Goal: Task Accomplishment & Management: Manage account settings

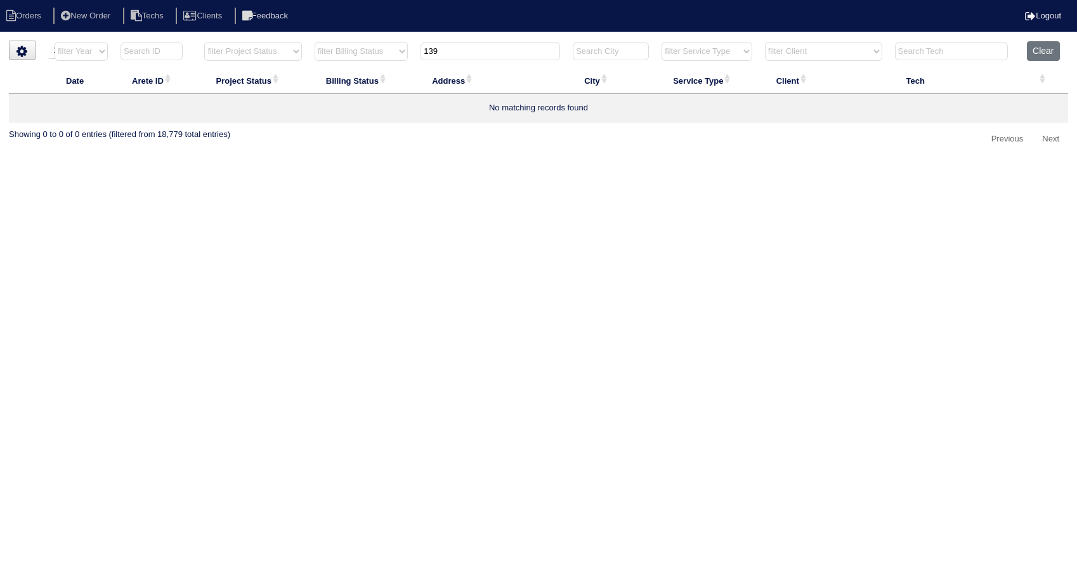
select select "15"
select select "need to invoice"
drag, startPoint x: 472, startPoint y: 51, endPoint x: 383, endPoint y: 68, distance: 90.4
click at [383, 68] on table "Date Arete ID Project Status Billing Status Address City Service Type Client Te…" at bounding box center [538, 81] width 1059 height 81
type input "650"
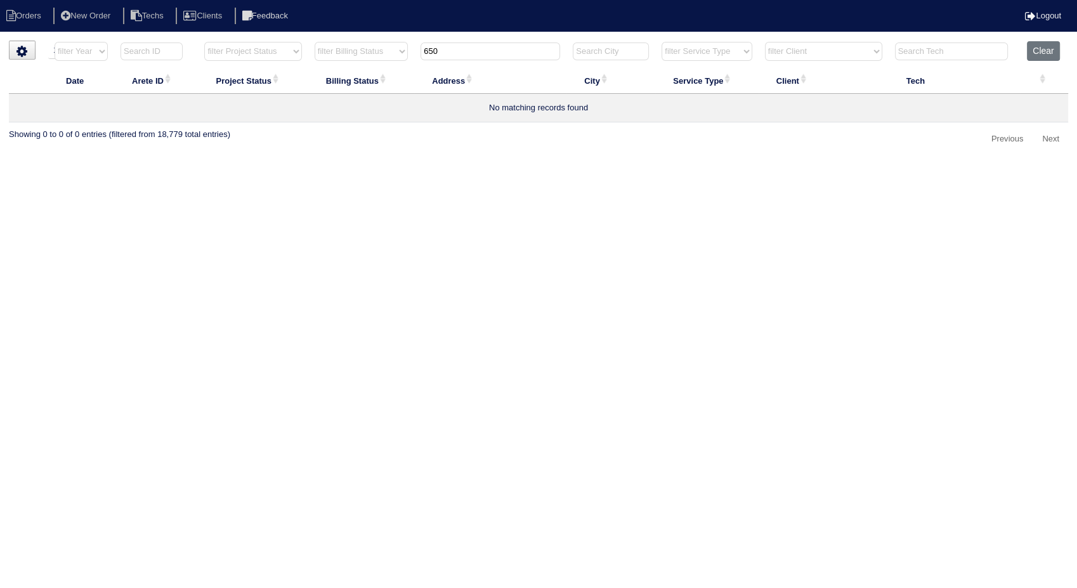
select select "need to invoice"
type input "650"
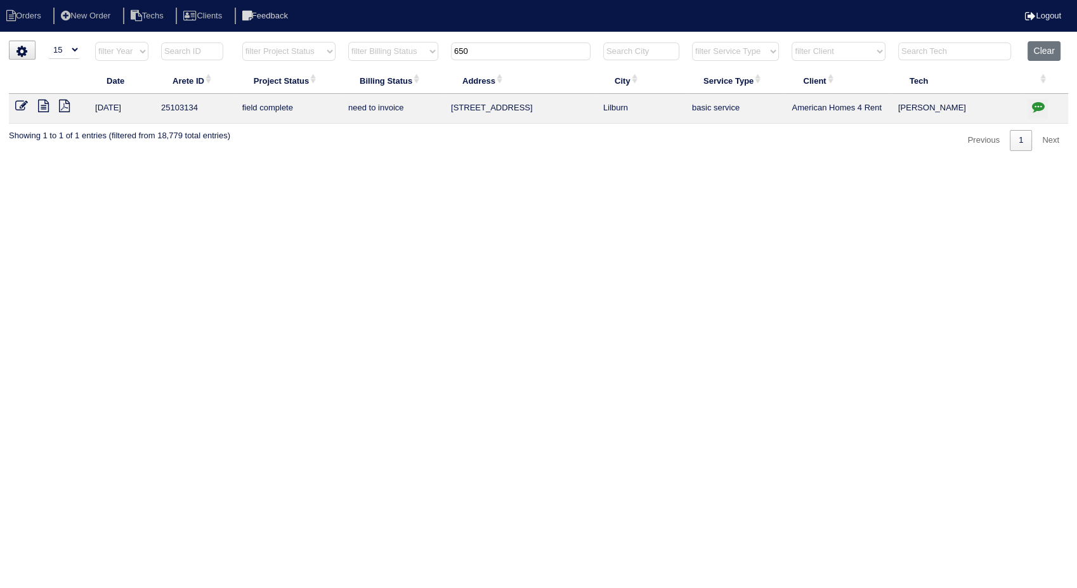
click at [23, 105] on icon at bounding box center [21, 106] width 13 height 13
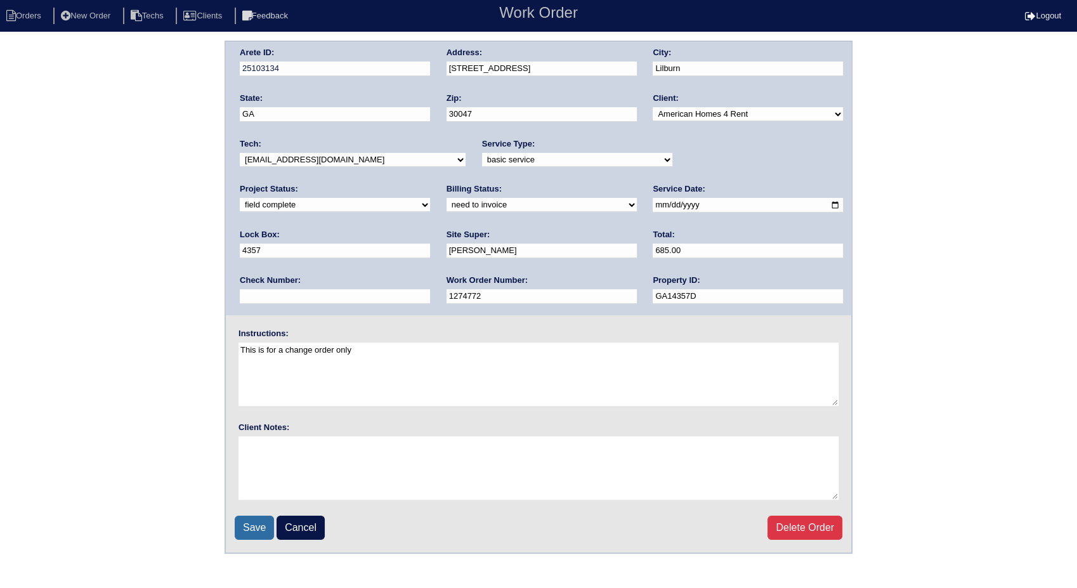
click at [249, 527] on input "Save" at bounding box center [254, 528] width 39 height 24
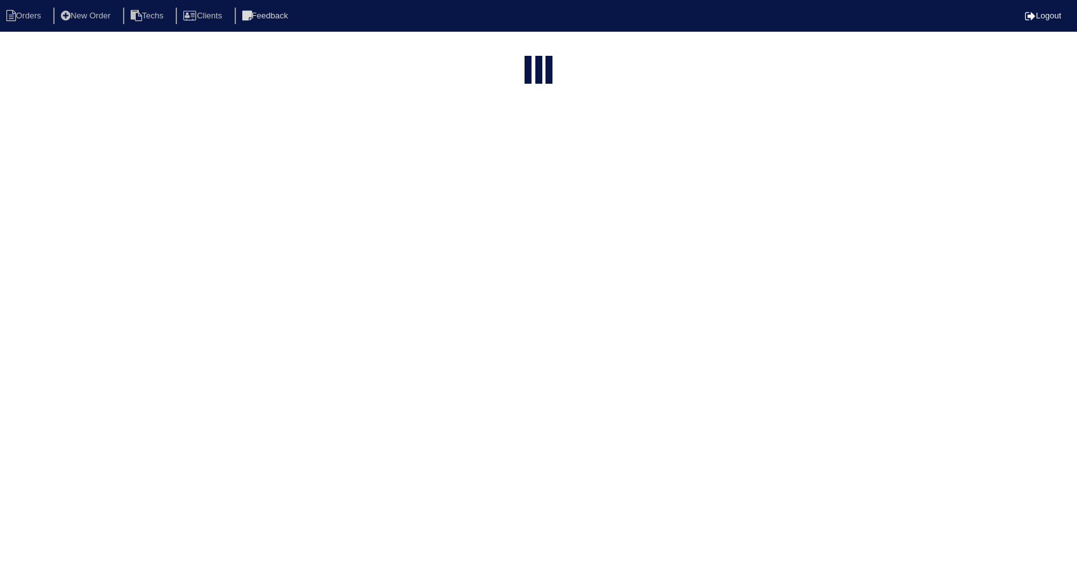
select select "15"
type input "650"
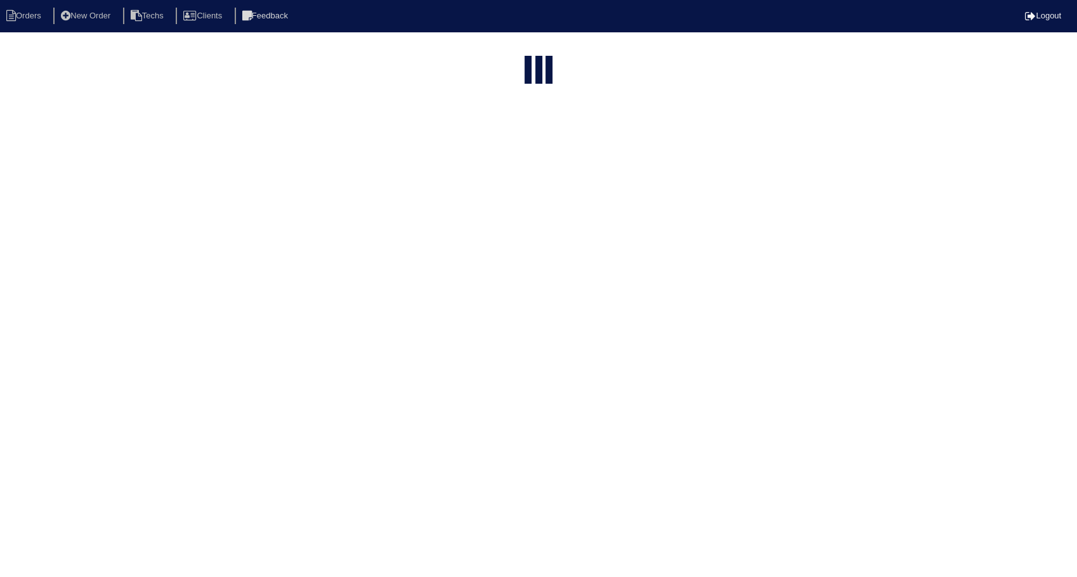
select select "need to invoice"
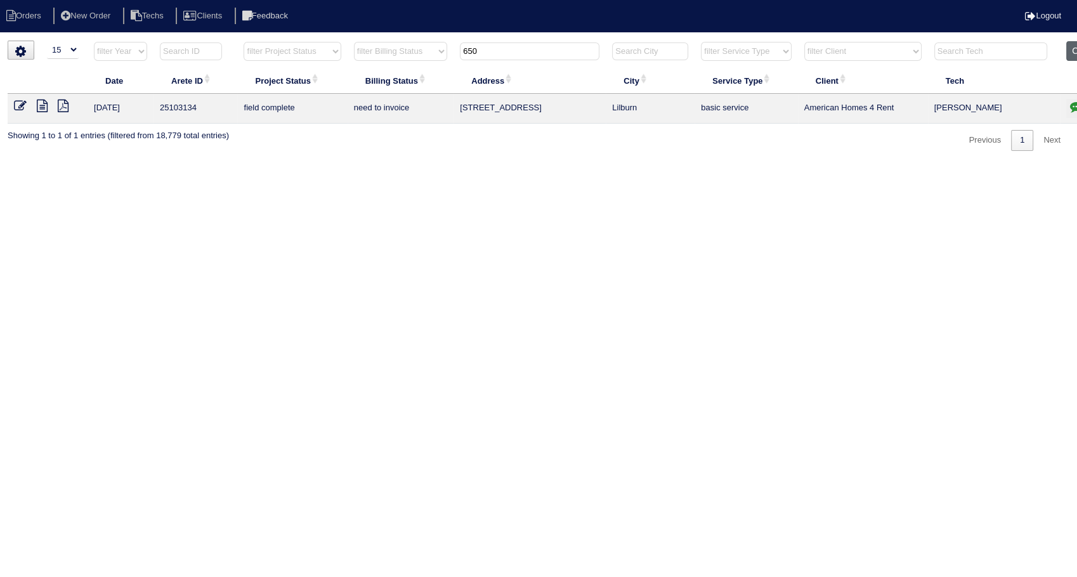
click at [1072, 52] on button "Clear" at bounding box center [1082, 51] width 32 height 20
select select
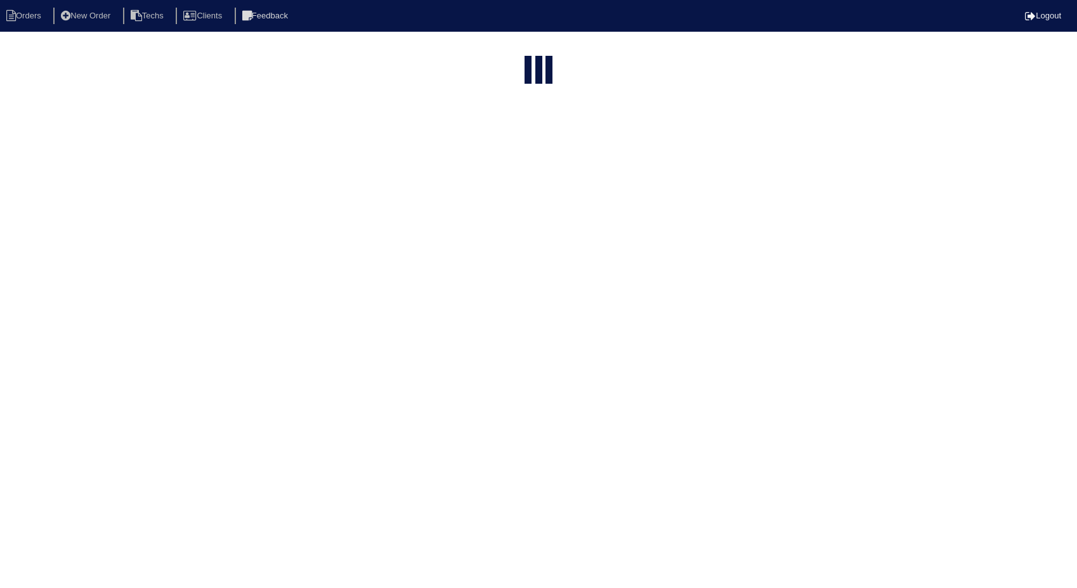
select select "15"
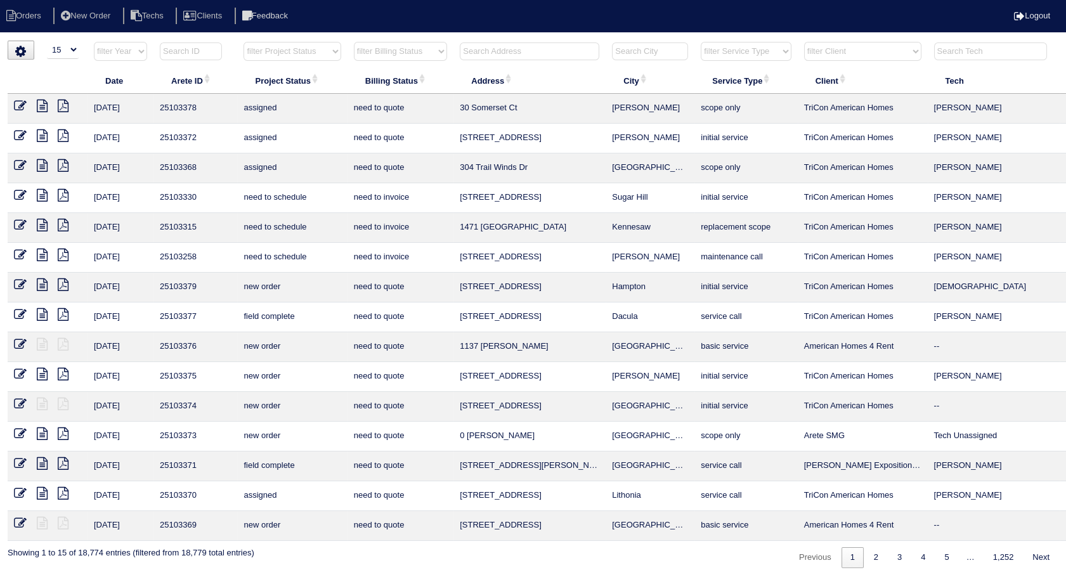
click at [516, 49] on input "text" at bounding box center [530, 51] width 140 height 18
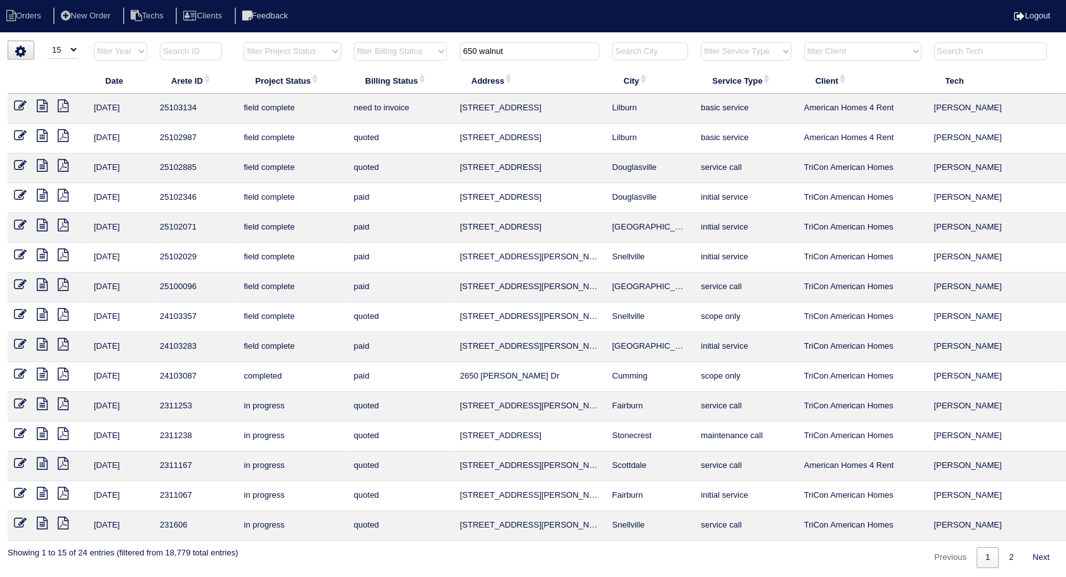
type input "650 walnut"
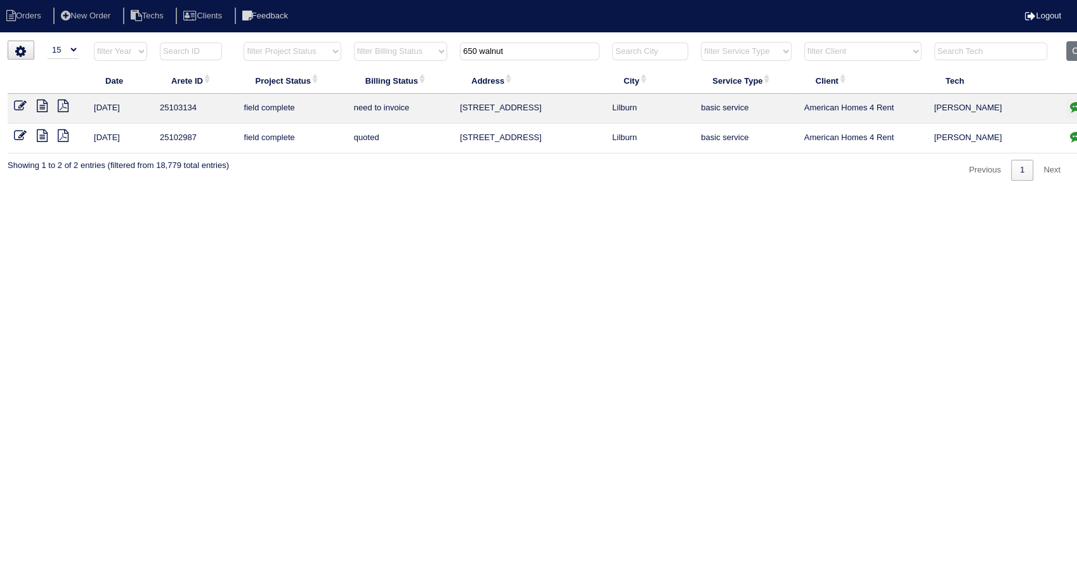
click at [22, 104] on icon at bounding box center [20, 106] width 13 height 13
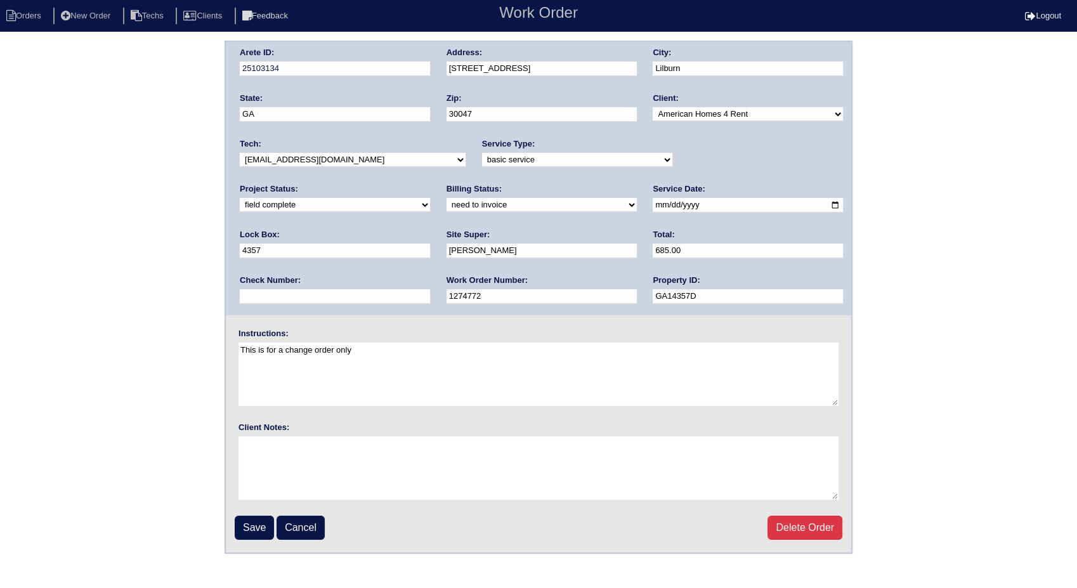
click at [446, 211] on select "need to quote quoted need to invoice invoiced paid warranty purchase order need…" at bounding box center [541, 205] width 190 height 14
select select "invoiced"
click at [446, 198] on select "need to quote quoted need to invoice invoiced paid warranty purchase order need…" at bounding box center [541, 205] width 190 height 14
click at [250, 526] on input "Save" at bounding box center [254, 528] width 39 height 24
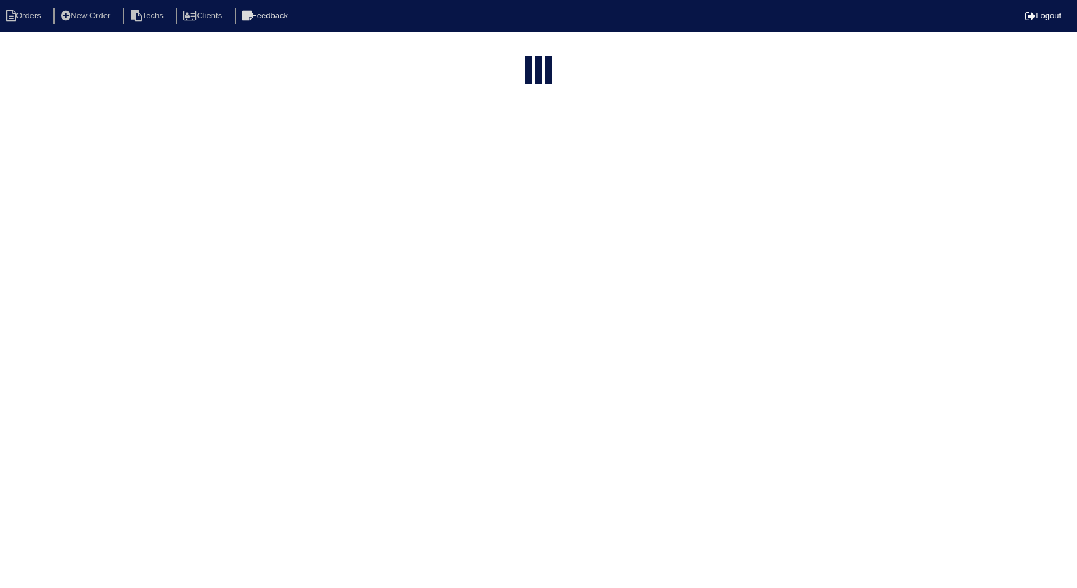
select select "15"
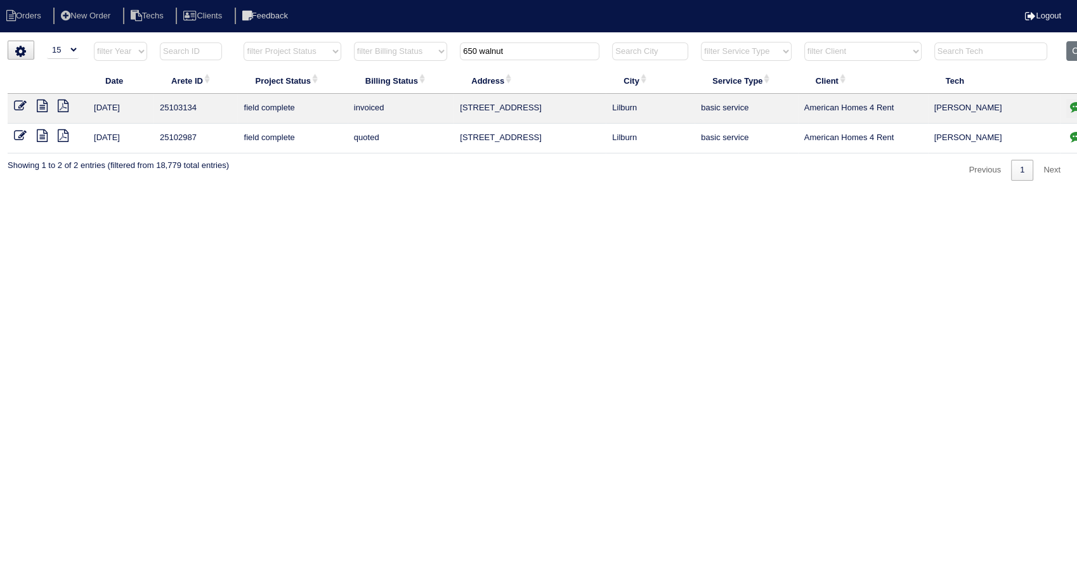
click at [18, 137] on icon at bounding box center [20, 135] width 13 height 13
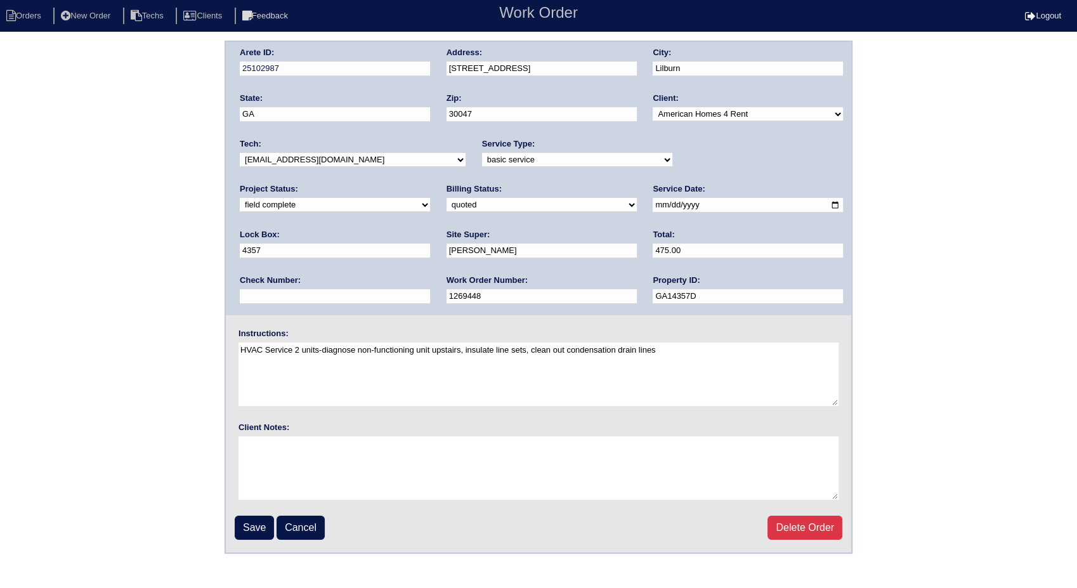
click at [446, 205] on select "need to quote quoted need to invoice invoiced paid warranty purchase order need…" at bounding box center [541, 205] width 190 height 14
select select "invoiced"
click at [446, 198] on select "need to quote quoted need to invoice invoiced paid warranty purchase order need…" at bounding box center [541, 205] width 190 height 14
click at [257, 525] on input "Save" at bounding box center [254, 528] width 39 height 24
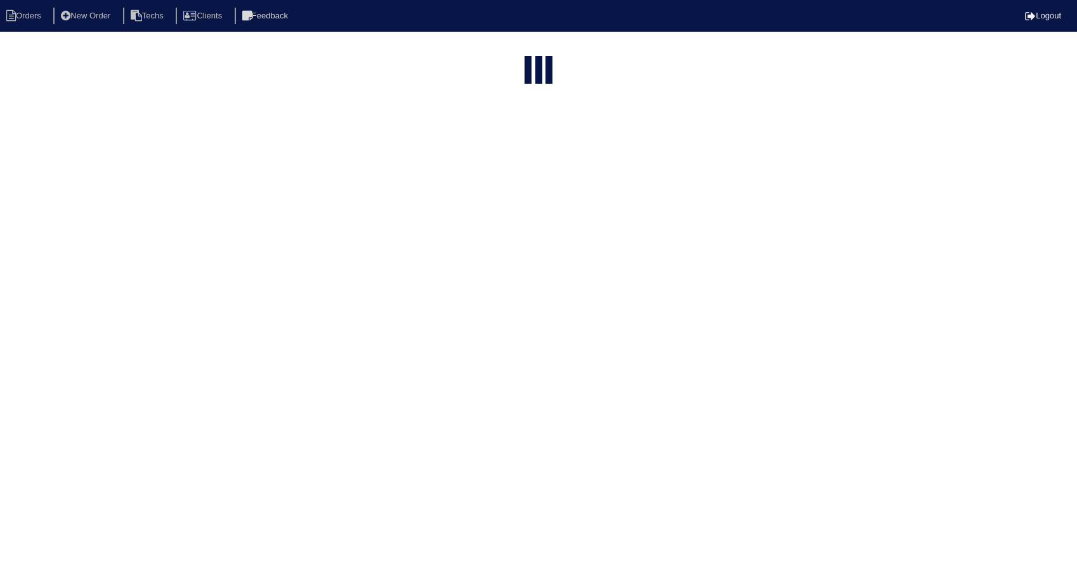
select select "15"
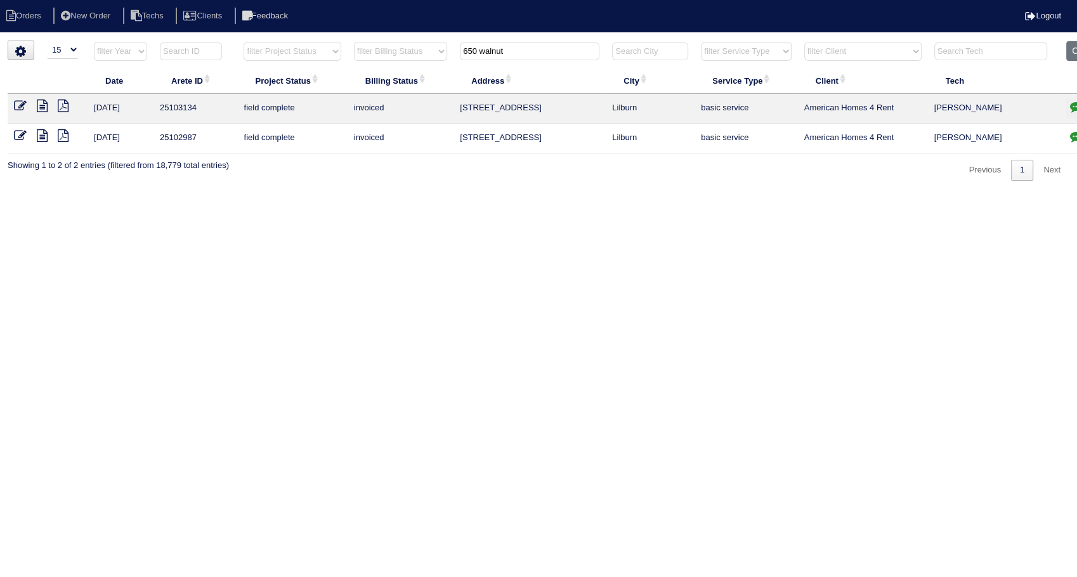
drag, startPoint x: 429, startPoint y: 64, endPoint x: 420, endPoint y: 65, distance: 8.9
click at [420, 65] on tr "filter Year -- Any Year -- 2025 2024 2023 2022 2021 2020 2019 filter Project St…" at bounding box center [558, 54] width 1100 height 26
type input "4340"
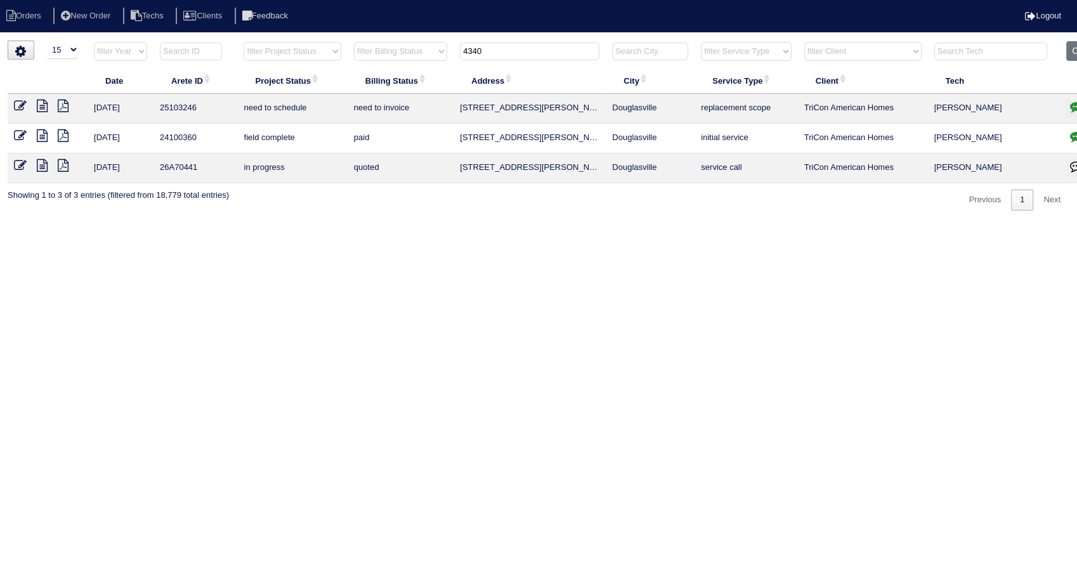
click at [1073, 109] on icon "button" at bounding box center [1076, 106] width 13 height 13
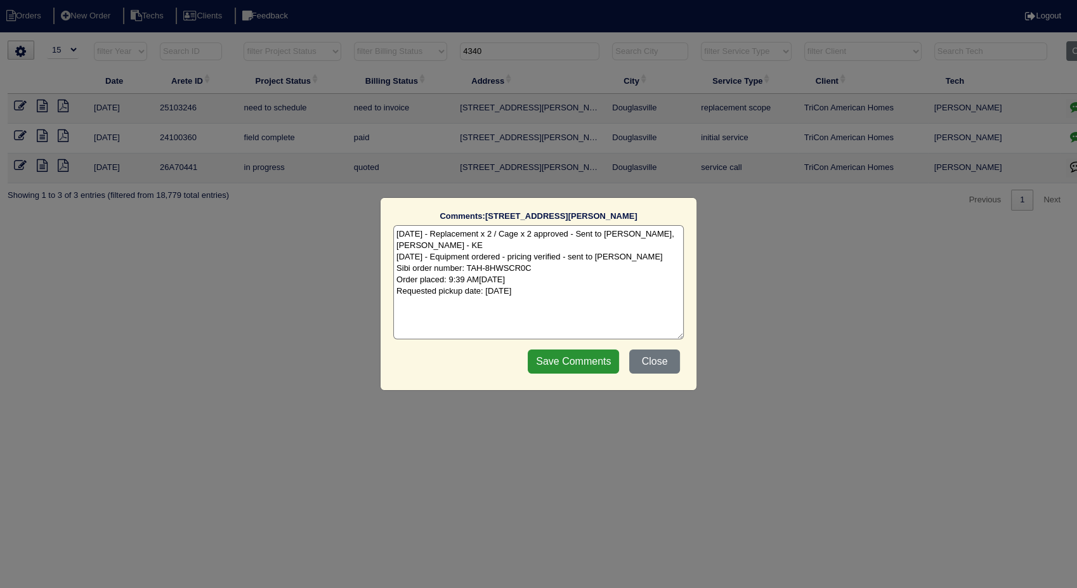
click at [595, 289] on textarea "[DATE] - Replacement x 2 / Cage x 2 approved - Sent to [PERSON_NAME], [PERSON_N…" at bounding box center [538, 282] width 290 height 114
type textarea "[DATE] - Replacement x 2 / Cage x 2 approved - Sent to [PERSON_NAME], [PERSON_N…"
click at [578, 351] on input "Save Comments" at bounding box center [573, 361] width 91 height 24
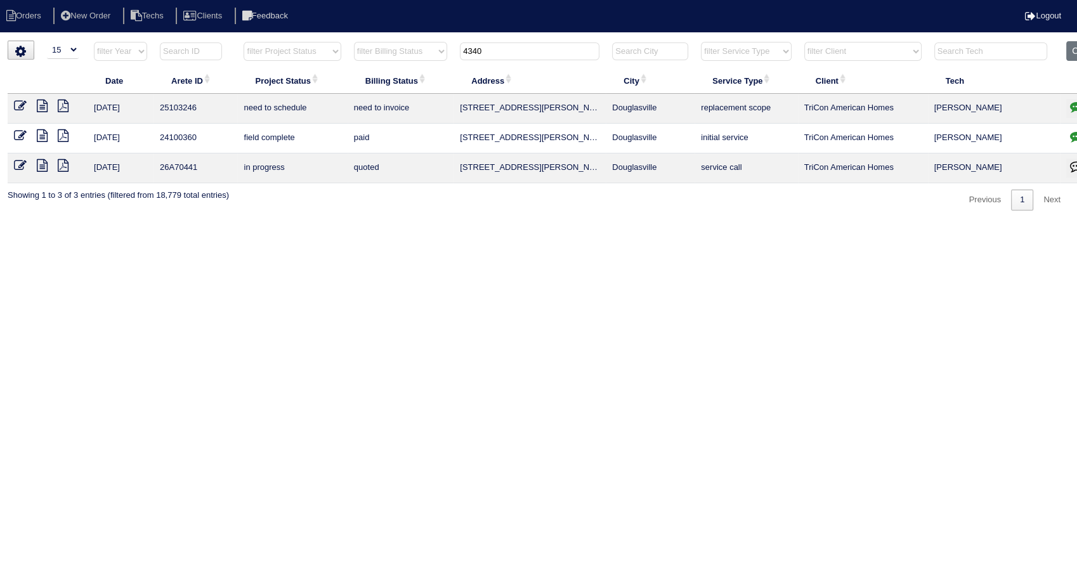
drag, startPoint x: 19, startPoint y: 109, endPoint x: 35, endPoint y: 115, distance: 16.9
click at [19, 109] on icon at bounding box center [20, 106] width 13 height 13
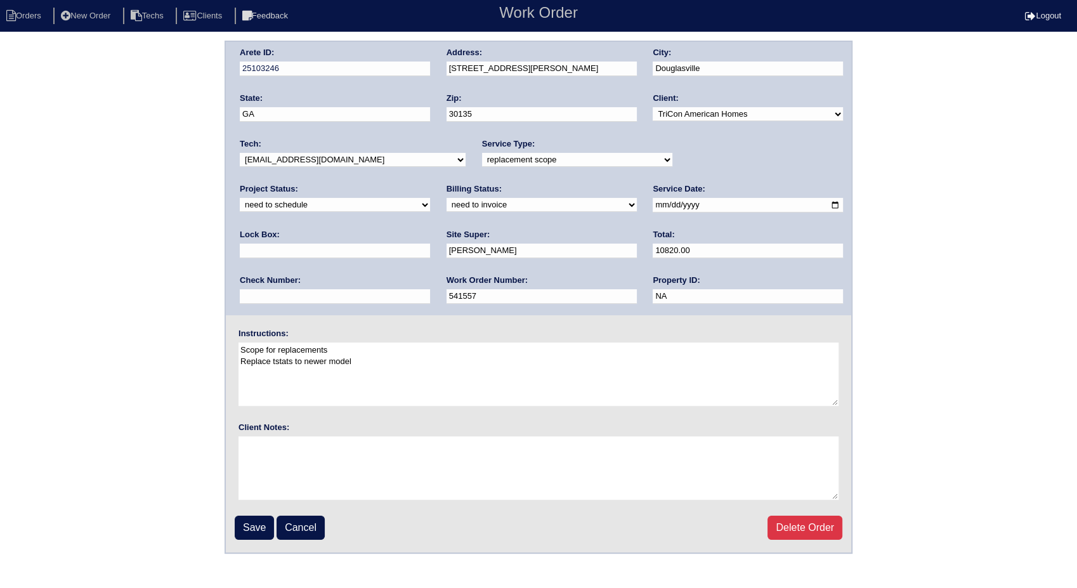
click at [430, 198] on select "new order assigned in progress field complete need to schedule admin review arc…" at bounding box center [335, 205] width 190 height 14
select select "completed"
click at [430, 198] on select "new order assigned in progress field complete need to schedule admin review arc…" at bounding box center [335, 205] width 190 height 14
click at [446, 211] on select "need to quote quoted need to invoice invoiced paid warranty purchase order need…" at bounding box center [541, 205] width 190 height 14
select select "invoiced"
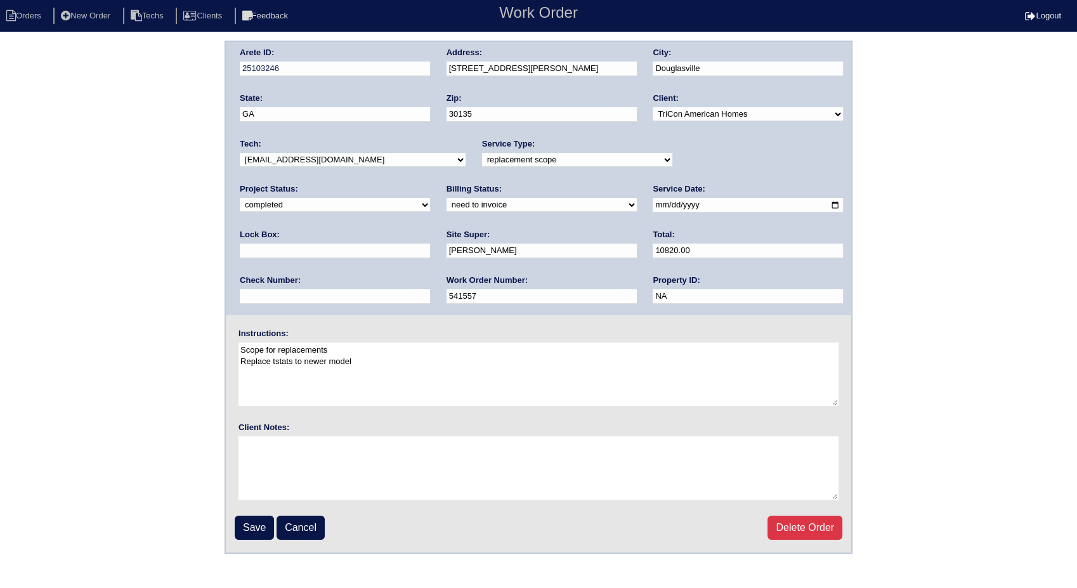
click at [446, 198] on select "need to quote quoted need to invoice invoiced paid warranty purchase order need…" at bounding box center [541, 205] width 190 height 14
click at [251, 530] on input "Save" at bounding box center [254, 528] width 39 height 24
click at [252, 526] on input "Save" at bounding box center [254, 528] width 39 height 24
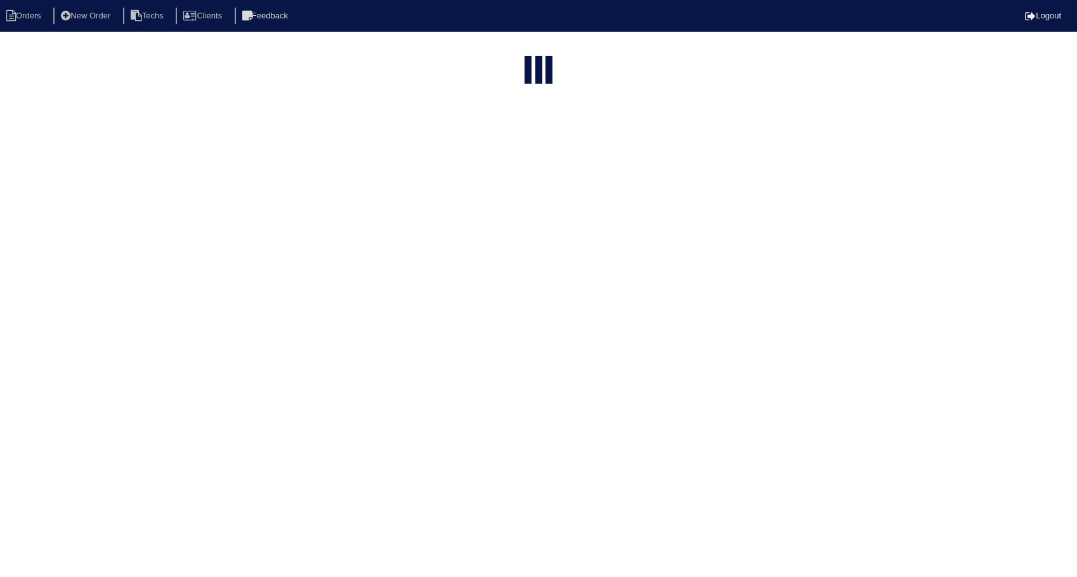
select select "15"
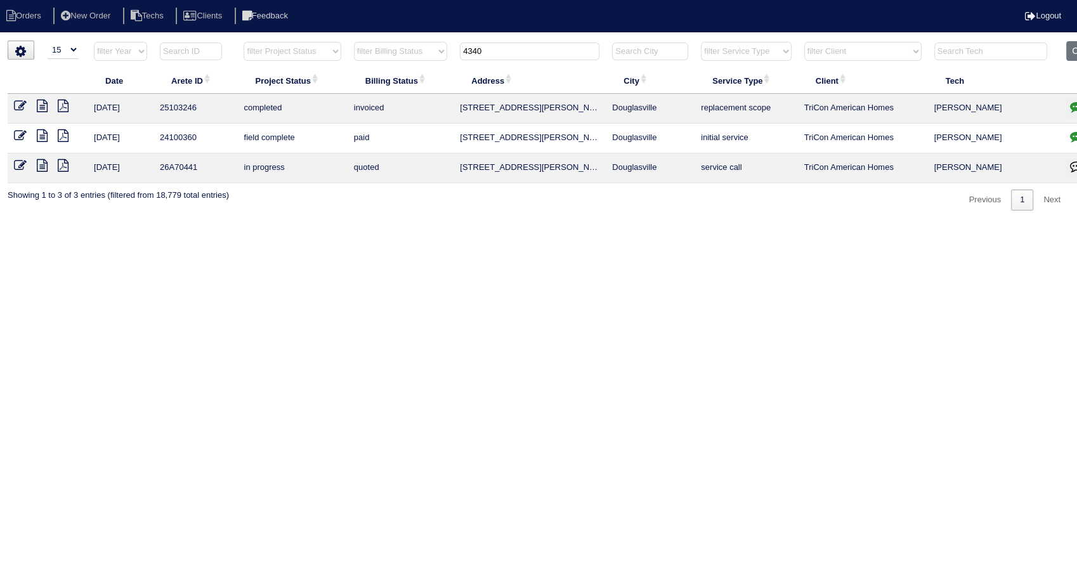
drag, startPoint x: 502, startPoint y: 48, endPoint x: 464, endPoint y: 167, distance: 125.2
click at [433, 62] on tr "filter Year -- Any Year -- 2025 2024 2023 2022 2021 2020 2019 filter Project St…" at bounding box center [558, 54] width 1100 height 26
type input "5334"
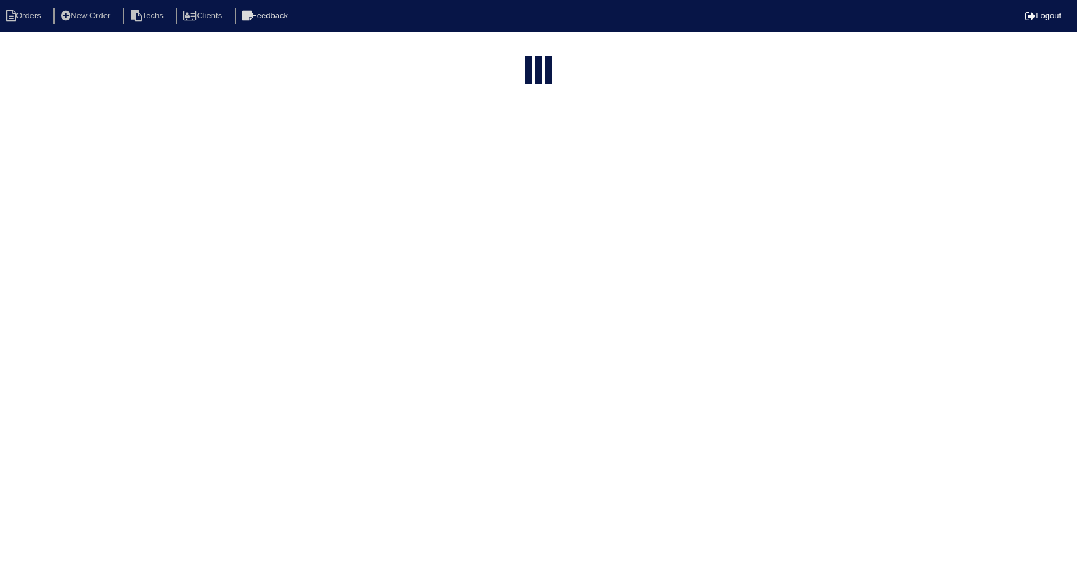
select select "15"
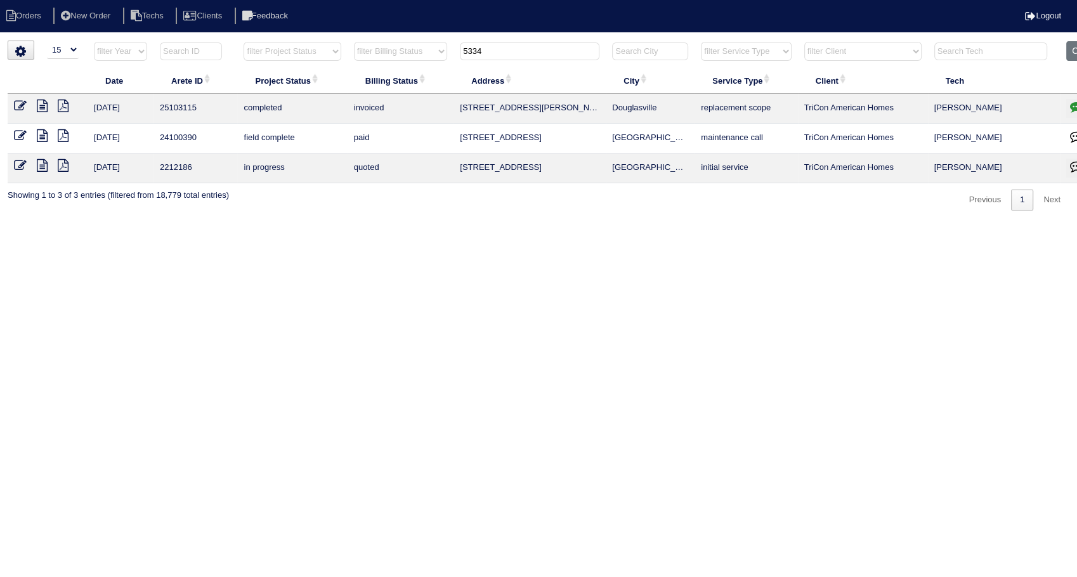
drag, startPoint x: 493, startPoint y: 48, endPoint x: 382, endPoint y: 67, distance: 112.6
click at [382, 67] on tr "filter Year -- Any Year -- 2025 2024 2023 2022 2021 2020 2019 filter Project St…" at bounding box center [558, 54] width 1100 height 26
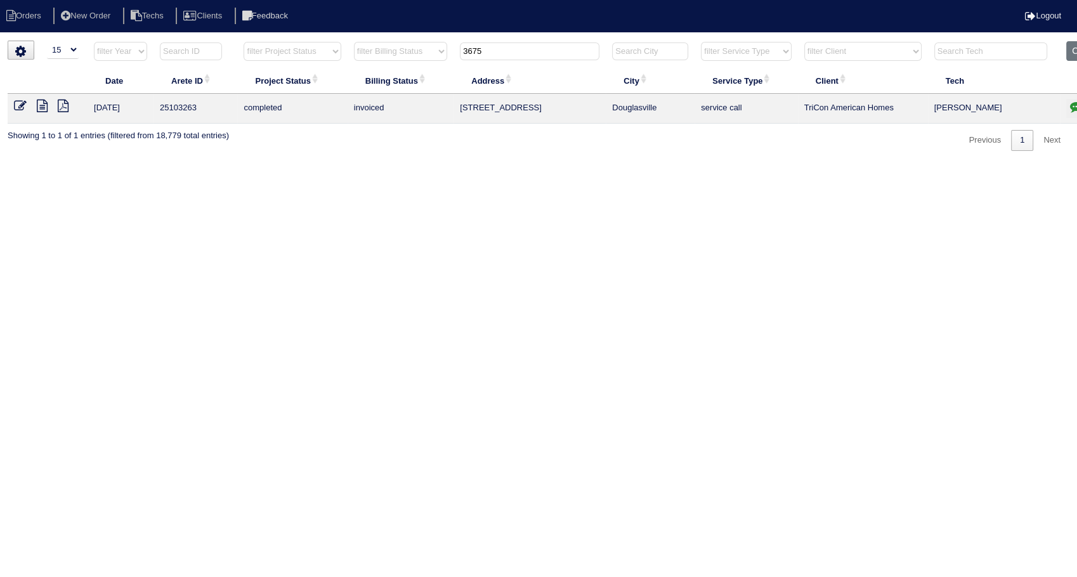
type input "3675"
click at [18, 105] on icon at bounding box center [20, 106] width 13 height 13
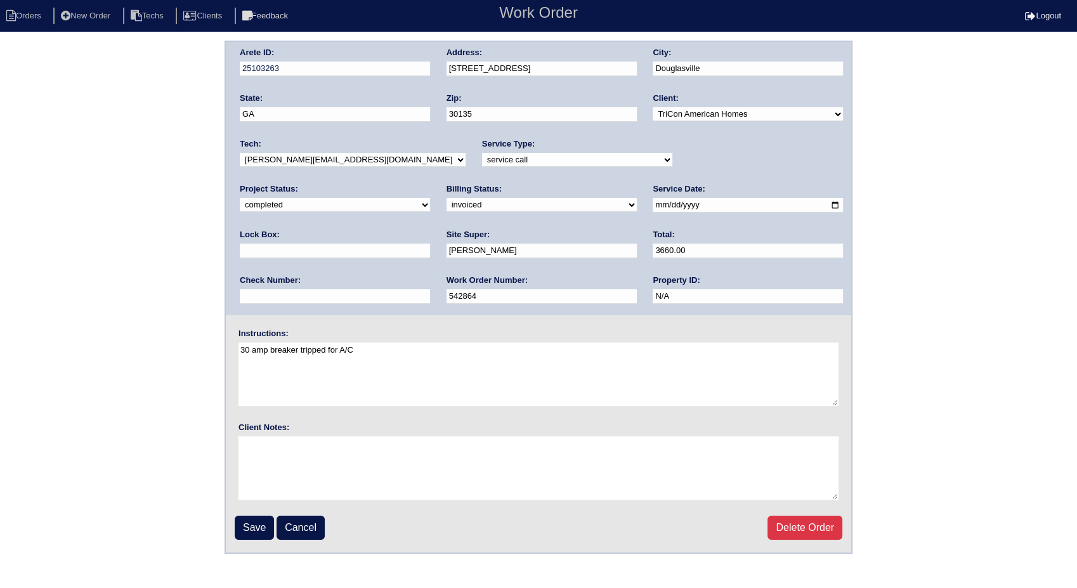
click at [446, 205] on select "need to quote quoted need to invoice invoiced paid warranty purchase order need…" at bounding box center [541, 205] width 190 height 14
click at [446, 198] on select "need to quote quoted need to invoice invoiced paid warranty purchase order need…" at bounding box center [541, 205] width 190 height 14
click at [252, 520] on input "Save" at bounding box center [254, 528] width 39 height 24
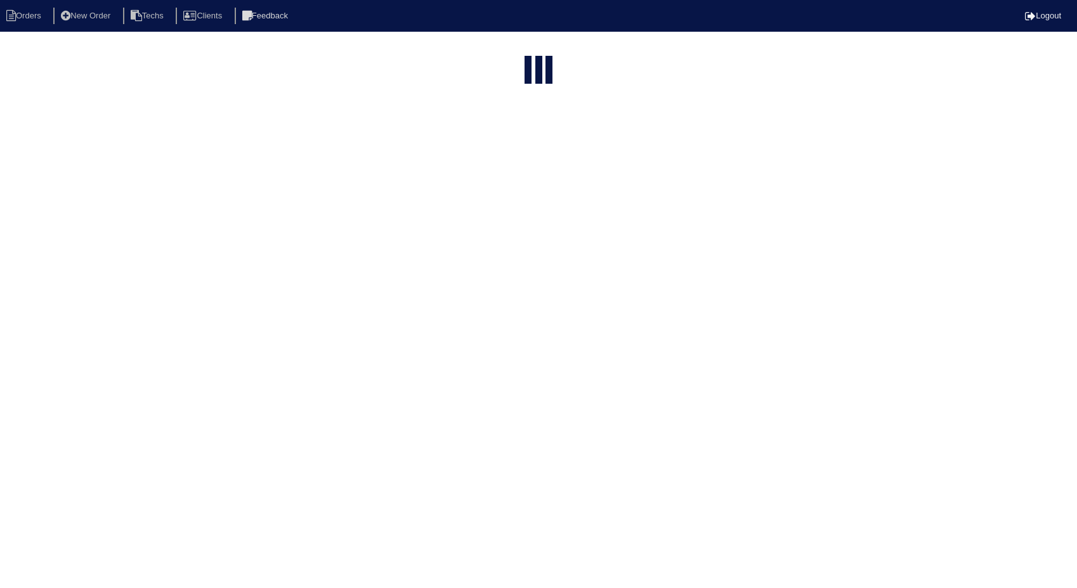
select select "15"
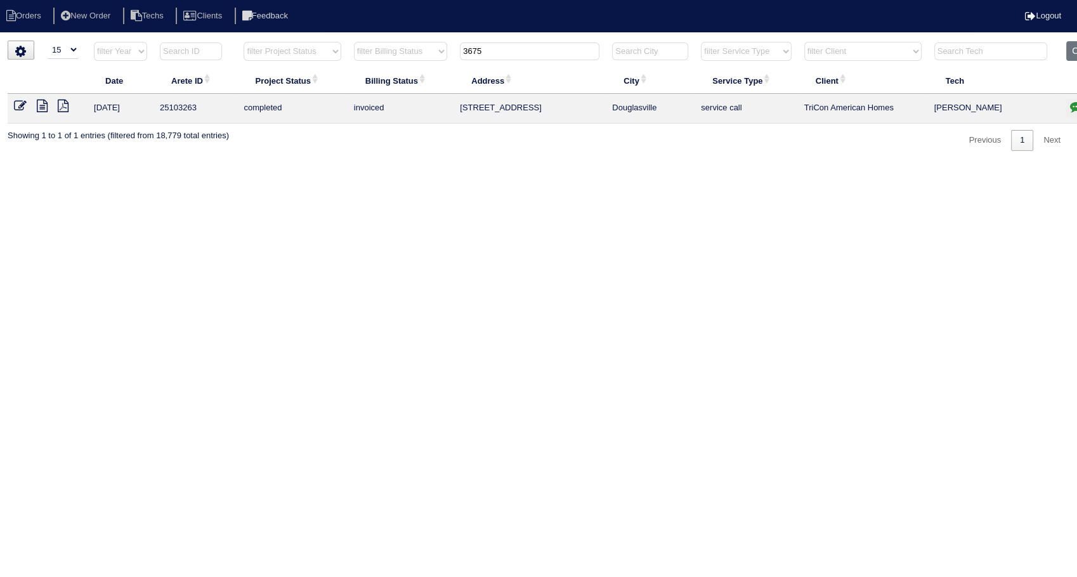
drag, startPoint x: 500, startPoint y: 48, endPoint x: 394, endPoint y: 60, distance: 105.9
click at [394, 60] on tr "filter Year -- Any Year -- 2025 2024 2023 2022 2021 2020 2019 filter Project St…" at bounding box center [558, 54] width 1100 height 26
type input "652"
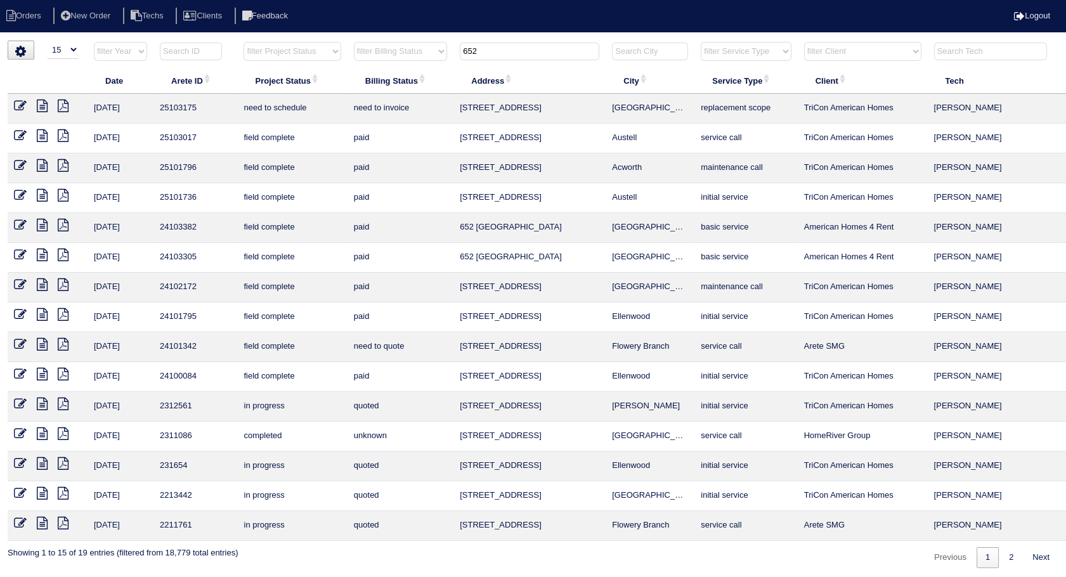
click at [20, 105] on icon at bounding box center [20, 106] width 13 height 13
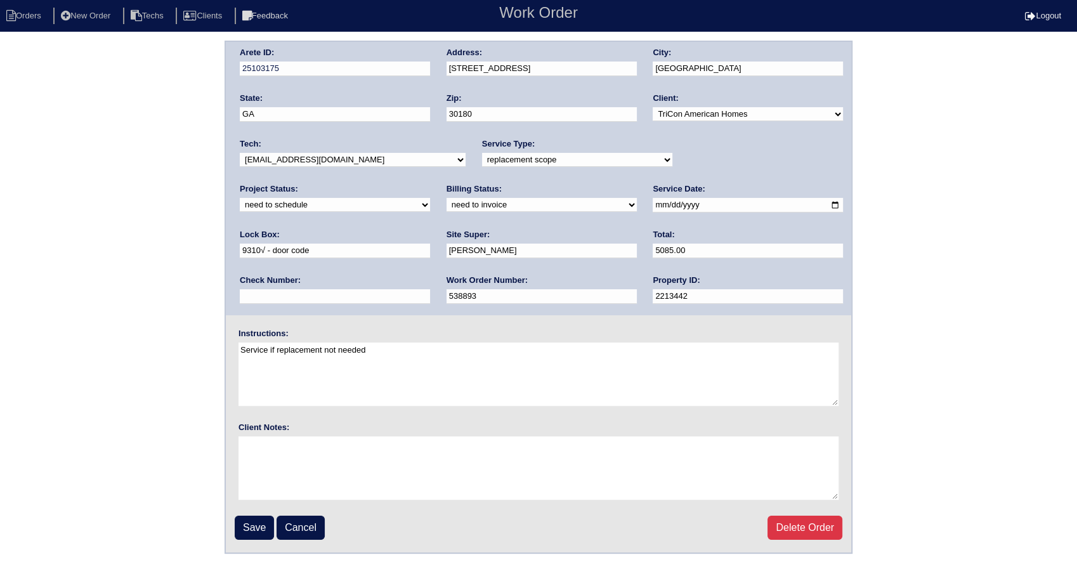
click at [430, 198] on select "new order assigned in progress field complete need to schedule admin review arc…" at bounding box center [335, 205] width 190 height 14
select select "completed"
click at [430, 198] on select "new order assigned in progress field complete need to schedule admin review arc…" at bounding box center [335, 205] width 190 height 14
click at [446, 204] on select "need to quote quoted need to invoice invoiced paid warranty purchase order need…" at bounding box center [541, 205] width 190 height 14
select select "invoiced"
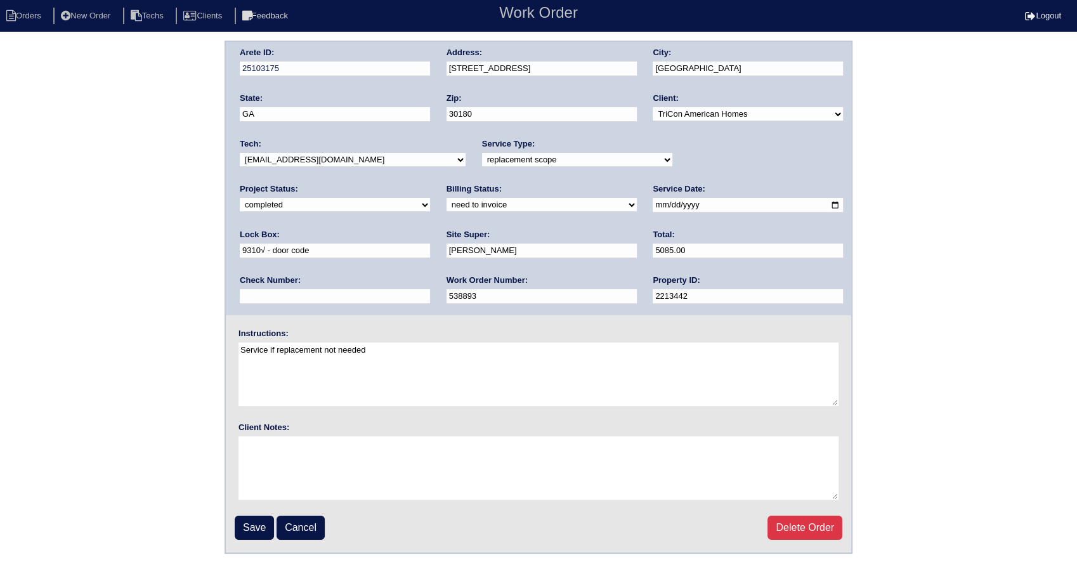
click at [446, 198] on select "need to quote quoted need to invoice invoiced paid warranty purchase order need…" at bounding box center [541, 205] width 190 height 14
click at [247, 523] on input "Save" at bounding box center [254, 528] width 39 height 24
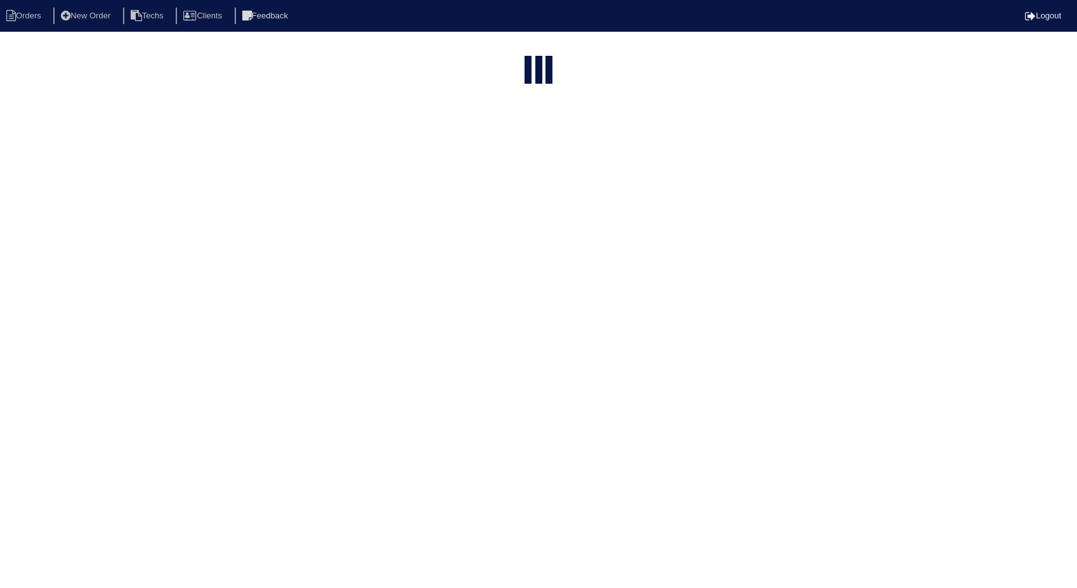
select select "15"
type input "652"
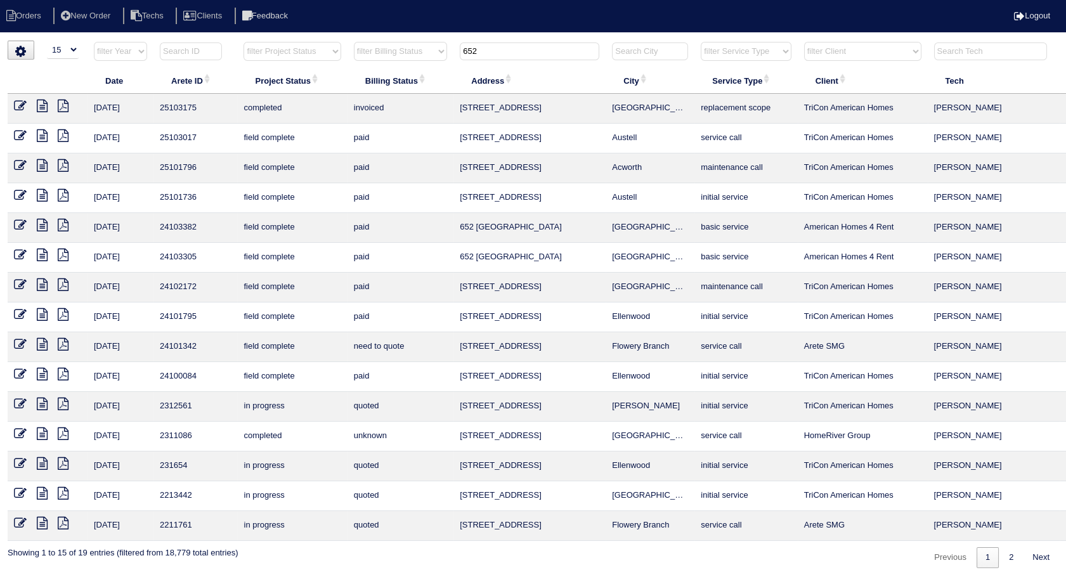
scroll to position [0, 41]
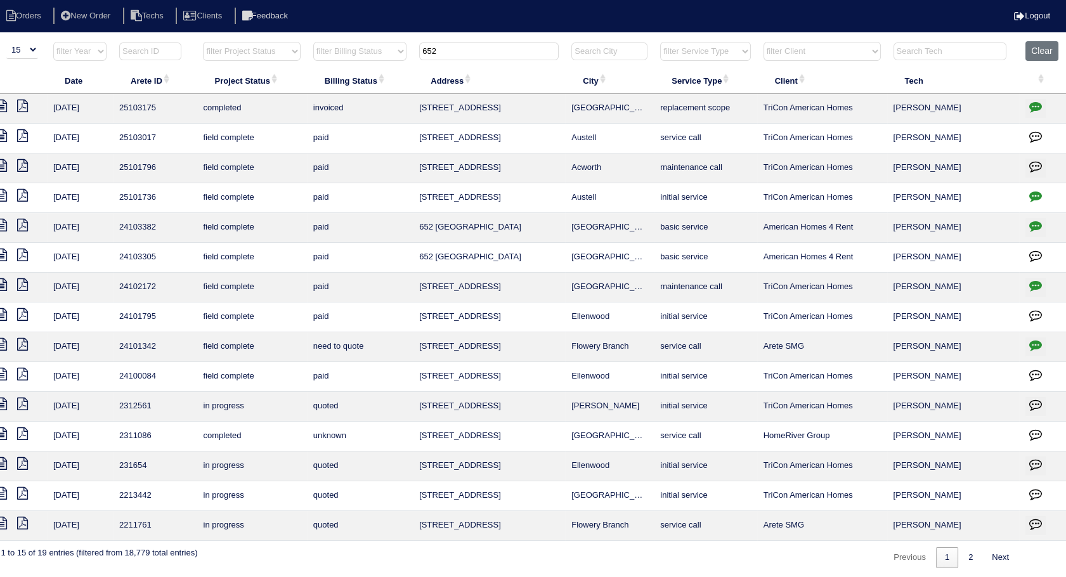
click at [1042, 108] on button "button" at bounding box center [1035, 108] width 20 height 19
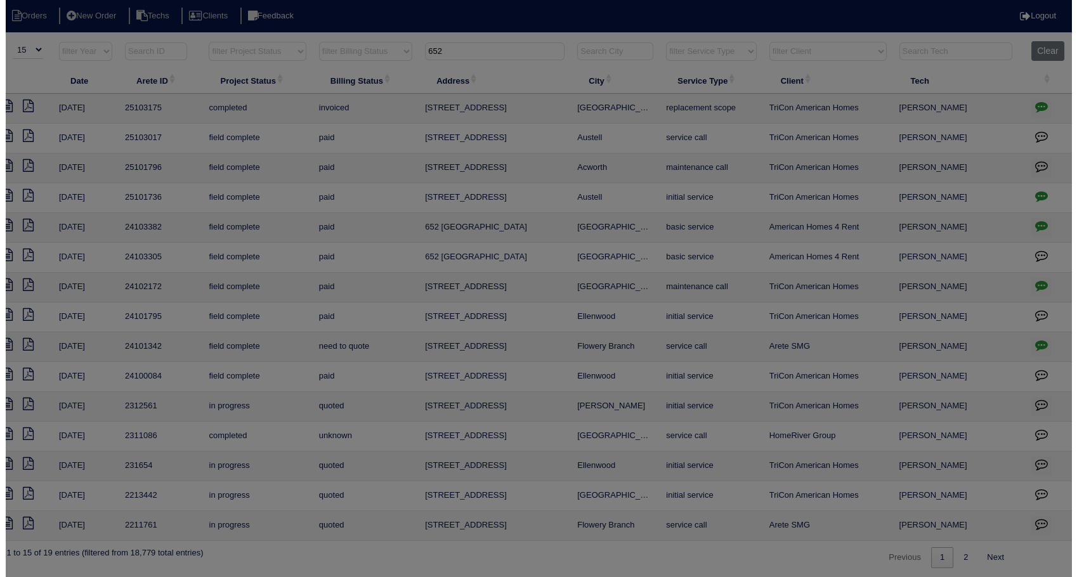
scroll to position [0, 30]
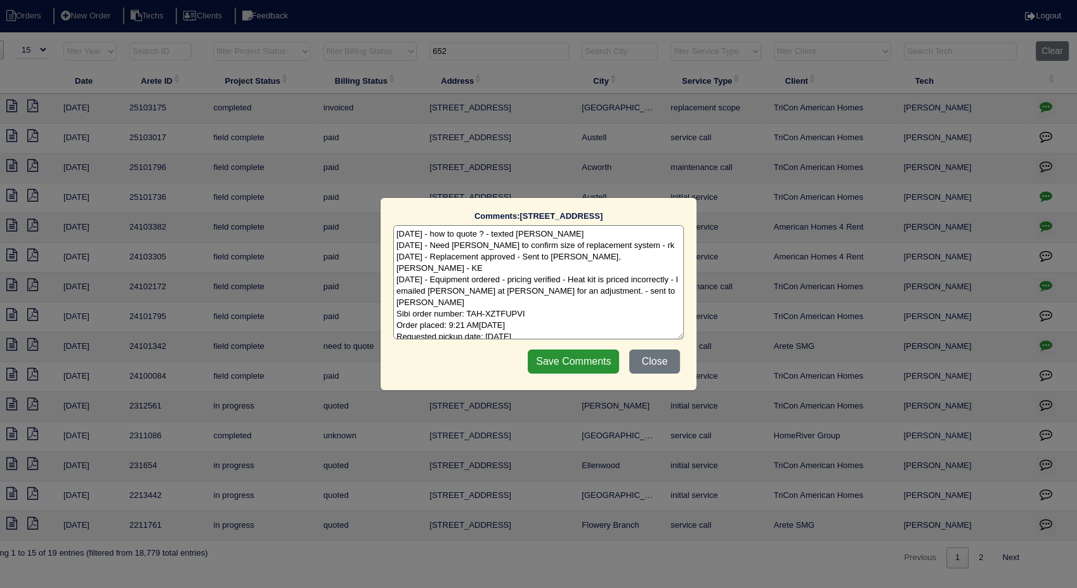
click at [624, 320] on textarea "[DATE] - how to quote ? - texted [PERSON_NAME] [DATE] - Need [PERSON_NAME] to c…" at bounding box center [538, 282] width 290 height 114
type textarea "[DATE] - how to quote ? - texted [PERSON_NAME] [DATE] - Need [PERSON_NAME] to c…"
click at [590, 360] on input "Save Comments" at bounding box center [573, 361] width 91 height 24
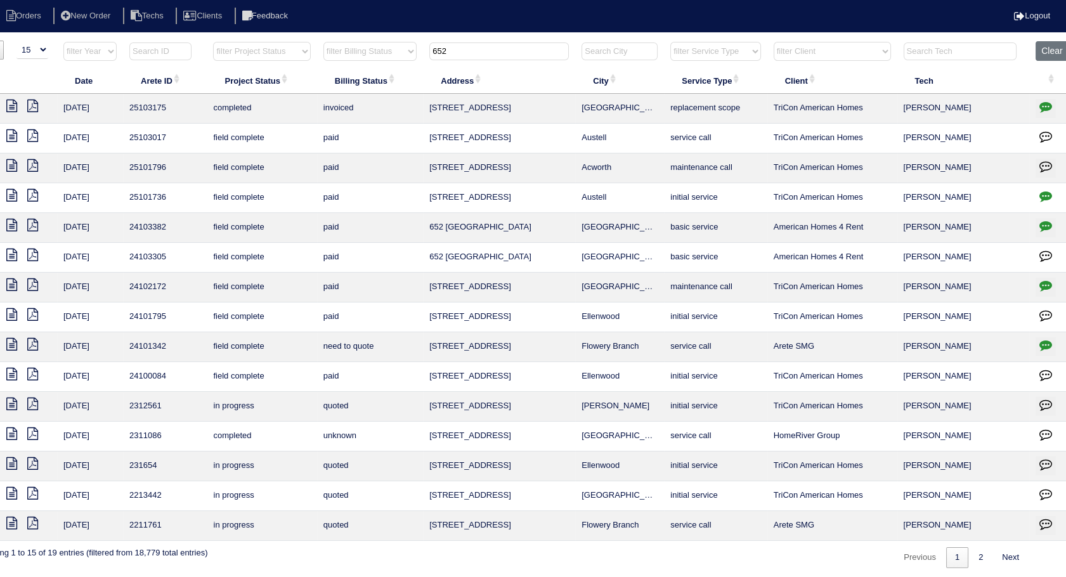
drag, startPoint x: 474, startPoint y: 55, endPoint x: 398, endPoint y: 61, distance: 75.7
click at [398, 61] on tr "filter Year -- Any Year -- 2025 2024 2023 2022 2021 2020 2019 filter Project St…" at bounding box center [527, 54] width 1100 height 26
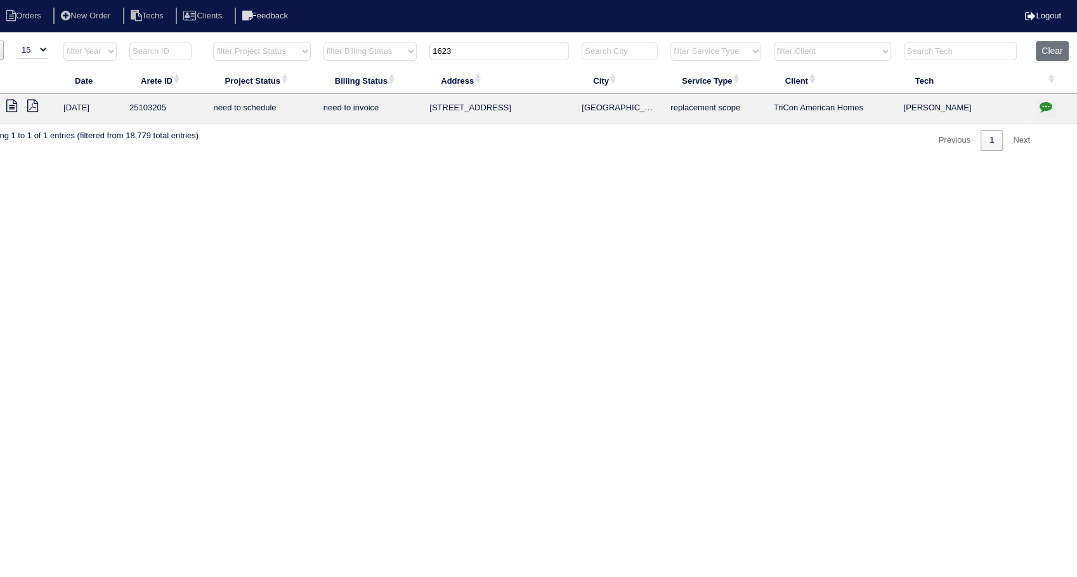
type input "1623"
click at [1044, 106] on icon "button" at bounding box center [1045, 106] width 13 height 13
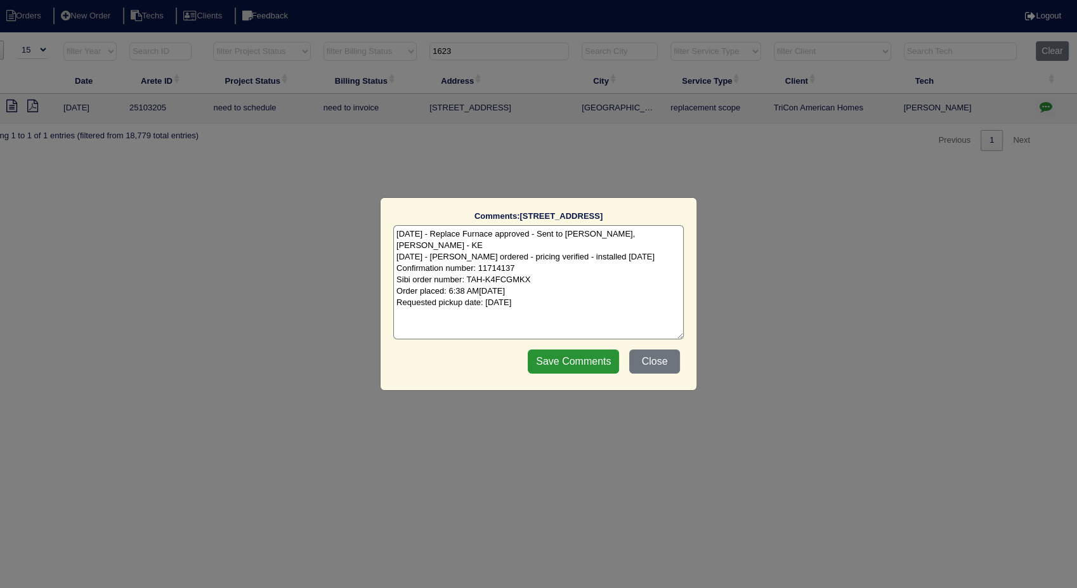
click at [578, 289] on textarea "[DATE] - Replace Furnace approved - Sent to [PERSON_NAME], [PERSON_NAME] - KE […" at bounding box center [538, 282] width 290 height 114
type textarea "[DATE] - Replace Furnace approved - Sent to [PERSON_NAME], [PERSON_NAME] - KE […"
click at [576, 351] on input "Save Comments" at bounding box center [573, 361] width 91 height 24
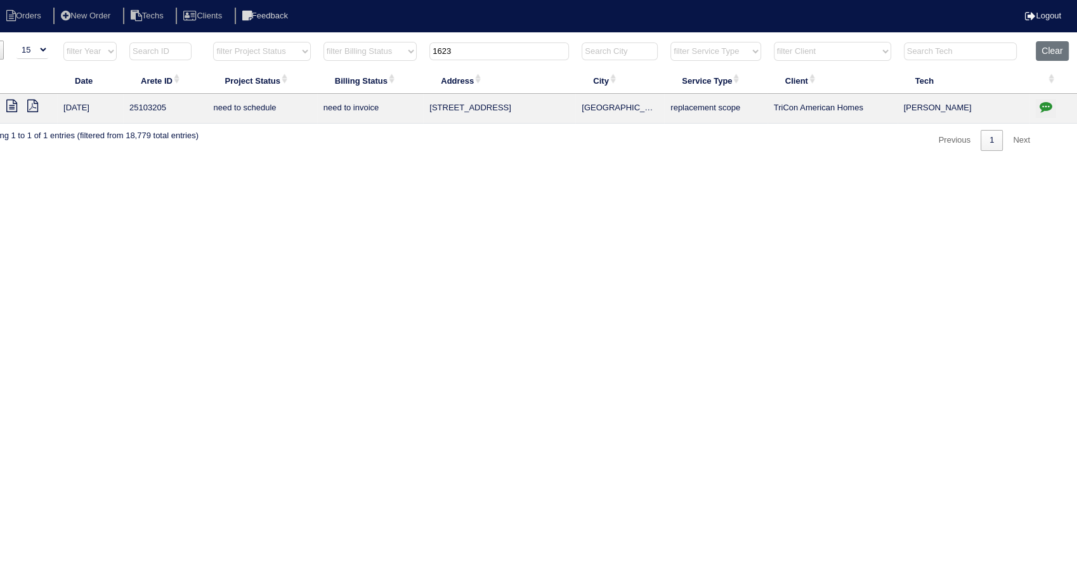
scroll to position [0, 0]
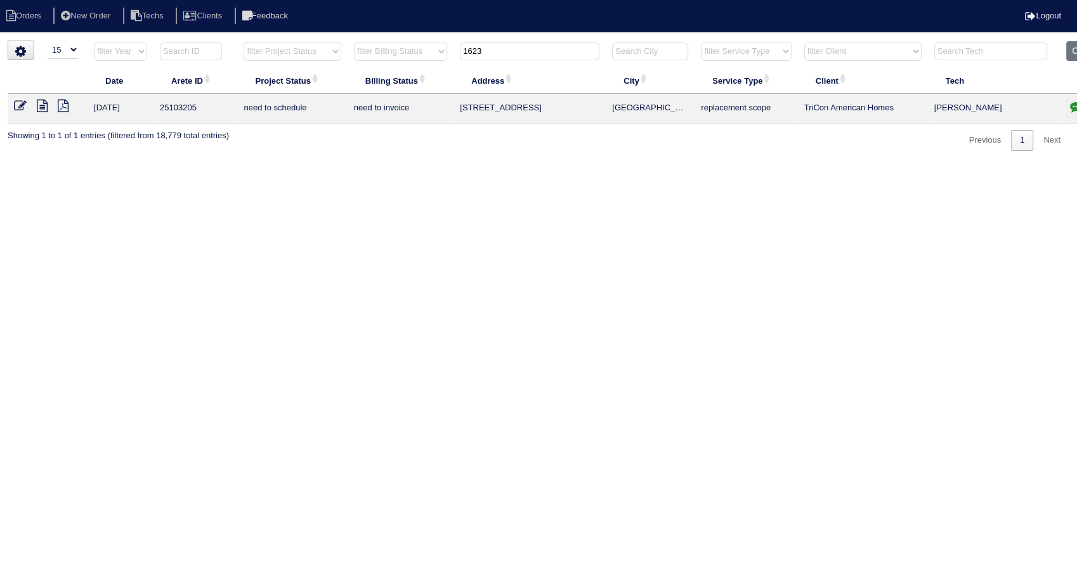
click at [23, 104] on icon at bounding box center [20, 106] width 13 height 13
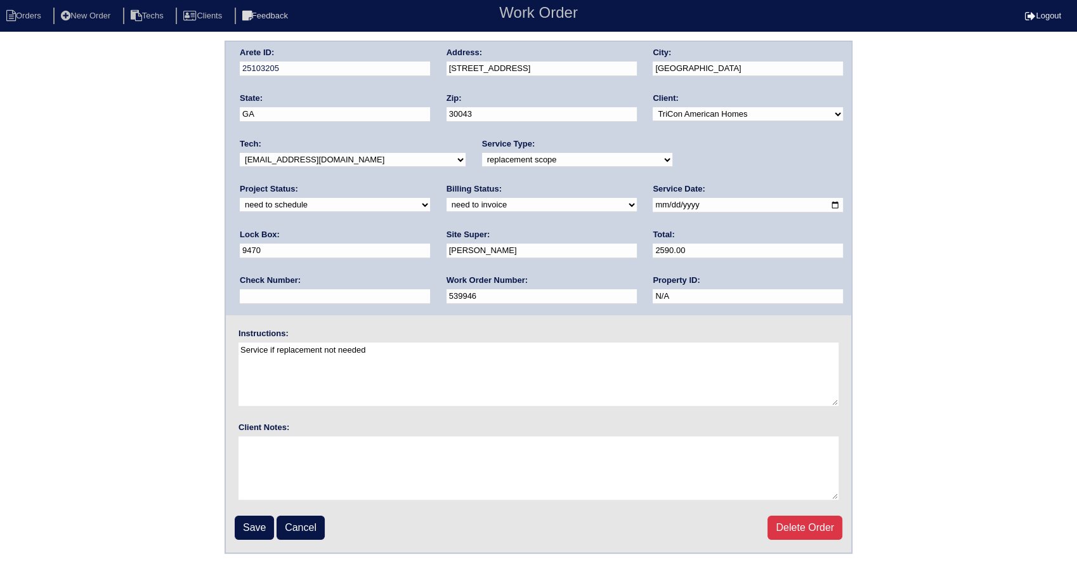
click at [430, 198] on select "new order assigned in progress field complete need to schedule admin review arc…" at bounding box center [335, 205] width 190 height 14
select select "completed"
click at [430, 198] on select "new order assigned in progress field complete need to schedule admin review arc…" at bounding box center [335, 205] width 190 height 14
drag, startPoint x: 270, startPoint y: 202, endPoint x: 269, endPoint y: 211, distance: 8.3
click at [446, 202] on select "need to quote quoted need to invoice invoiced paid warranty purchase order need…" at bounding box center [541, 205] width 190 height 14
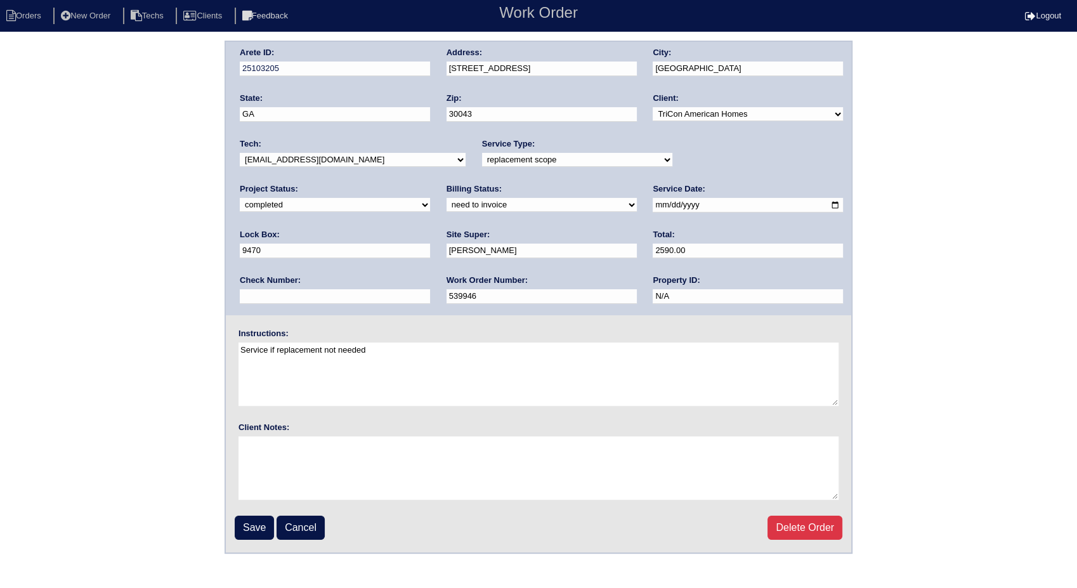
select select "invoiced"
click at [446, 198] on select "need to quote quoted need to invoice invoiced paid warranty purchase order need…" at bounding box center [541, 205] width 190 height 14
click at [264, 524] on input "Save" at bounding box center [254, 528] width 39 height 24
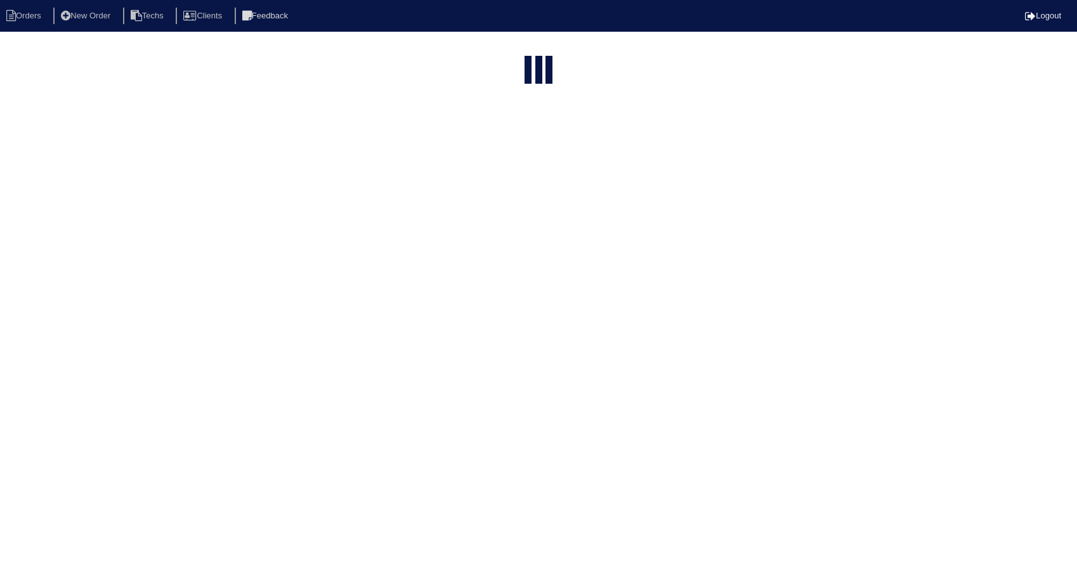
select select "15"
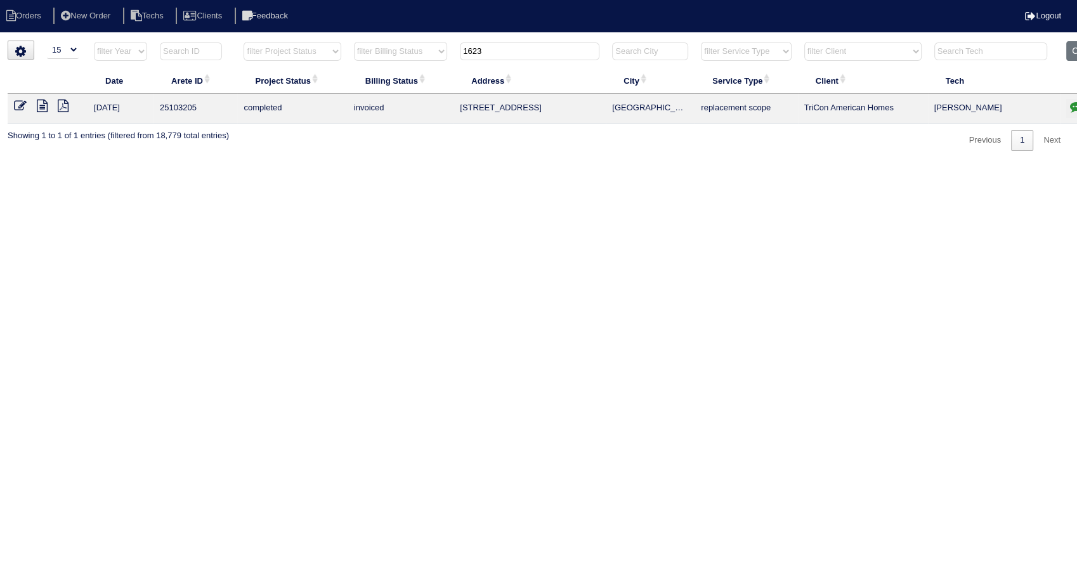
drag, startPoint x: 492, startPoint y: 49, endPoint x: 342, endPoint y: 76, distance: 152.0
click at [342, 76] on table "Date Arete ID Project Status Billing Status Address City Service Type Client Te…" at bounding box center [558, 82] width 1100 height 82
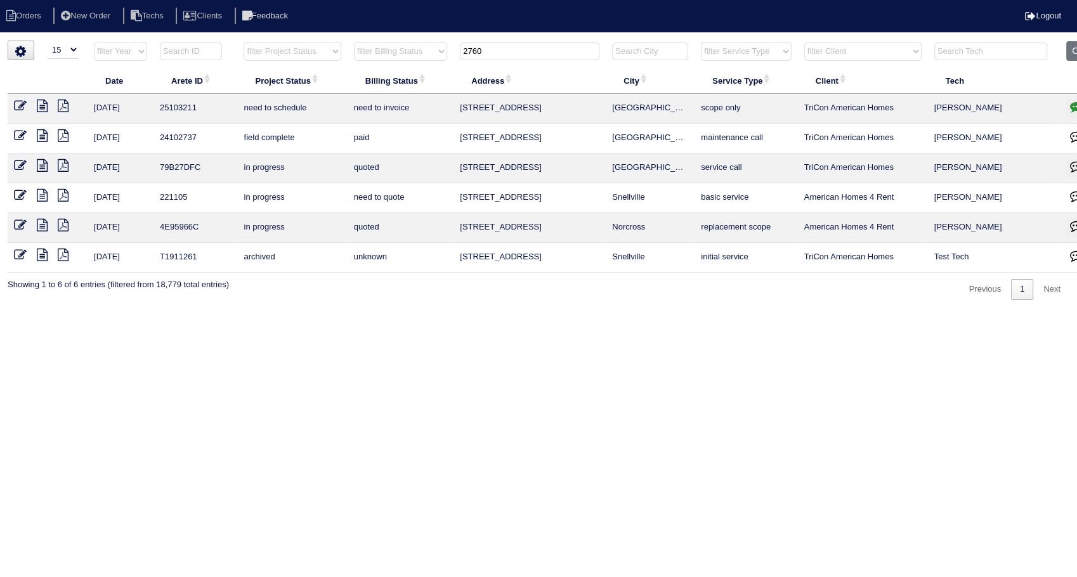
type input "2760"
click at [1073, 104] on icon "button" at bounding box center [1076, 106] width 13 height 13
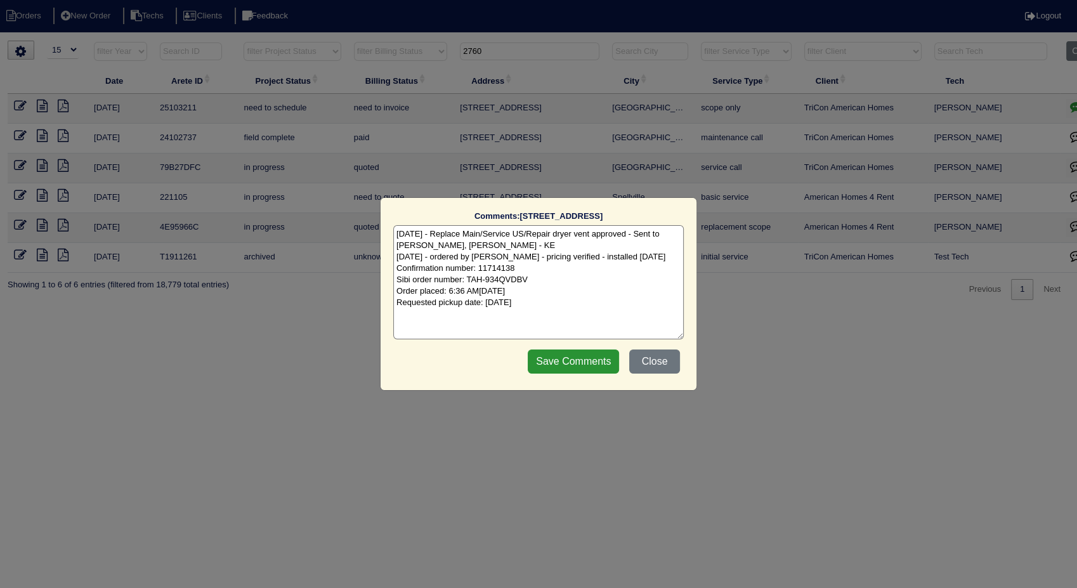
click at [582, 293] on textarea "9/5/25 - Replace Main/Service US/Repair dryer vent approved - Sent to Dan, Payt…" at bounding box center [538, 282] width 290 height 114
click at [578, 303] on textarea "9/5/25 - Replace Main/Service US/Repair dryer vent approved - Sent to Dan, Payt…" at bounding box center [538, 282] width 290 height 114
click at [556, 367] on input "Save Comments" at bounding box center [573, 361] width 91 height 24
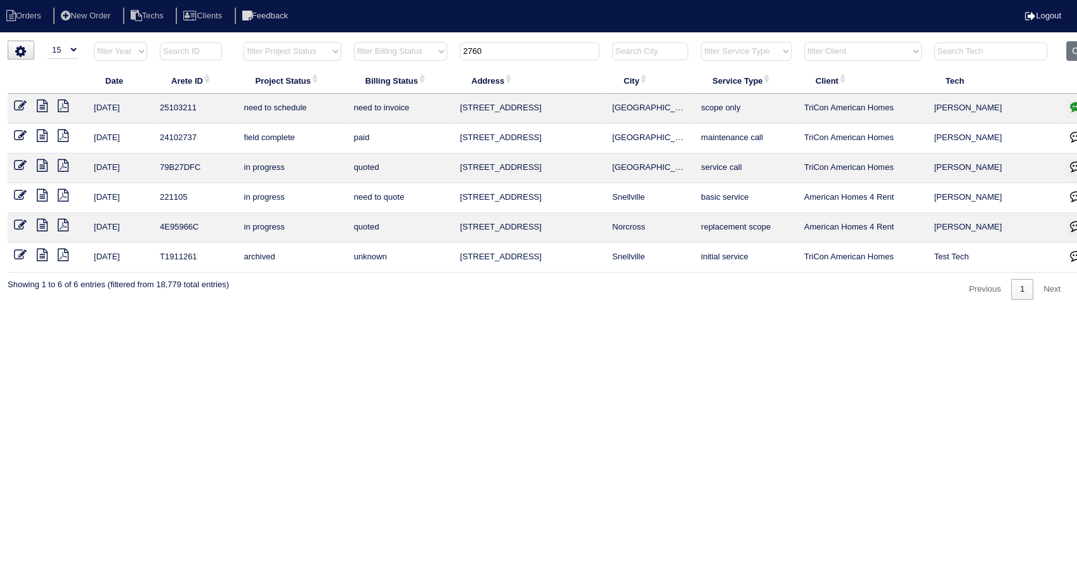
click at [1076, 108] on icon "button" at bounding box center [1076, 106] width 13 height 13
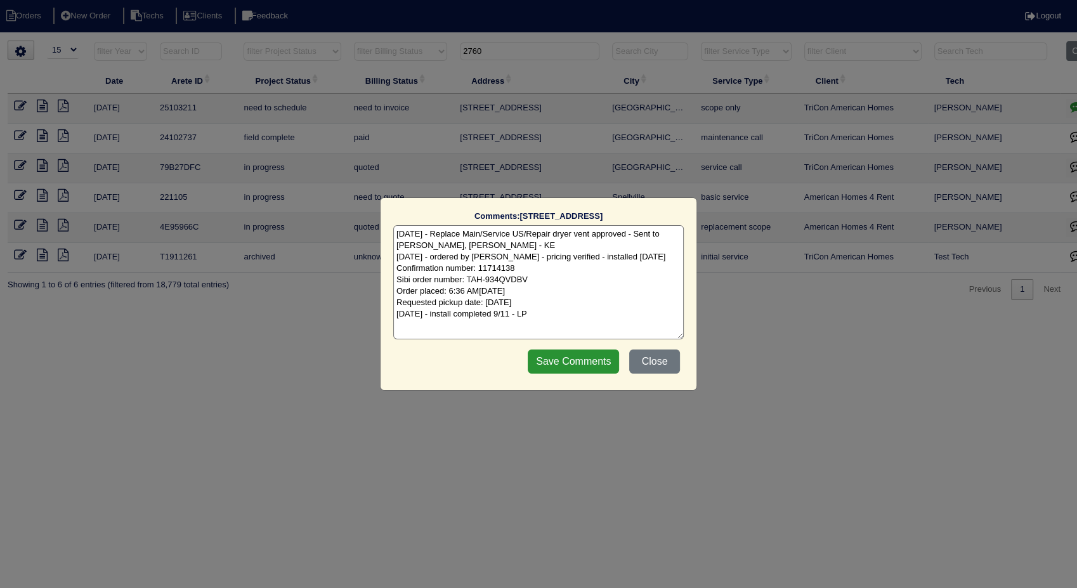
click at [508, 316] on textarea "9/5/25 - Replace Main/Service US/Repair dryer vent approved - Sent to Dan, Payt…" at bounding box center [538, 282] width 290 height 114
type textarea "9/5/25 - Replace Main/Service US/Repair dryer vent approved - Sent to Dan, Payt…"
click at [563, 356] on input "Save Comments" at bounding box center [573, 361] width 91 height 24
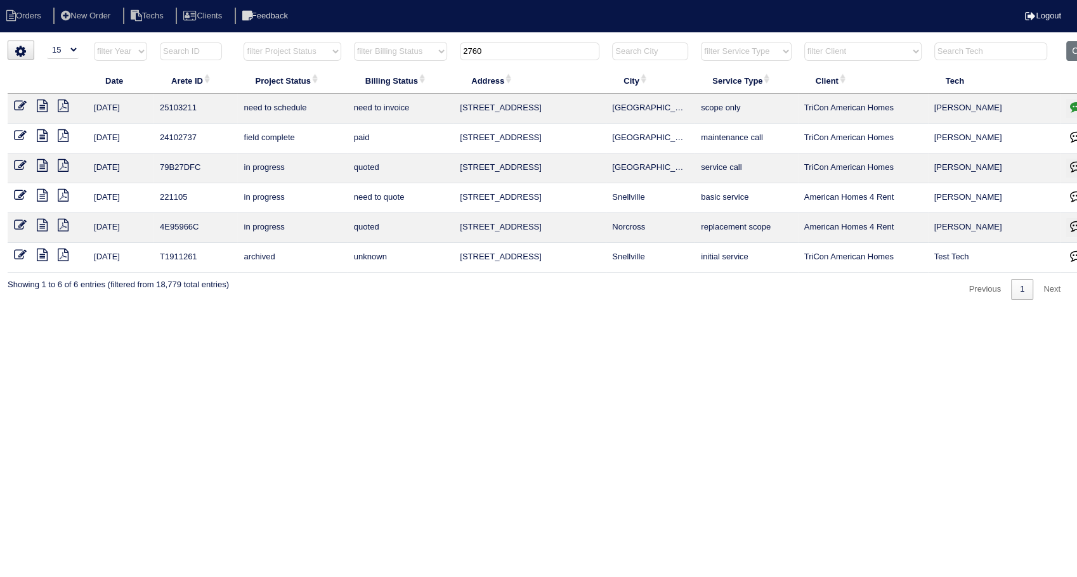
click at [20, 108] on icon at bounding box center [20, 106] width 13 height 13
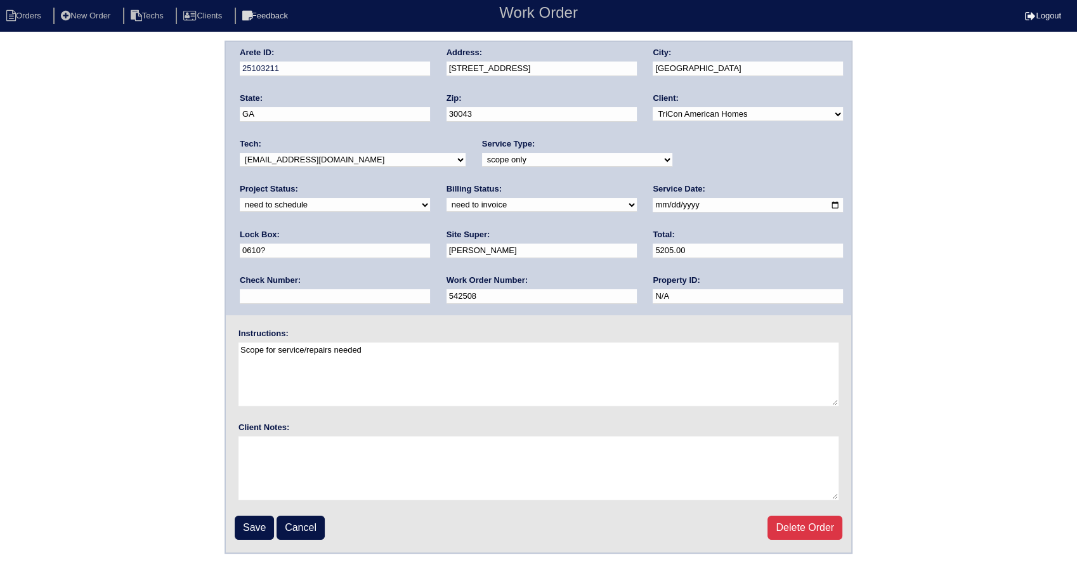
click at [430, 198] on select "new order assigned in progress field complete need to schedule admin review arc…" at bounding box center [335, 205] width 190 height 14
select select "completed"
click at [430, 198] on select "new order assigned in progress field complete need to schedule admin review arc…" at bounding box center [335, 205] width 190 height 14
click at [446, 204] on select "need to quote quoted need to invoice invoiced paid warranty purchase order need…" at bounding box center [541, 205] width 190 height 14
select select "invoiced"
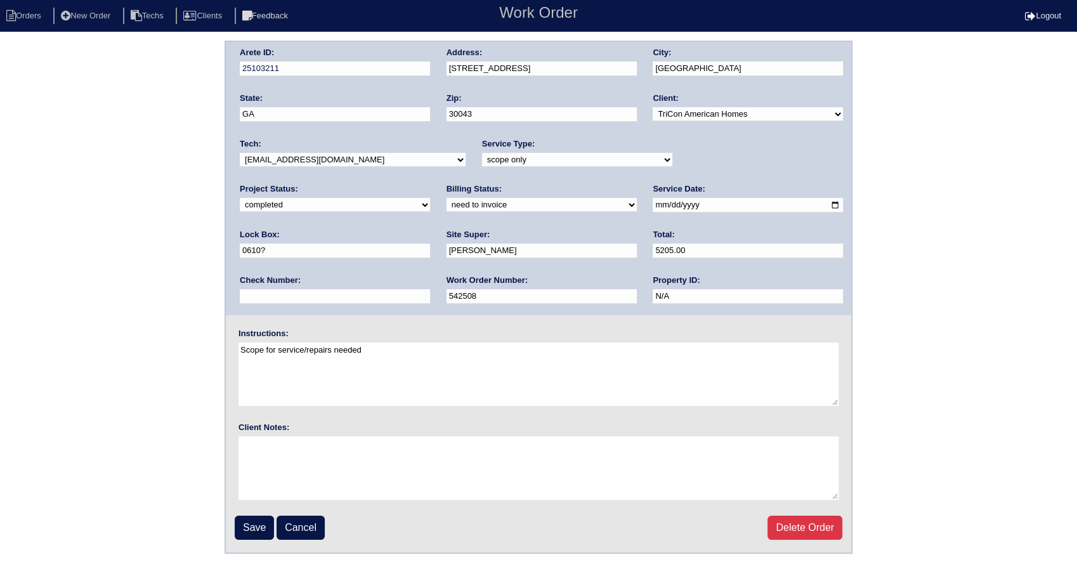
click at [446, 198] on select "need to quote quoted need to invoice invoiced paid warranty purchase order need…" at bounding box center [541, 205] width 190 height 14
drag, startPoint x: 271, startPoint y: 519, endPoint x: 255, endPoint y: 408, distance: 112.7
click at [270, 519] on input "Save" at bounding box center [254, 528] width 39 height 24
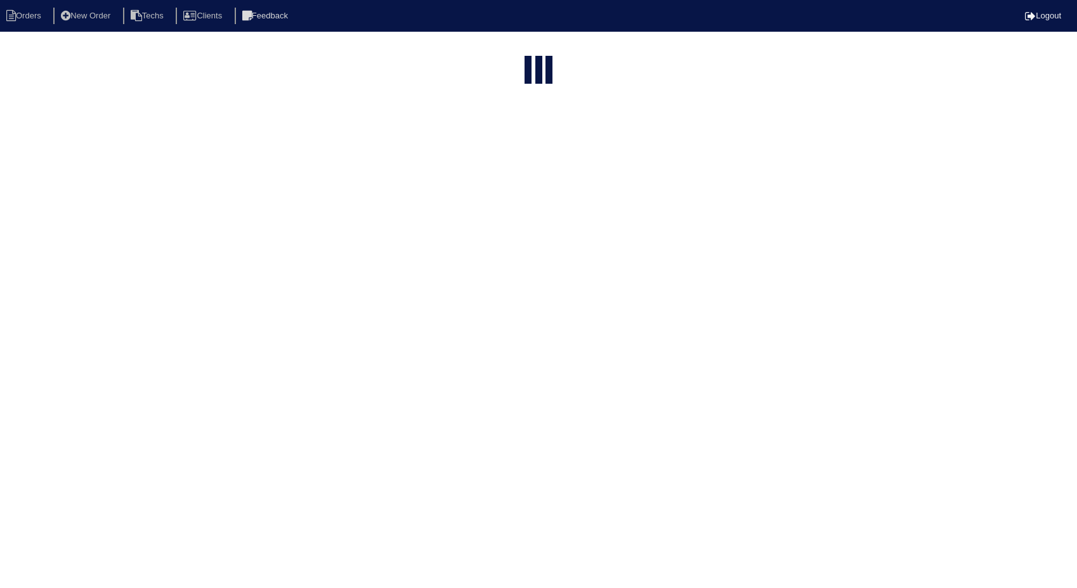
select select "15"
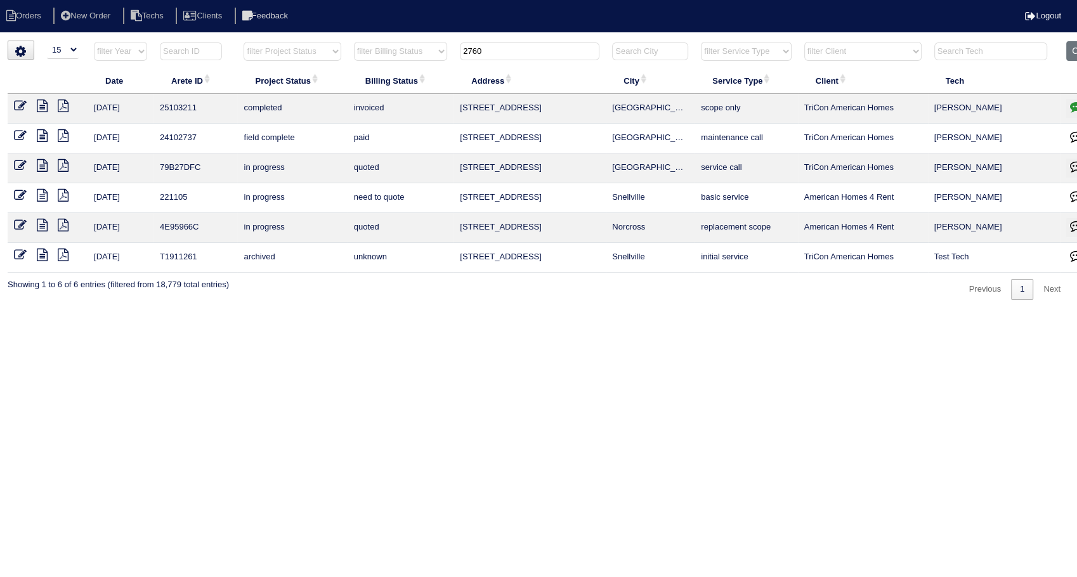
drag, startPoint x: 519, startPoint y: 53, endPoint x: 443, endPoint y: 69, distance: 77.9
click at [443, 69] on table "Date Arete ID Project Status Billing Status Address City Service Type Client Te…" at bounding box center [558, 156] width 1100 height 231
type input "158"
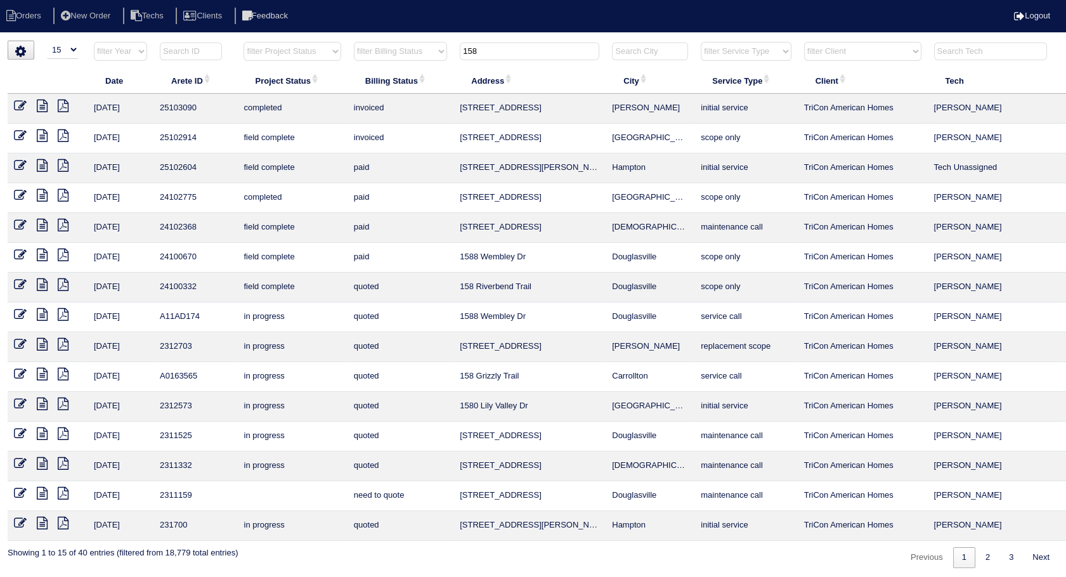
scroll to position [0, 41]
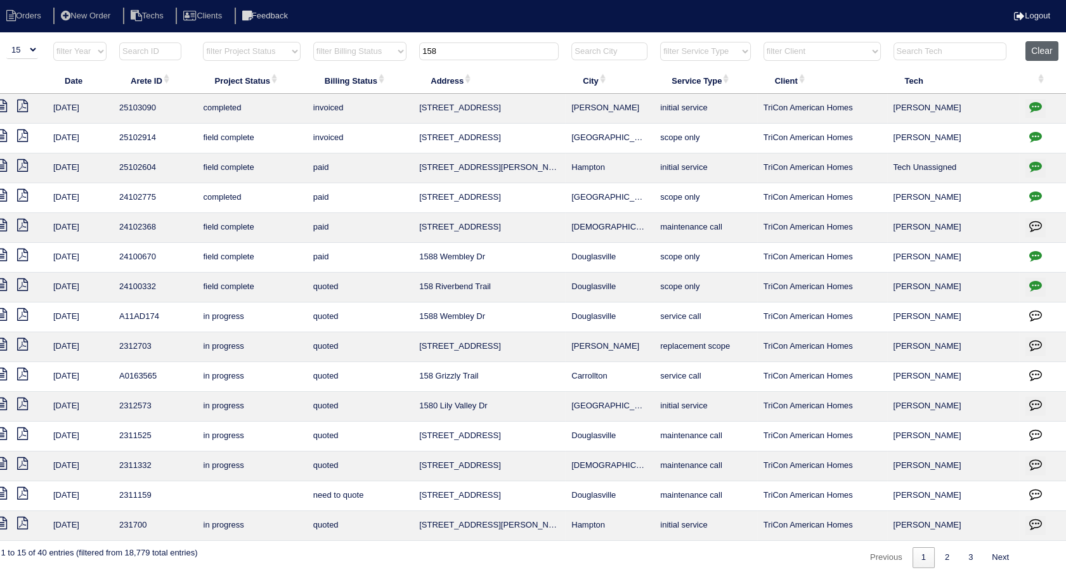
click at [1032, 49] on button "Clear" at bounding box center [1041, 51] width 32 height 20
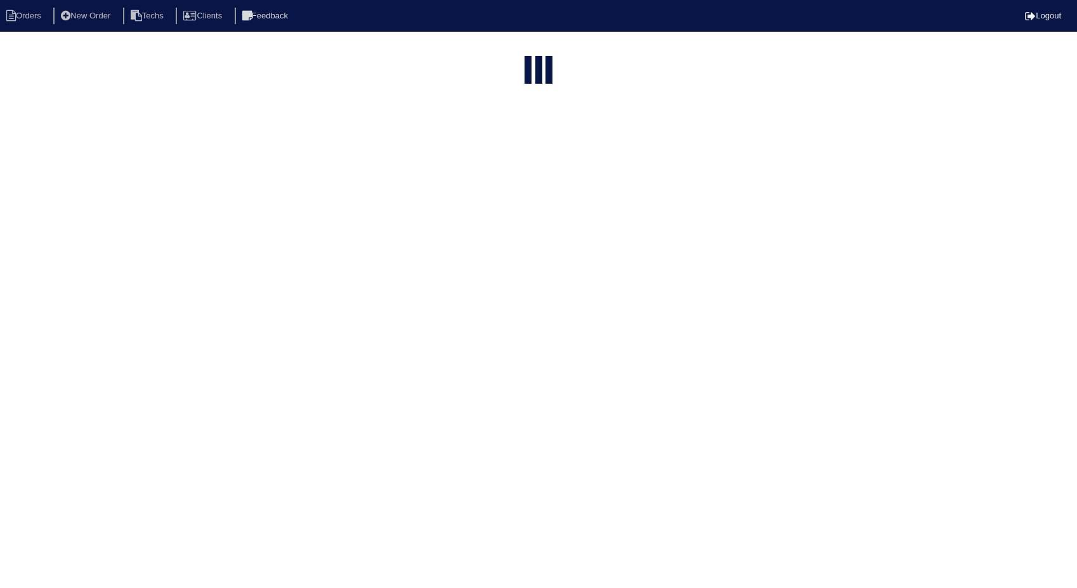
select select "15"
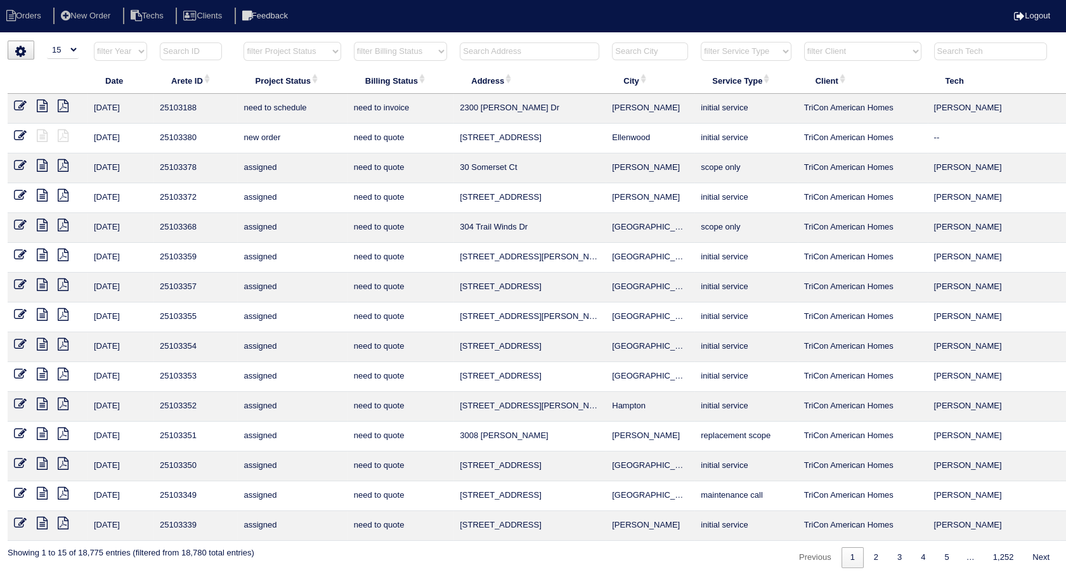
click at [393, 51] on select "filter Billing Status -- Any Billing Status -- need to quote quoted need to inv…" at bounding box center [400, 51] width 93 height 19
click at [354, 42] on select "filter Billing Status -- Any Billing Status -- need to quote quoted need to inv…" at bounding box center [400, 51] width 93 height 19
select select "need to invoice"
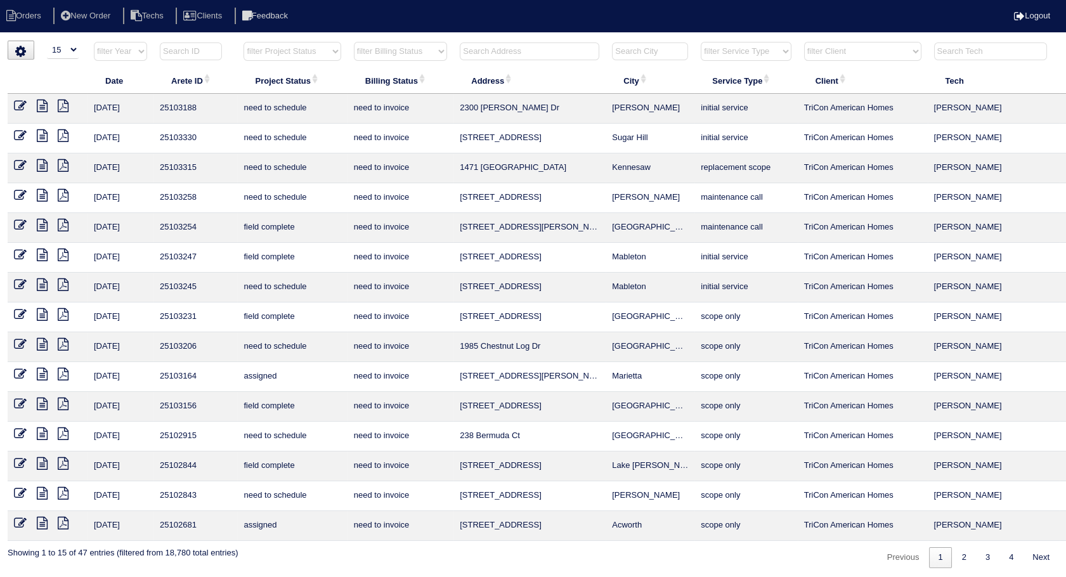
click at [41, 225] on icon at bounding box center [42, 225] width 11 height 13
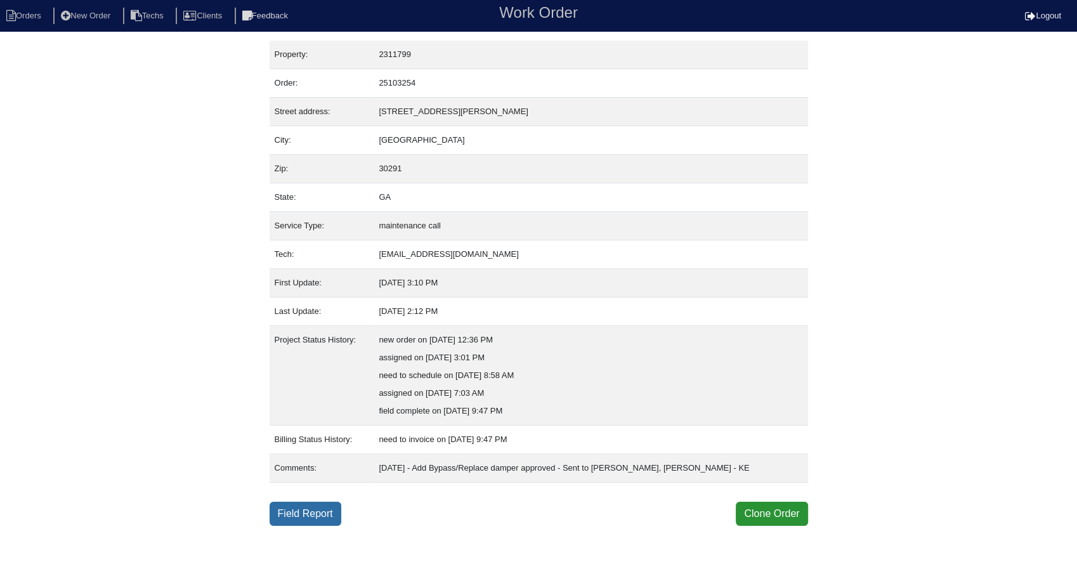
click at [304, 512] on link "Field Report" at bounding box center [306, 514] width 72 height 24
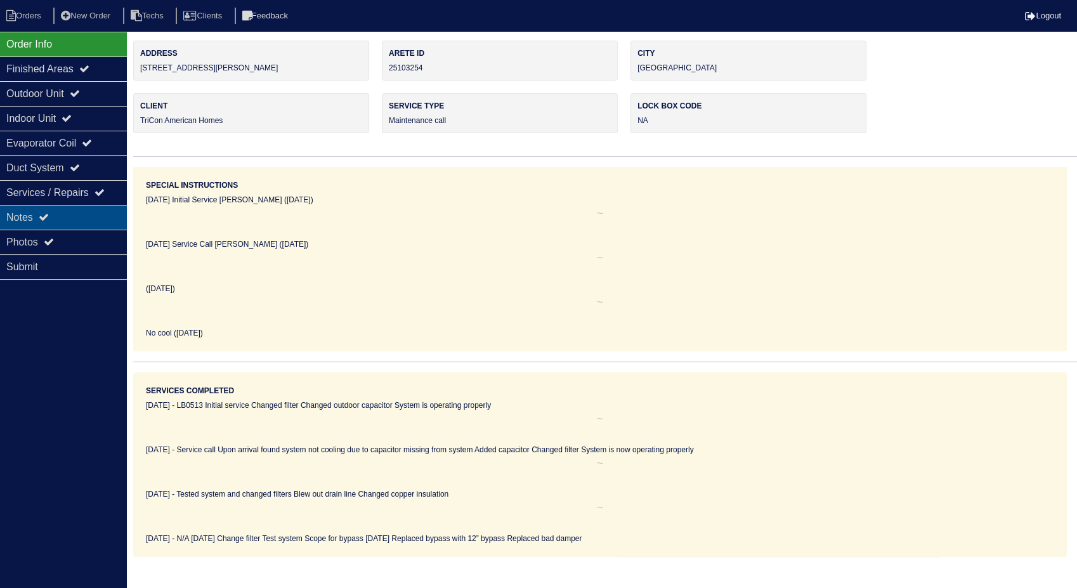
click at [41, 221] on div "Notes" at bounding box center [63, 217] width 127 height 25
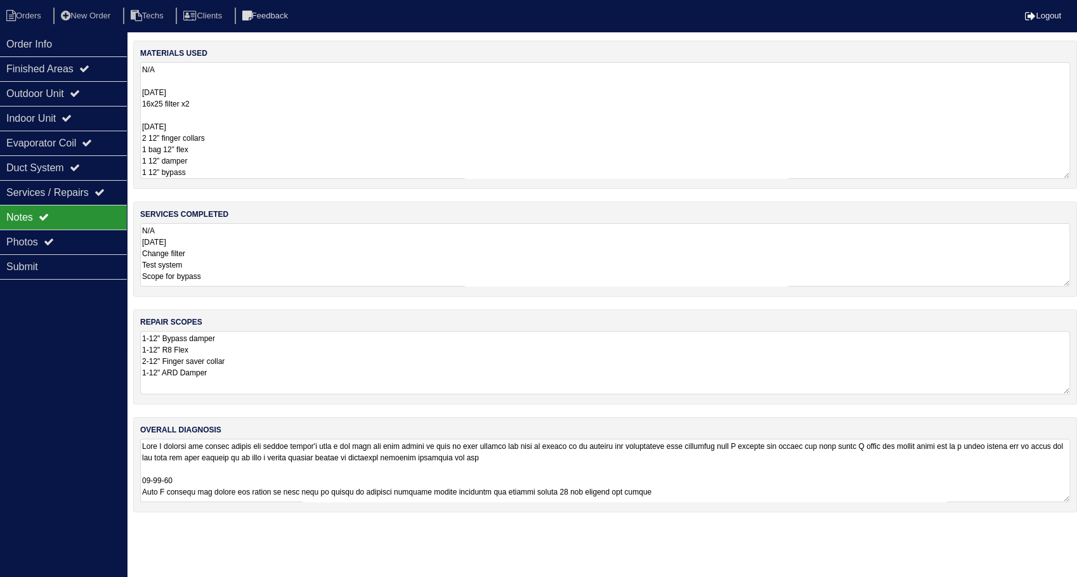
click at [252, 77] on textarea "N/A 9/5/25 16x25 filter x2 9/11/25 2 12” finger collars 1 bag 12” flex 1 12” da…" at bounding box center [605, 120] width 930 height 117
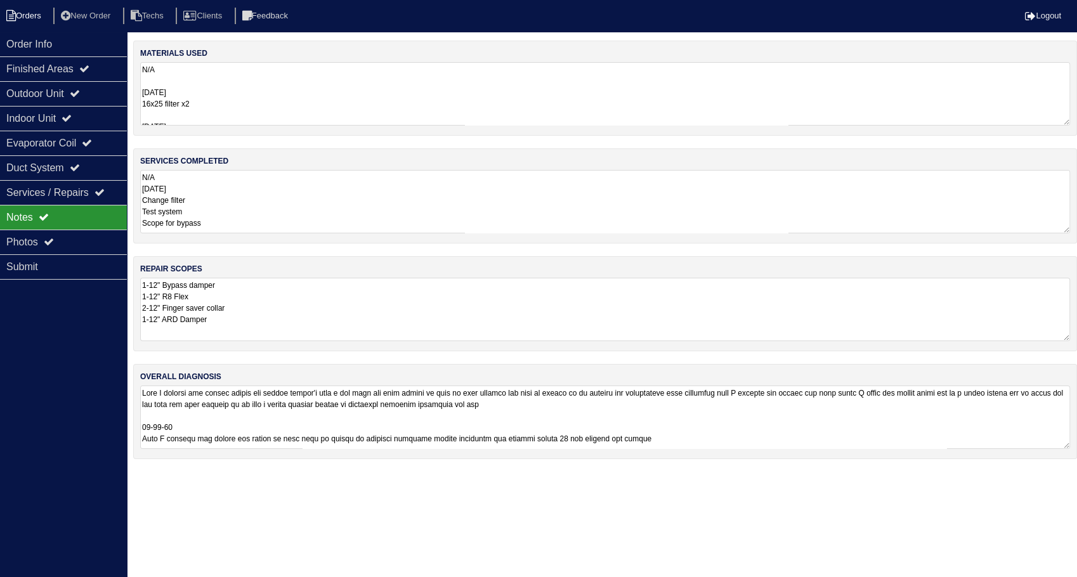
click at [46, 13] on li "Orders" at bounding box center [25, 16] width 51 height 17
select select "15"
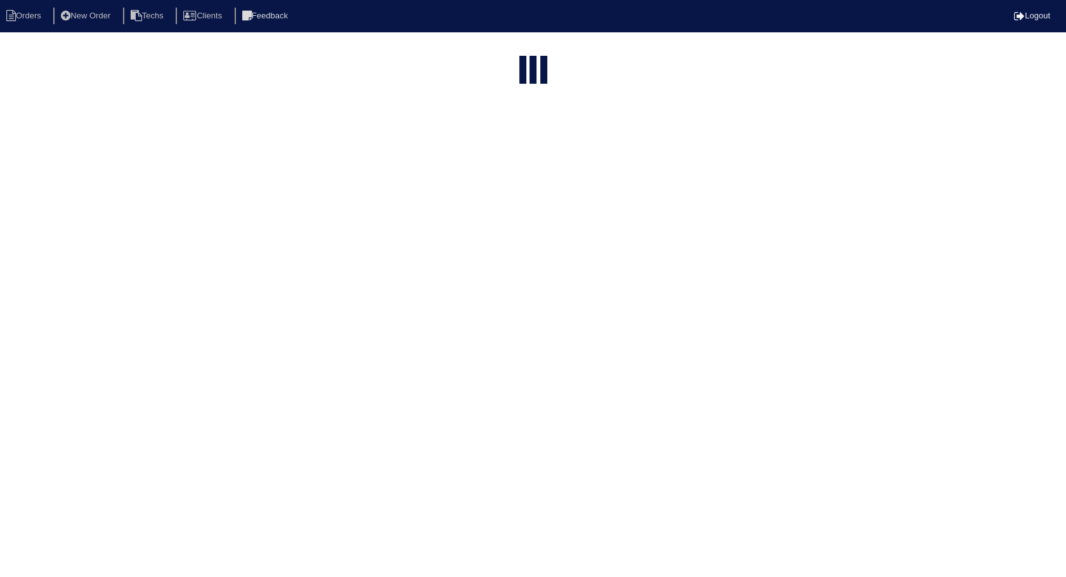
select select "need to invoice"
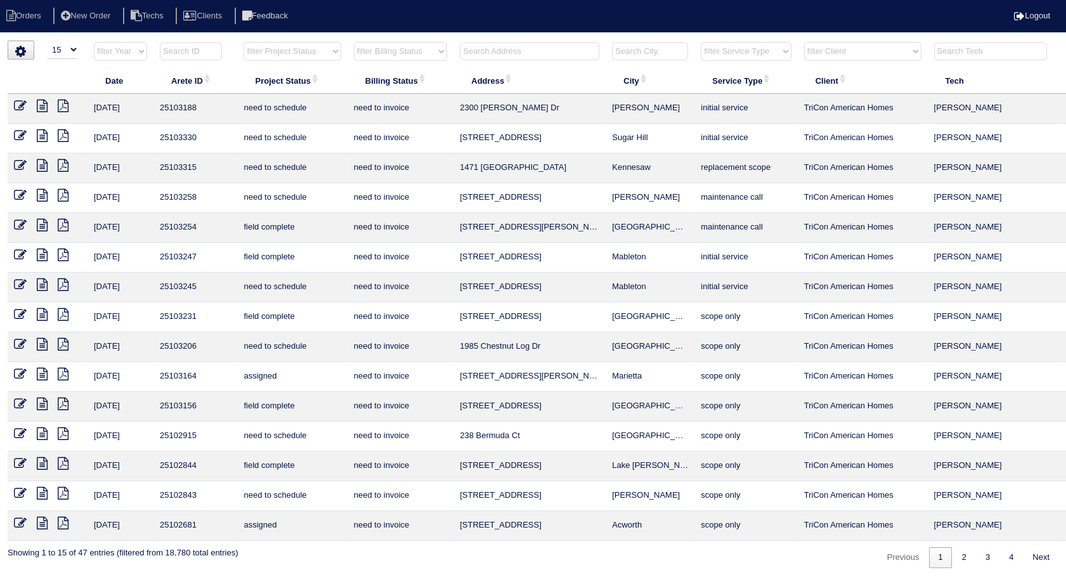
click at [27, 223] on link at bounding box center [25, 227] width 23 height 10
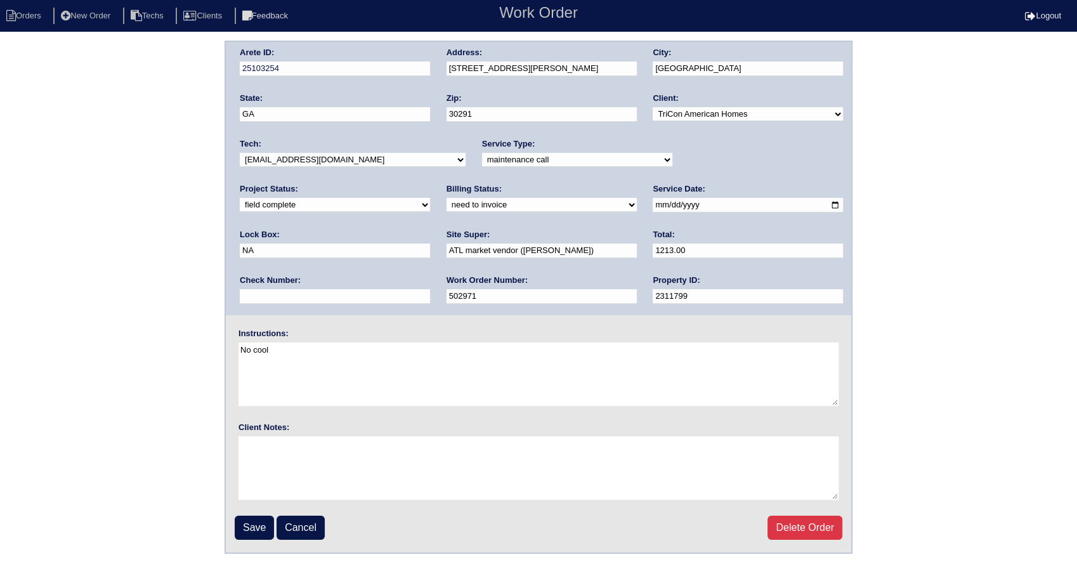
click at [446, 205] on select "need to quote quoted need to invoice invoiced paid warranty purchase order need…" at bounding box center [541, 205] width 190 height 14
select select "invoiced"
click at [446, 198] on select "need to quote quoted need to invoice invoiced paid warranty purchase order need…" at bounding box center [541, 205] width 190 height 14
drag, startPoint x: 255, startPoint y: 529, endPoint x: 313, endPoint y: 185, distance: 349.2
click at [255, 525] on input "Save" at bounding box center [254, 528] width 39 height 24
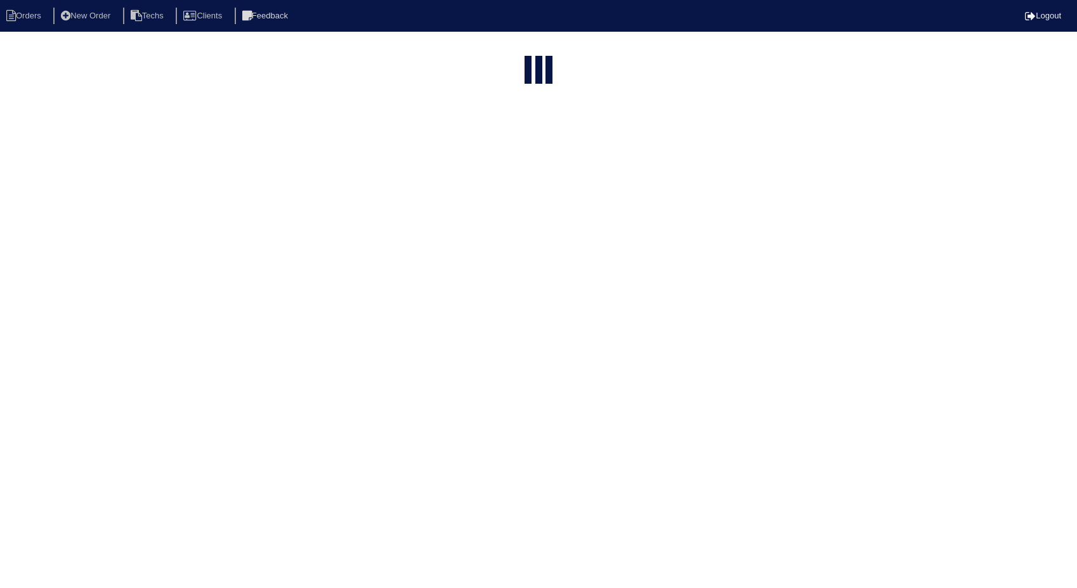
select select "15"
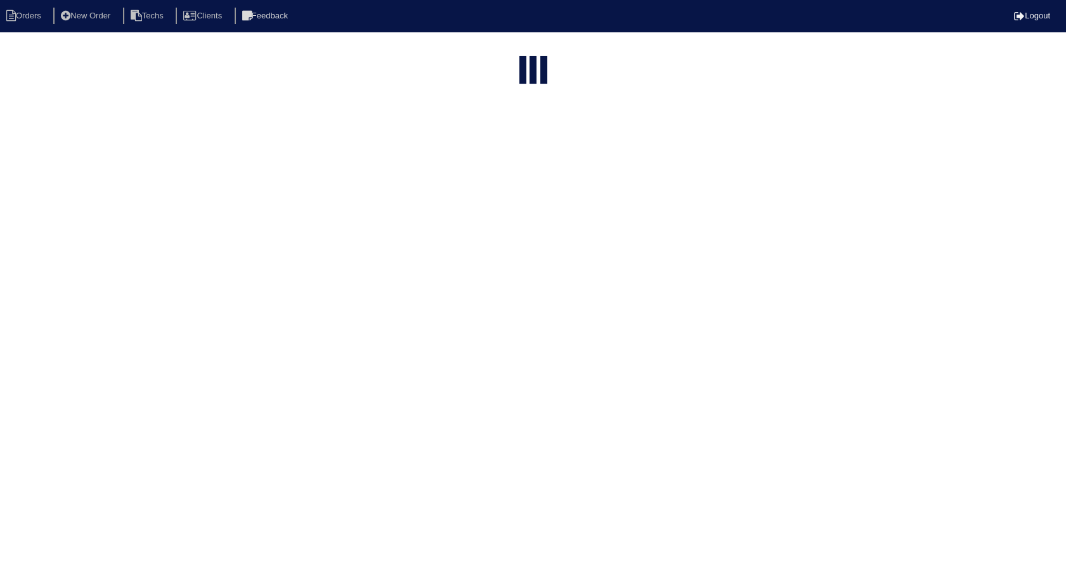
select select "need to invoice"
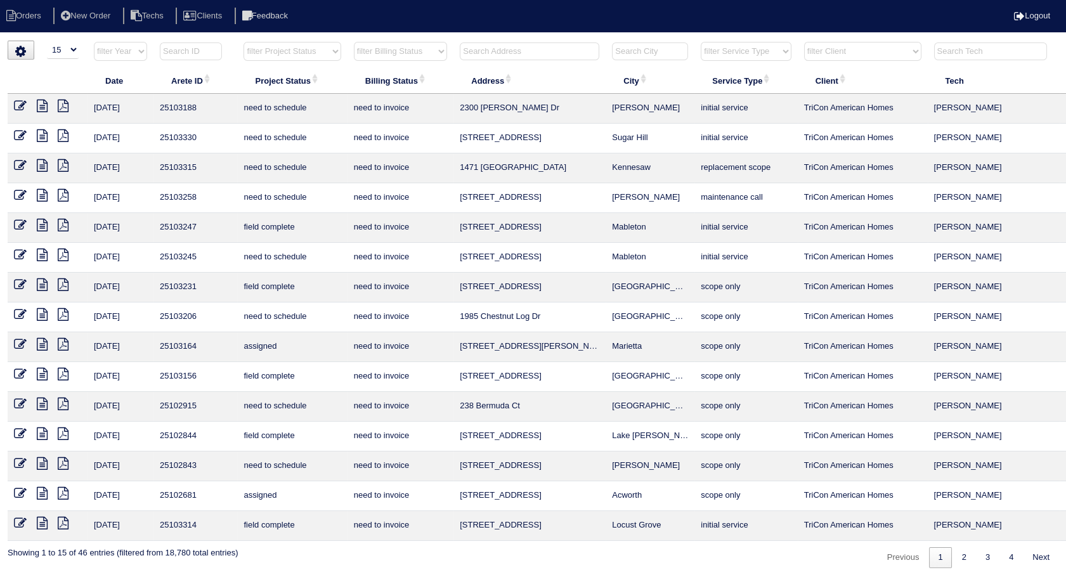
click at [481, 53] on input "text" at bounding box center [530, 51] width 140 height 18
type input "3441"
select select "need to invoice"
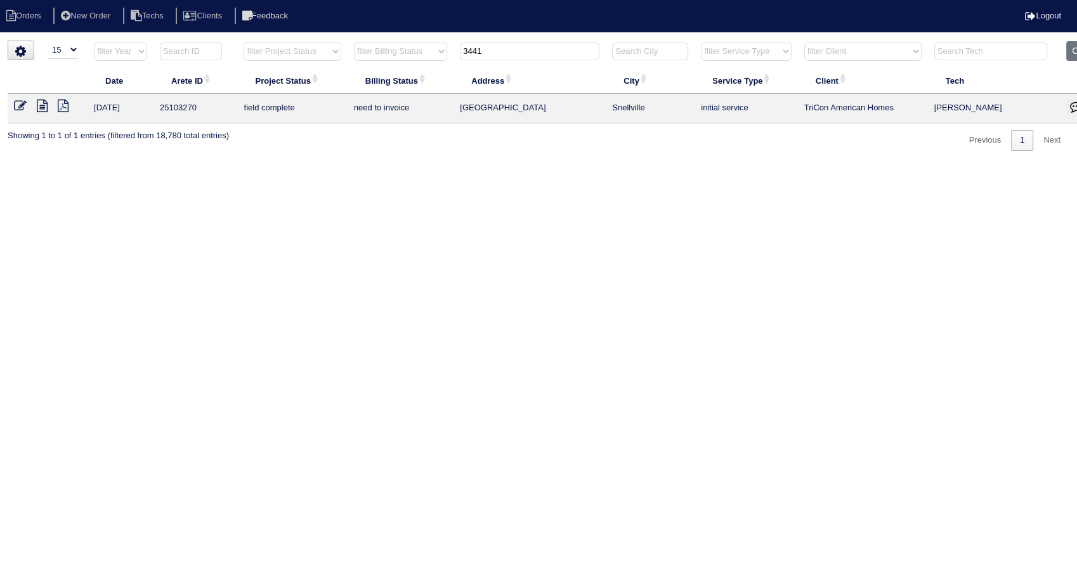
type input "3441"
click at [21, 106] on icon at bounding box center [20, 106] width 13 height 13
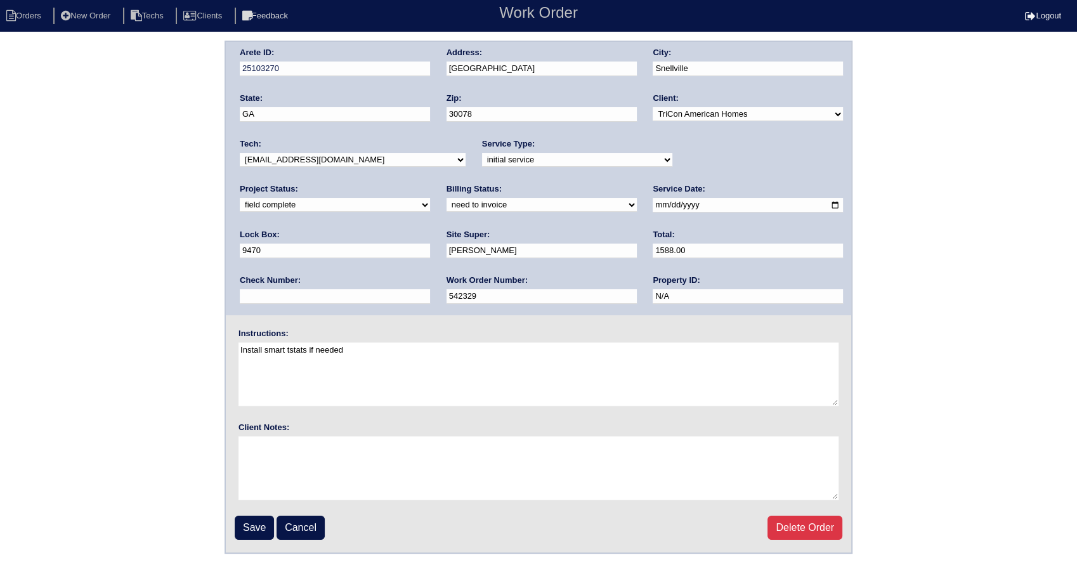
click at [446, 211] on select "need to quote quoted need to invoice invoiced paid warranty purchase order need…" at bounding box center [541, 205] width 190 height 14
select select "invoiced"
click at [446, 198] on select "need to quote quoted need to invoice invoiced paid warranty purchase order need…" at bounding box center [541, 205] width 190 height 14
click at [254, 530] on input "Save" at bounding box center [254, 528] width 39 height 24
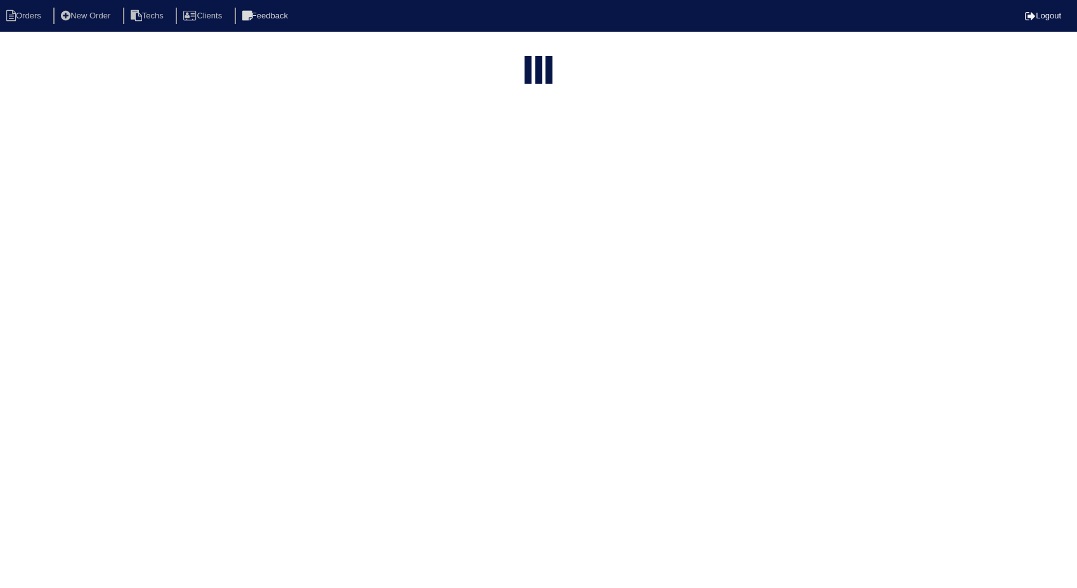
select select "15"
select select "need to invoice"
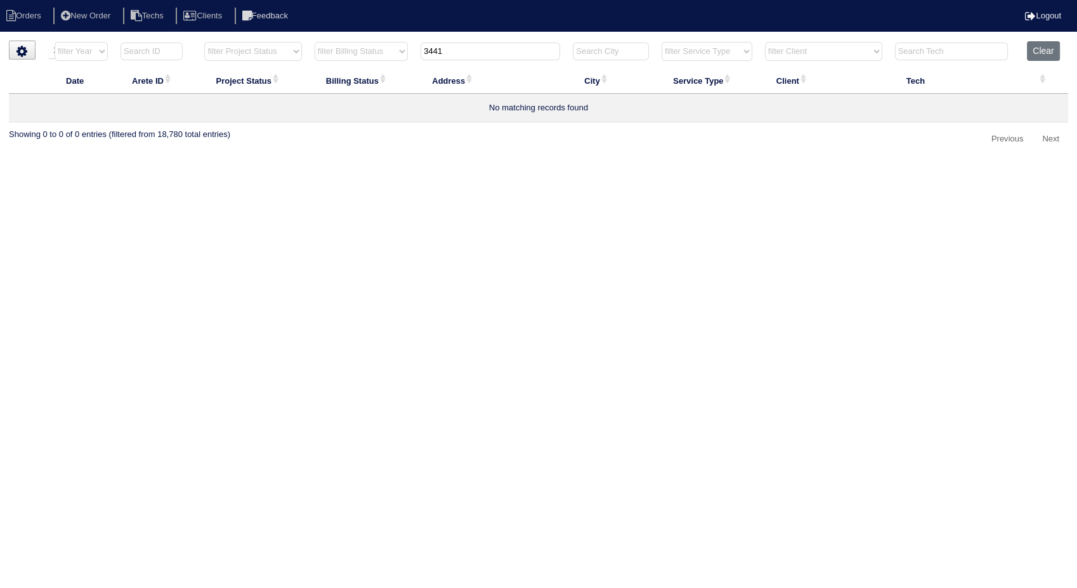
drag, startPoint x: 462, startPoint y: 43, endPoint x: 391, endPoint y: 62, distance: 73.5
click at [391, 62] on tr "filter Year -- Any Year -- 2025 2024 2023 2022 2021 2020 2019 filter Project St…" at bounding box center [538, 54] width 1059 height 26
type input "432"
select select "need to invoice"
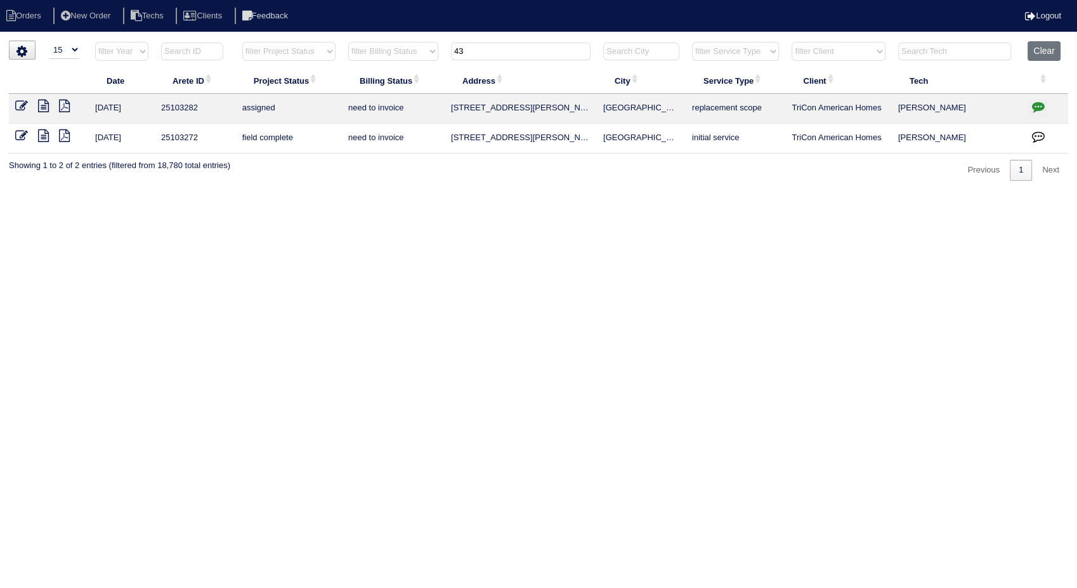
type input "43"
click at [22, 134] on icon at bounding box center [21, 135] width 13 height 13
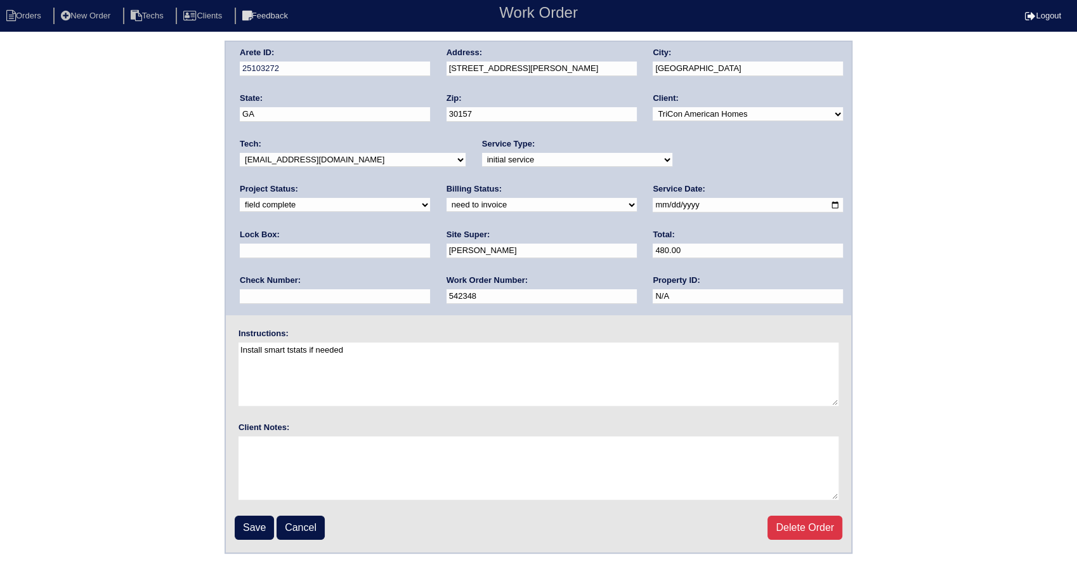
drag, startPoint x: 259, startPoint y: 204, endPoint x: 263, endPoint y: 213, distance: 10.5
click at [446, 204] on select "need to quote quoted need to invoice invoiced paid warranty purchase order need…" at bounding box center [541, 205] width 190 height 14
select select "invoiced"
click at [446, 198] on select "need to quote quoted need to invoice invoiced paid warranty purchase order need…" at bounding box center [541, 205] width 190 height 14
click at [254, 526] on input "Save" at bounding box center [254, 528] width 39 height 24
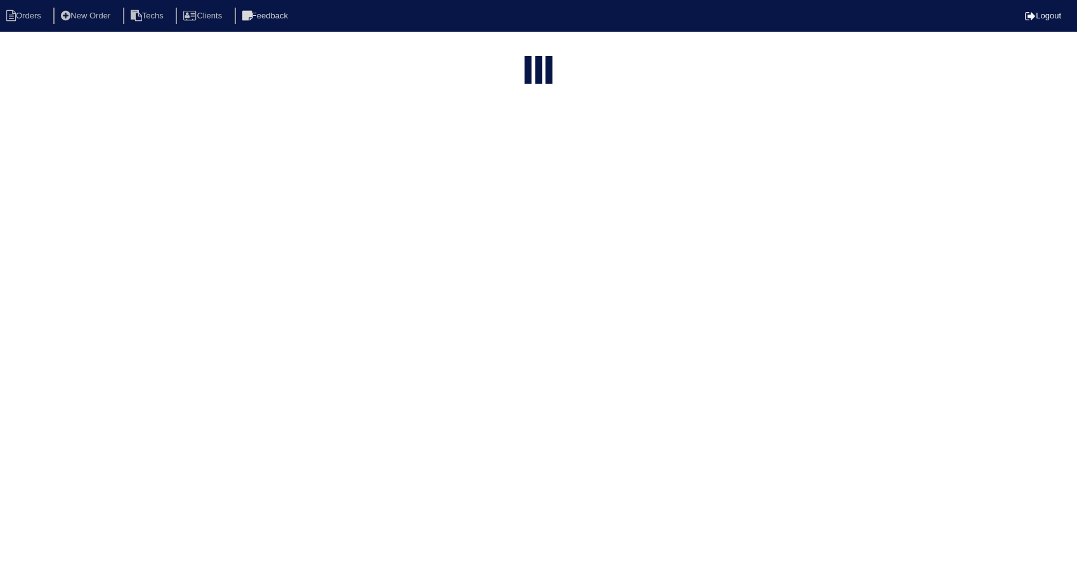
select select "15"
type input "43"
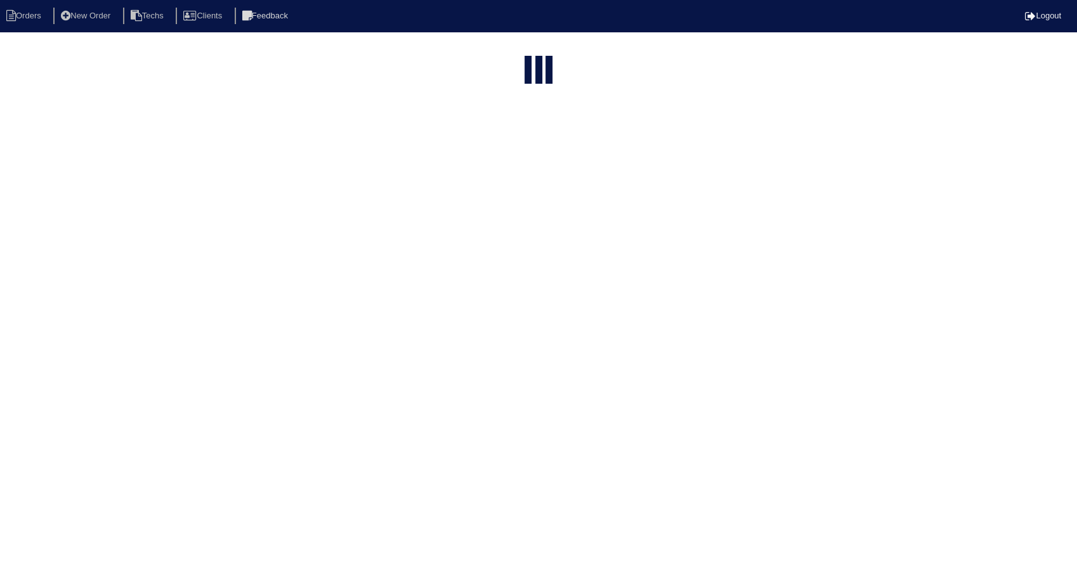
select select "need to invoice"
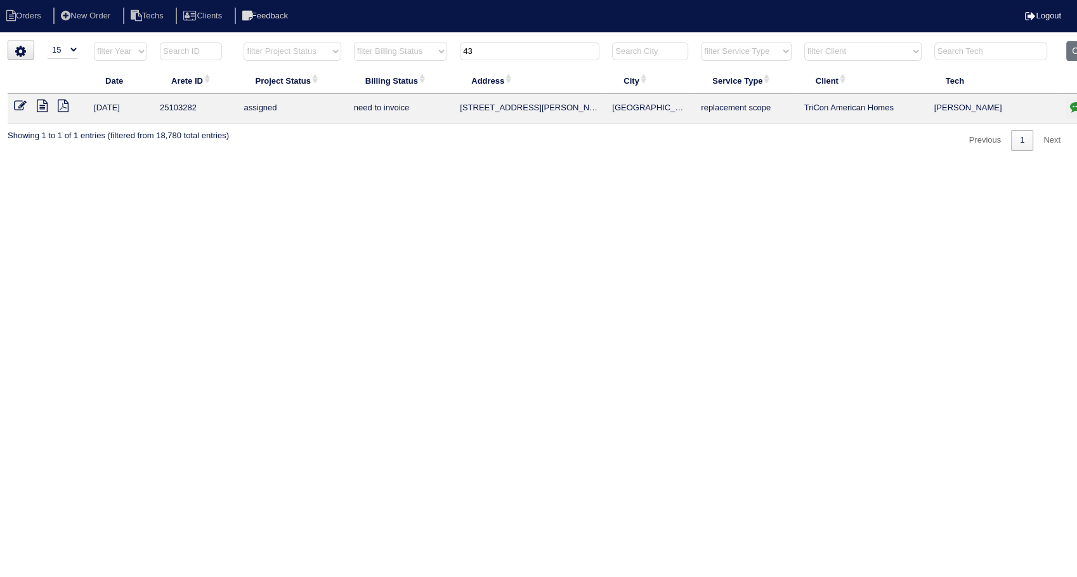
drag, startPoint x: 490, startPoint y: 51, endPoint x: 405, endPoint y: 70, distance: 87.7
click at [405, 70] on table "Date Arete ID Project Status Billing Status Address City Service Type Client Te…" at bounding box center [558, 82] width 1100 height 82
type input "47"
select select "need to invoice"
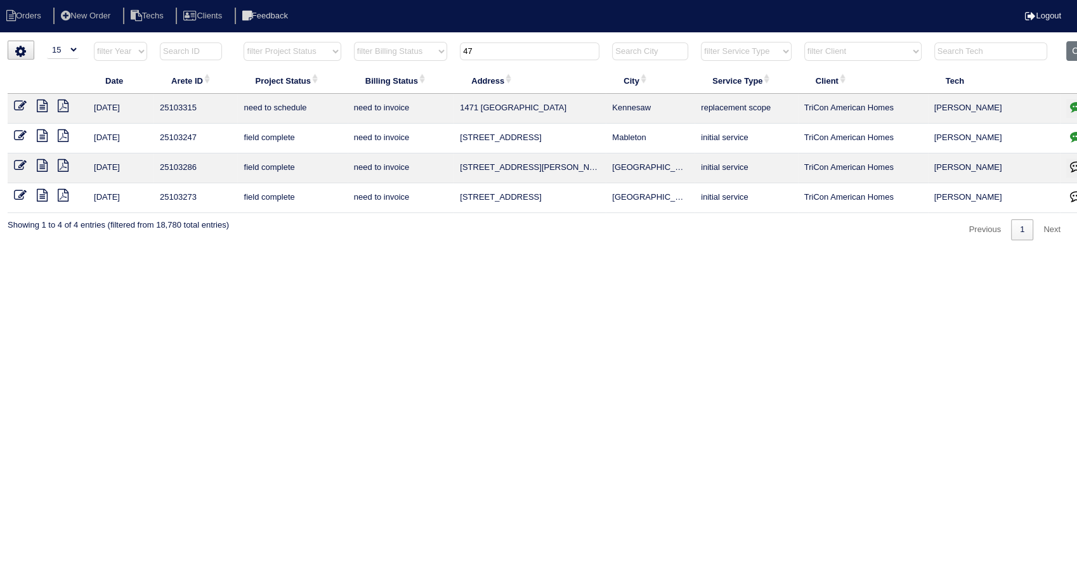
type input "47"
click at [16, 195] on icon at bounding box center [20, 195] width 13 height 13
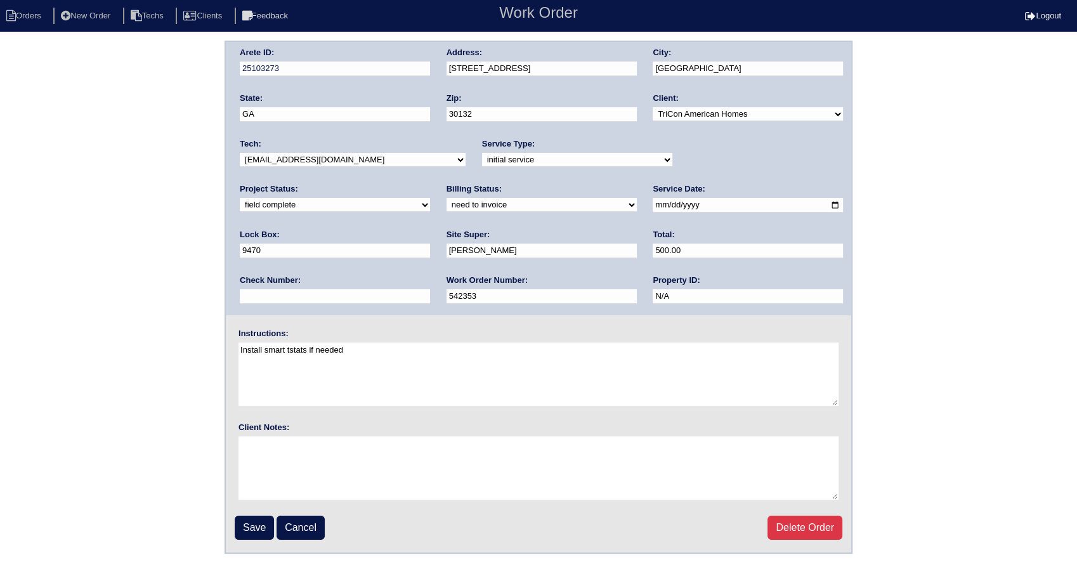
drag, startPoint x: 246, startPoint y: 206, endPoint x: 248, endPoint y: 212, distance: 6.6
click at [446, 206] on select "need to quote quoted need to invoice invoiced paid warranty purchase order need…" at bounding box center [541, 205] width 190 height 14
select select "invoiced"
click at [446, 198] on select "need to quote quoted need to invoice invoiced paid warranty purchase order need…" at bounding box center [541, 205] width 190 height 14
click at [259, 525] on input "Save" at bounding box center [254, 528] width 39 height 24
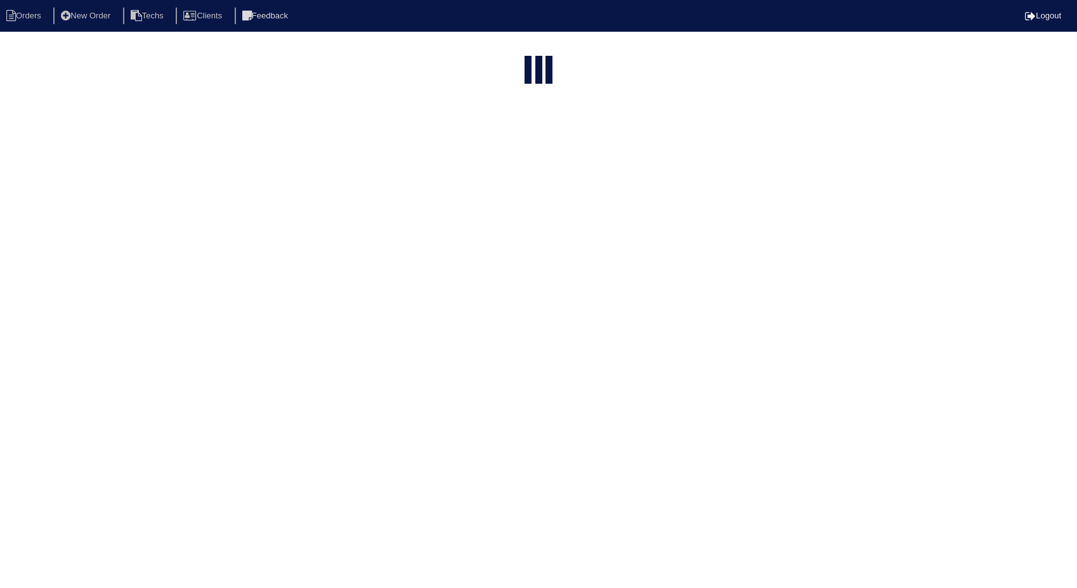
select select "15"
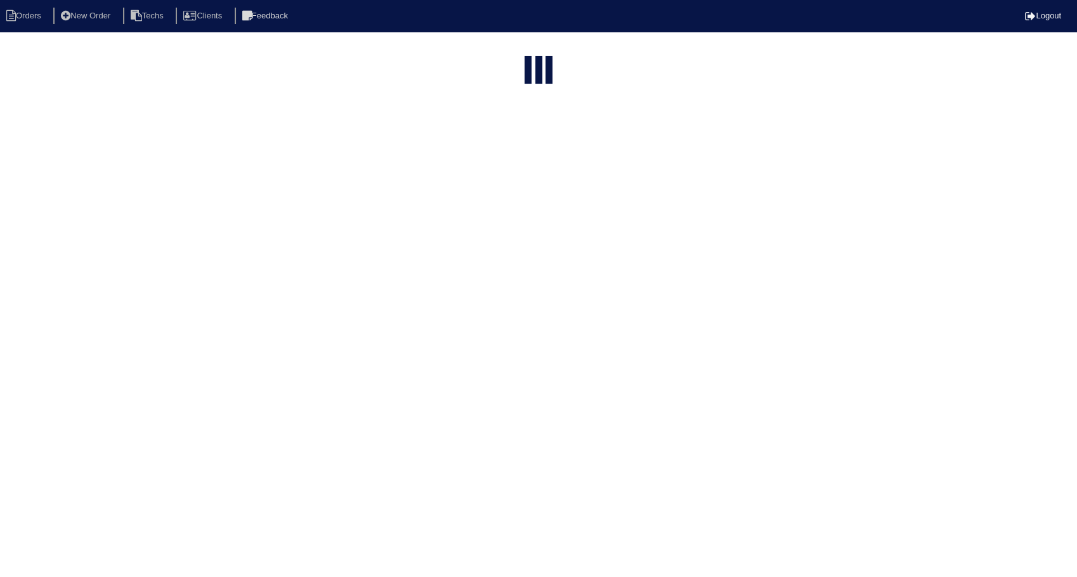
select select "need to invoice"
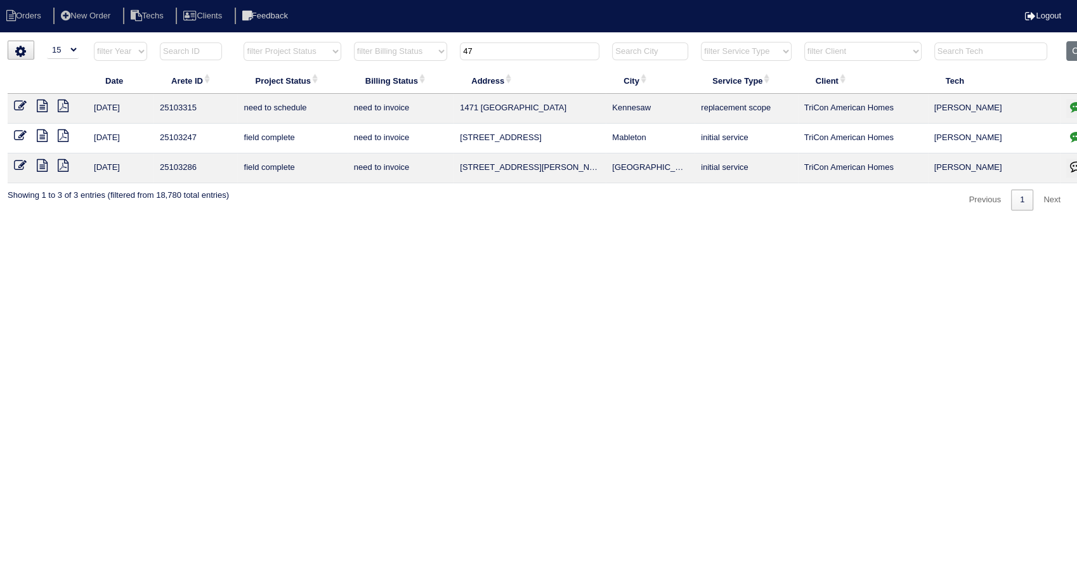
drag, startPoint x: 482, startPoint y: 51, endPoint x: 461, endPoint y: 53, distance: 21.0
click at [461, 53] on input "47" at bounding box center [530, 51] width 140 height 18
type input "446"
select select "need to invoice"
type input "446"
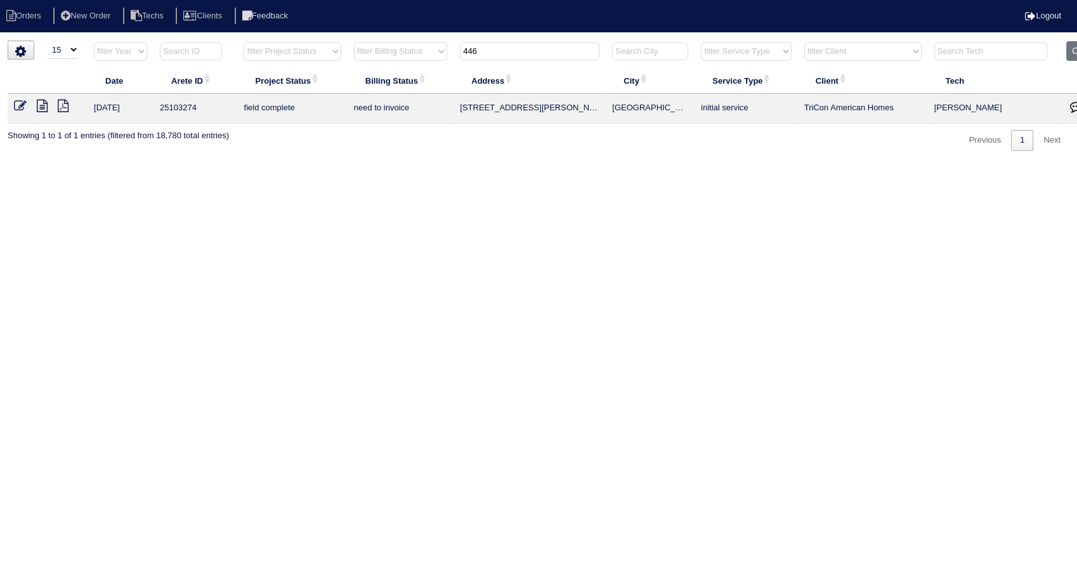
click at [19, 107] on icon at bounding box center [20, 106] width 13 height 13
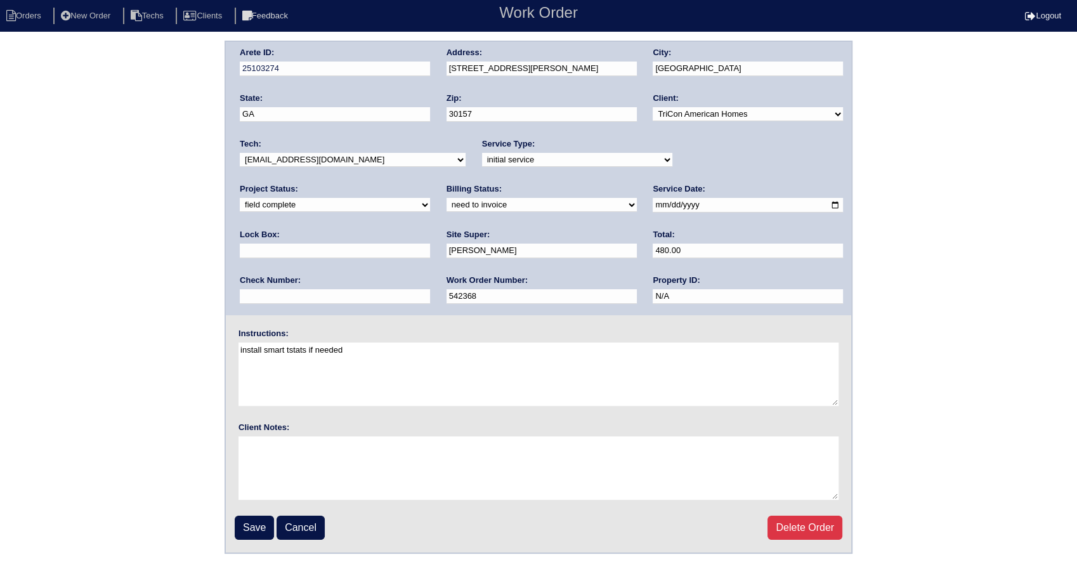
click at [446, 207] on select "need to quote quoted need to invoice invoiced paid warranty purchase order need…" at bounding box center [541, 205] width 190 height 14
select select "invoiced"
click at [446, 198] on select "need to quote quoted need to invoice invoiced paid warranty purchase order need…" at bounding box center [541, 205] width 190 height 14
click at [250, 528] on input "Save" at bounding box center [254, 528] width 39 height 24
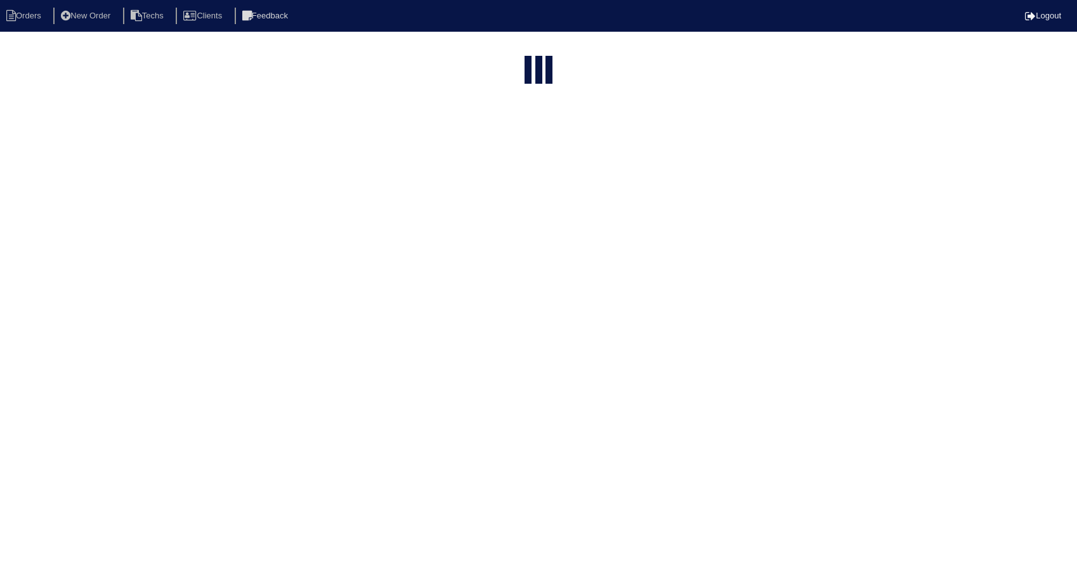
select select "15"
select select "need to invoice"
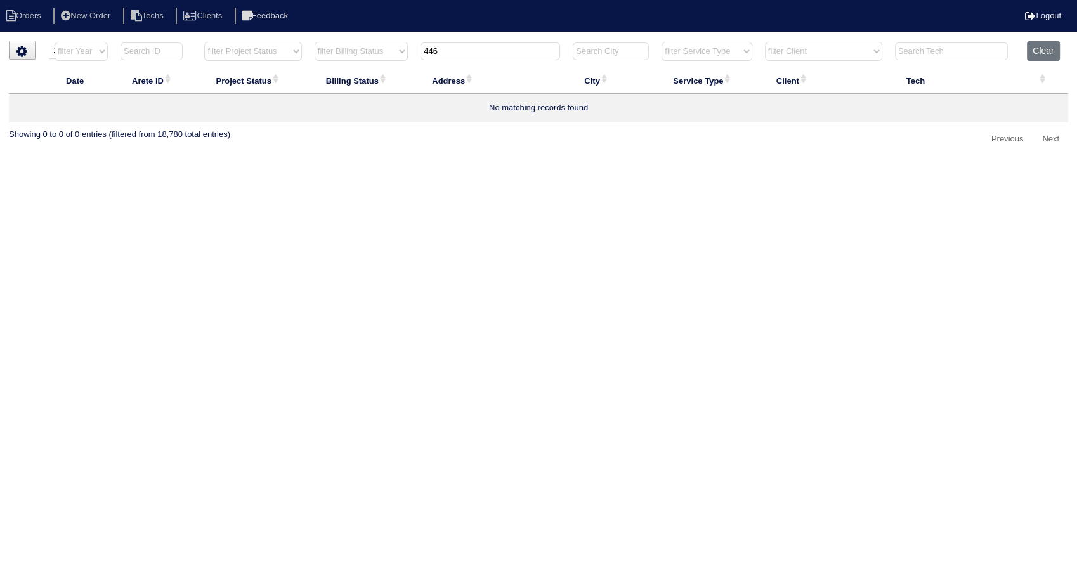
drag, startPoint x: 462, startPoint y: 49, endPoint x: 374, endPoint y: 74, distance: 92.2
click at [374, 74] on table "Date Arete ID Project Status Billing Status Address City Service Type Client Te…" at bounding box center [538, 81] width 1059 height 81
type input "412"
select select "need to invoice"
type input "412"
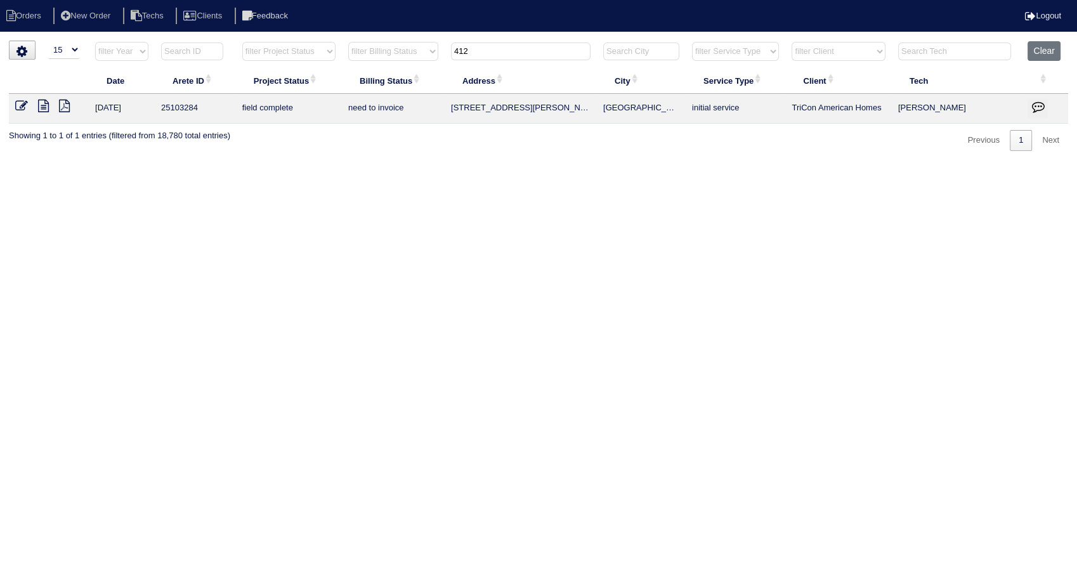
drag, startPoint x: 18, startPoint y: 103, endPoint x: 28, endPoint y: 120, distance: 19.6
click at [18, 103] on icon at bounding box center [21, 106] width 13 height 13
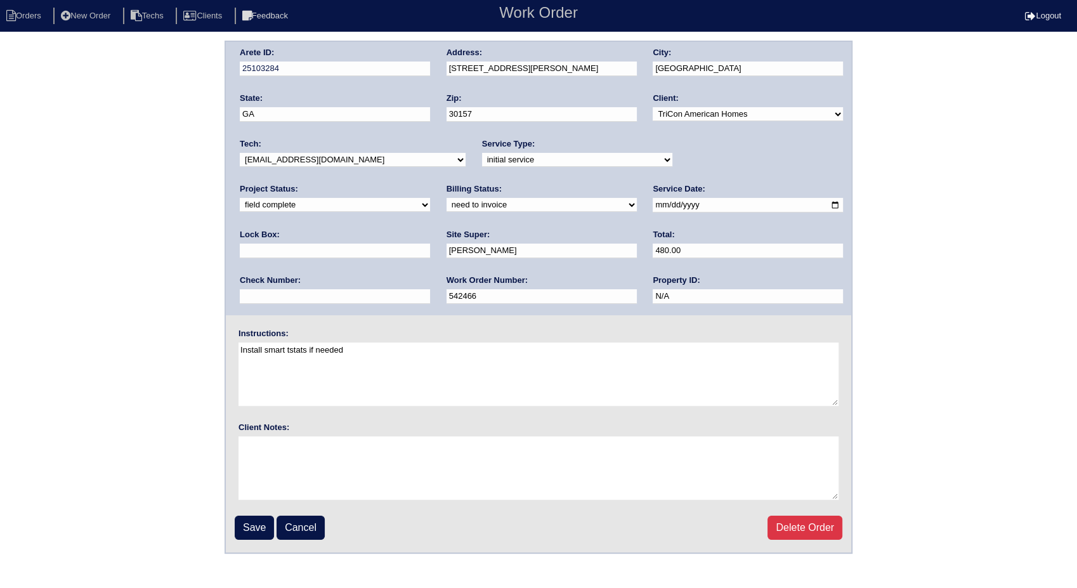
click at [446, 205] on select "need to quote quoted need to invoice invoiced paid warranty purchase order need…" at bounding box center [541, 205] width 190 height 14
select select "invoiced"
click at [446, 198] on select "need to quote quoted need to invoice invoiced paid warranty purchase order need…" at bounding box center [541, 205] width 190 height 14
click at [255, 529] on input "Save" at bounding box center [254, 528] width 39 height 24
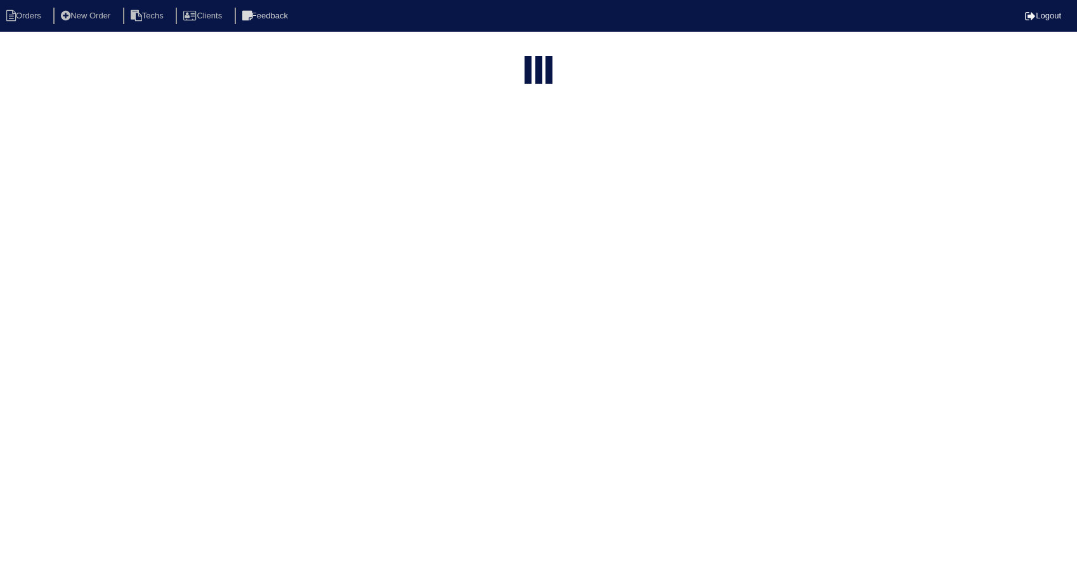
select select "15"
select select "need to invoice"
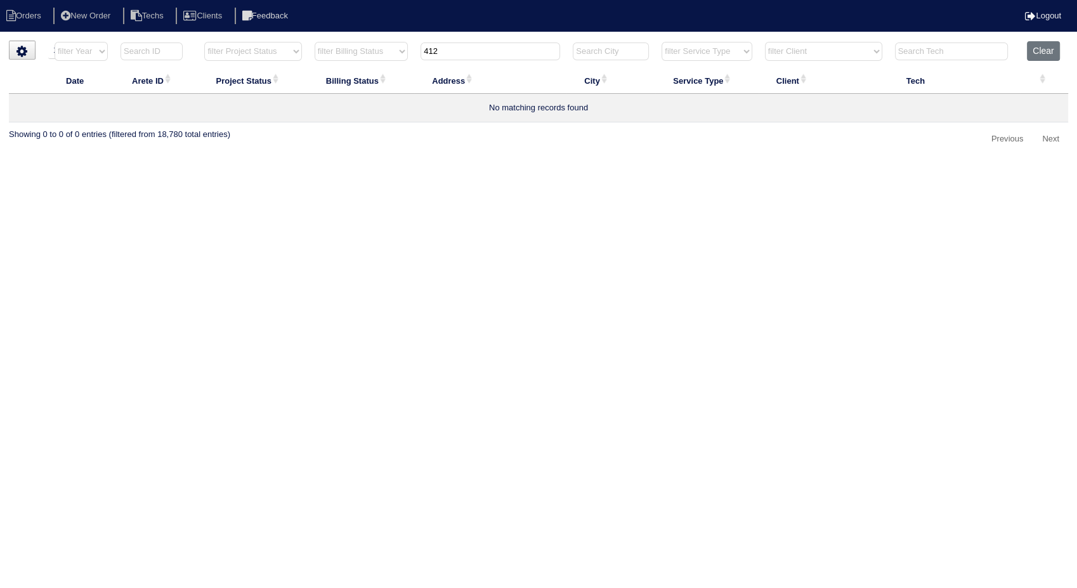
drag, startPoint x: 446, startPoint y: 55, endPoint x: 377, endPoint y: 65, distance: 69.2
click at [377, 65] on tr "filter Year -- Any Year -- 2025 2024 2023 2022 2021 2020 2019 filter Project St…" at bounding box center [538, 54] width 1059 height 26
type input "488"
select select "need to invoice"
type input "488"
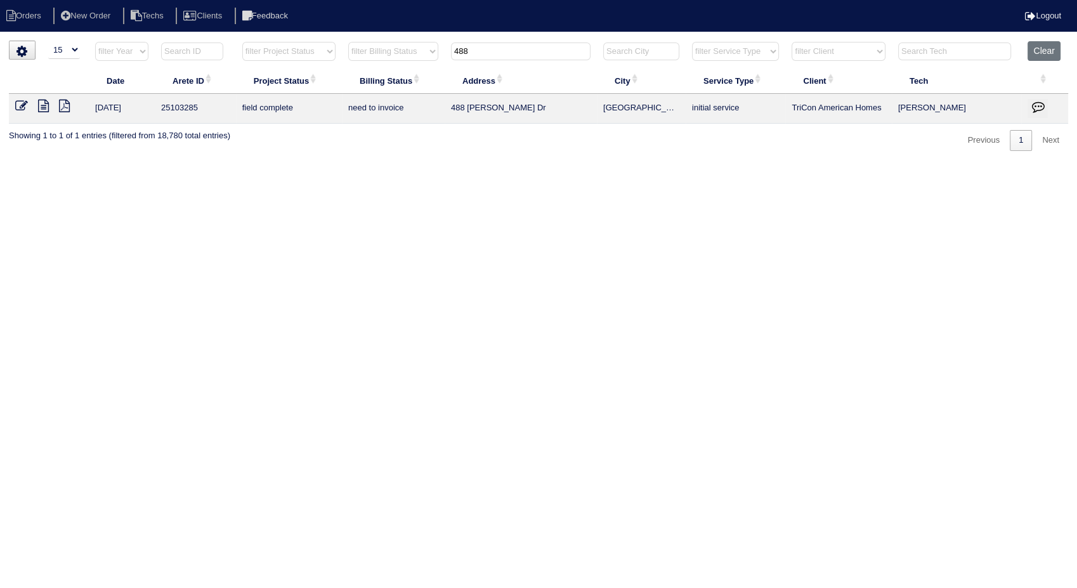
click at [20, 104] on icon at bounding box center [21, 106] width 13 height 13
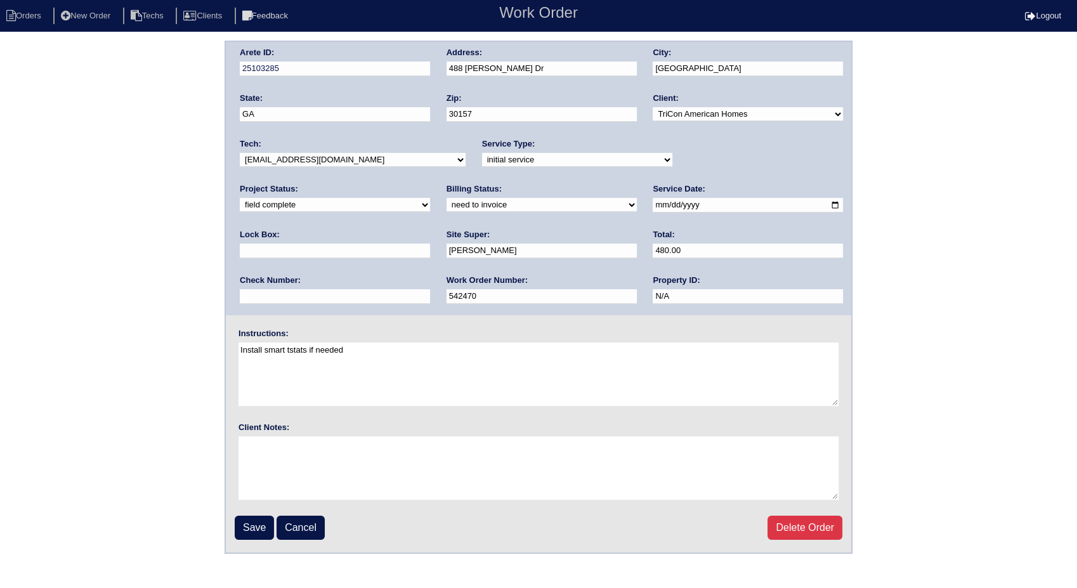
click at [446, 204] on select "need to quote quoted need to invoice invoiced paid warranty purchase order need…" at bounding box center [541, 205] width 190 height 14
select select "invoiced"
click at [446, 198] on select "need to quote quoted need to invoice invoiced paid warranty purchase order need…" at bounding box center [541, 205] width 190 height 14
click at [263, 522] on input "Save" at bounding box center [254, 528] width 39 height 24
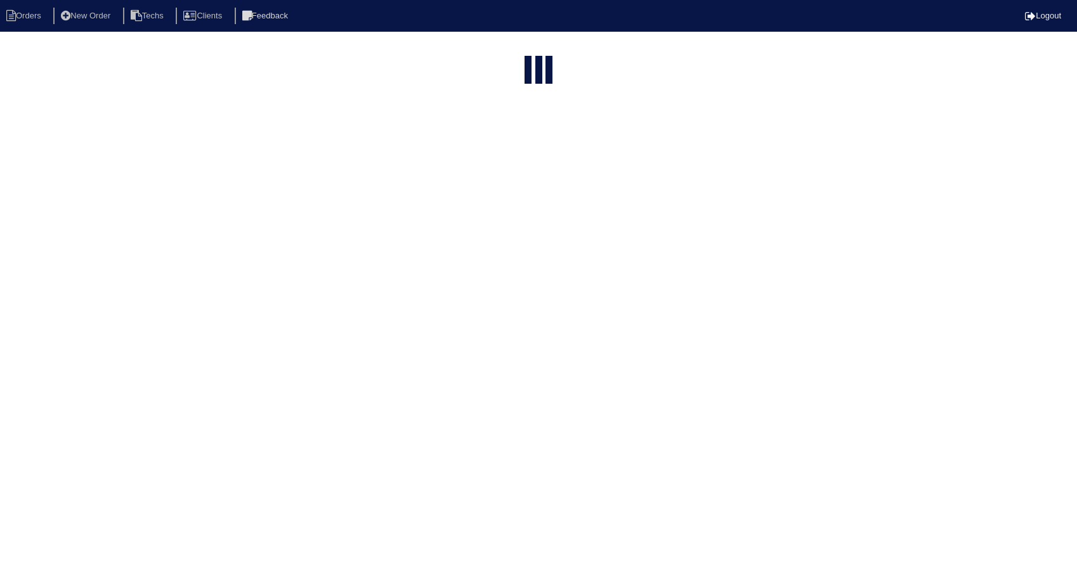
select select "15"
select select "need to invoice"
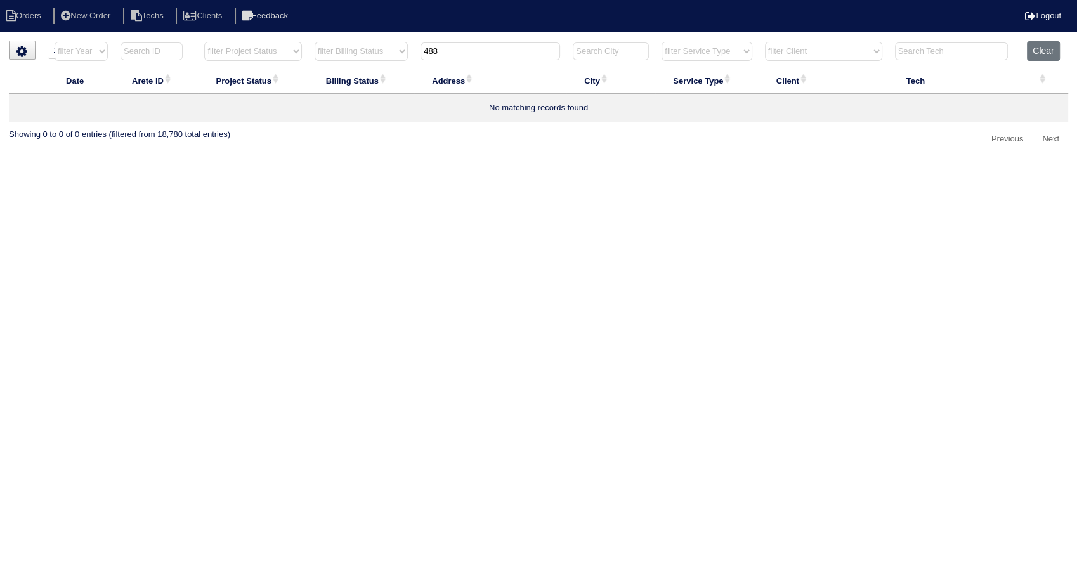
drag, startPoint x: 443, startPoint y: 49, endPoint x: 383, endPoint y: 63, distance: 61.8
click at [383, 63] on tr "filter Year -- Any Year -- 2025 2024 2023 2022 2021 2020 2019 filter Project St…" at bounding box center [538, 54] width 1059 height 26
type input "474"
select select "need to invoice"
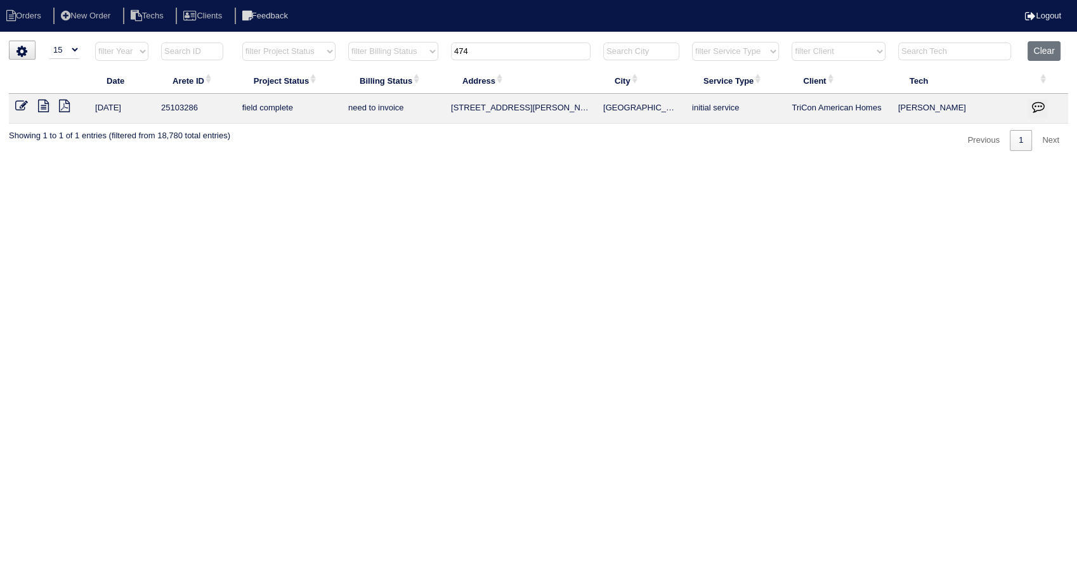
type input "474"
click at [22, 109] on icon at bounding box center [21, 106] width 13 height 13
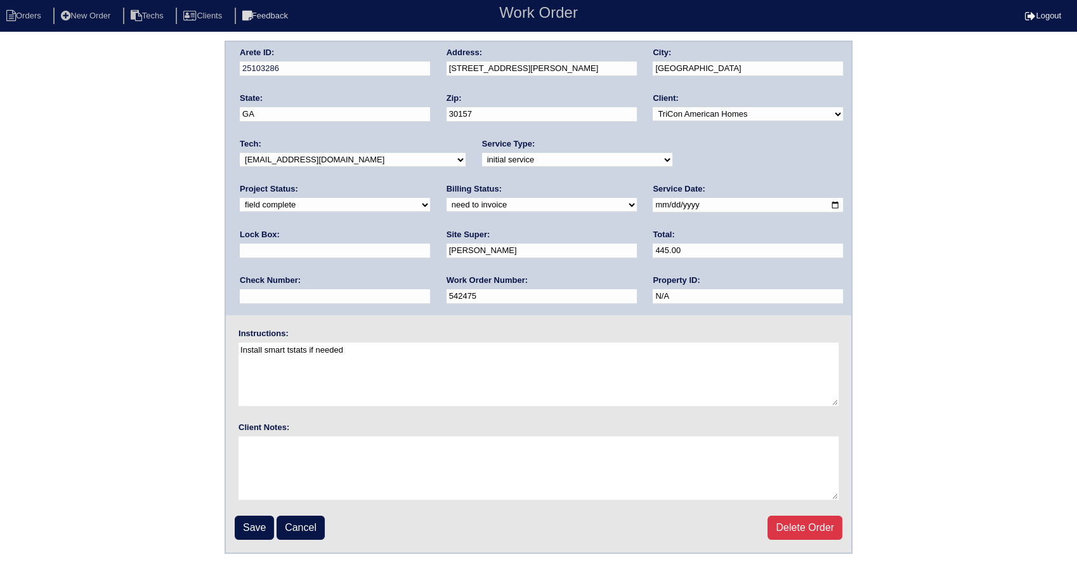
click at [446, 205] on select "need to quote quoted need to invoice invoiced paid warranty purchase order need…" at bounding box center [541, 205] width 190 height 14
select select "invoiced"
click at [446, 198] on select "need to quote quoted need to invoice invoiced paid warranty purchase order need…" at bounding box center [541, 205] width 190 height 14
click at [258, 524] on input "Save" at bounding box center [254, 528] width 39 height 24
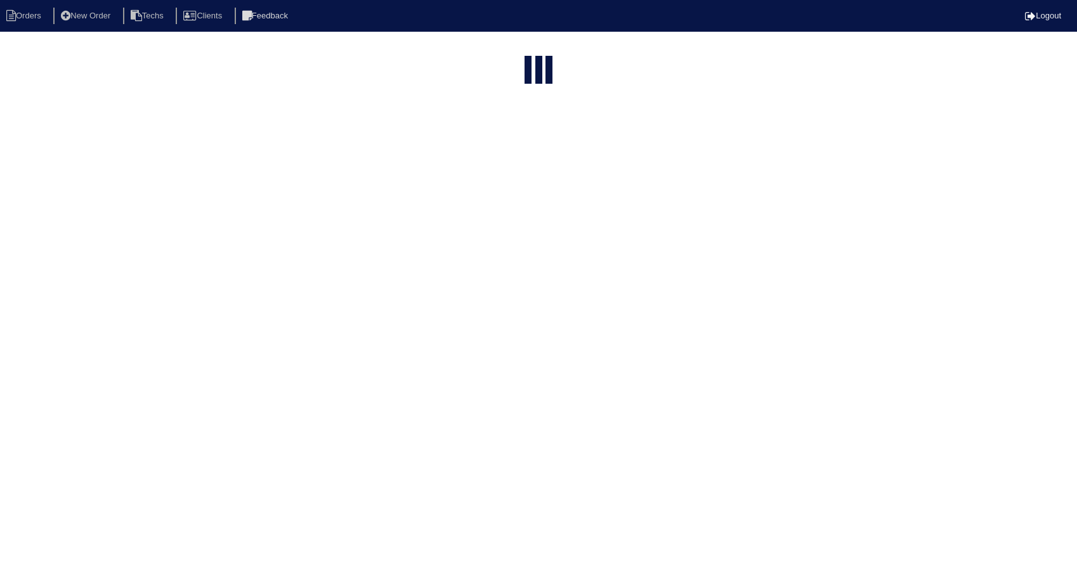
select select "15"
type input "474"
select select "need to invoice"
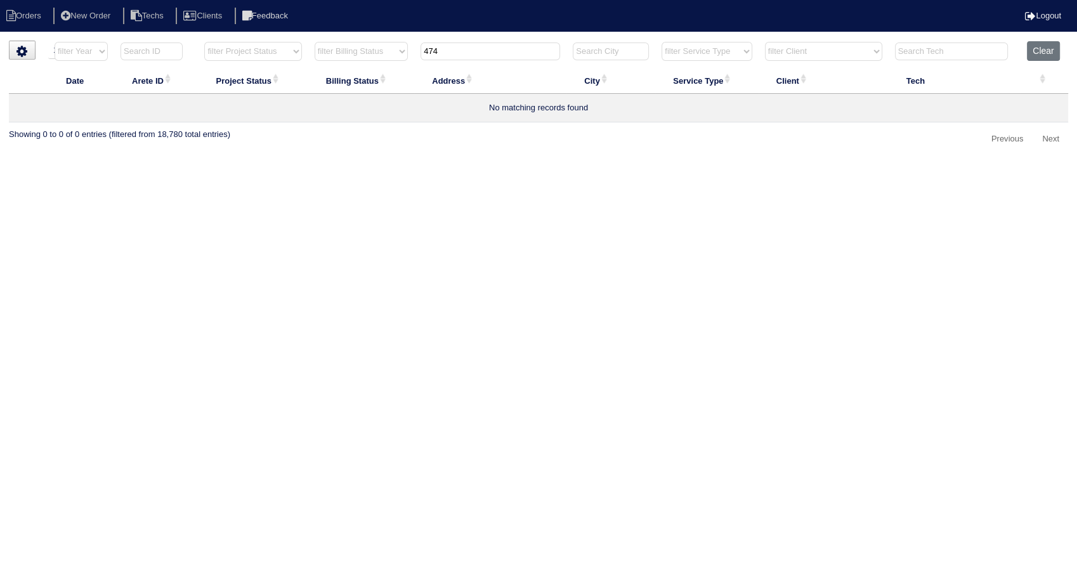
drag, startPoint x: 1050, startPoint y: 46, endPoint x: 1055, endPoint y: 75, distance: 30.3
click at [1050, 46] on button "Clear" at bounding box center [1043, 51] width 32 height 20
select select
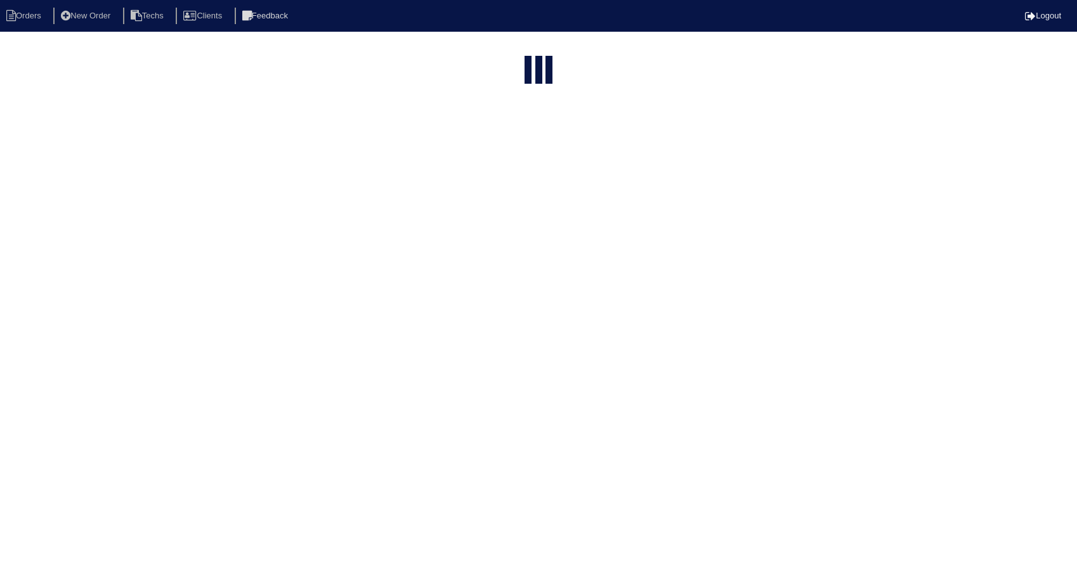
select select "15"
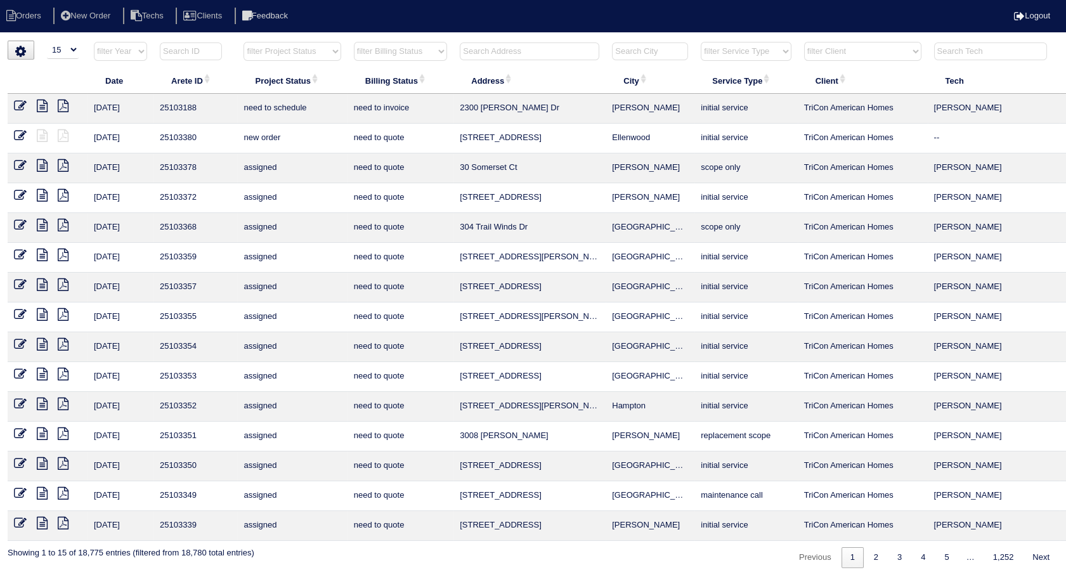
click at [381, 52] on select "filter Billing Status -- Any Billing Status -- need to quote quoted need to inv…" at bounding box center [400, 51] width 93 height 19
click at [354, 42] on select "filter Billing Status -- Any Billing Status -- need to quote quoted need to inv…" at bounding box center [400, 51] width 93 height 19
select select "need to invoice"
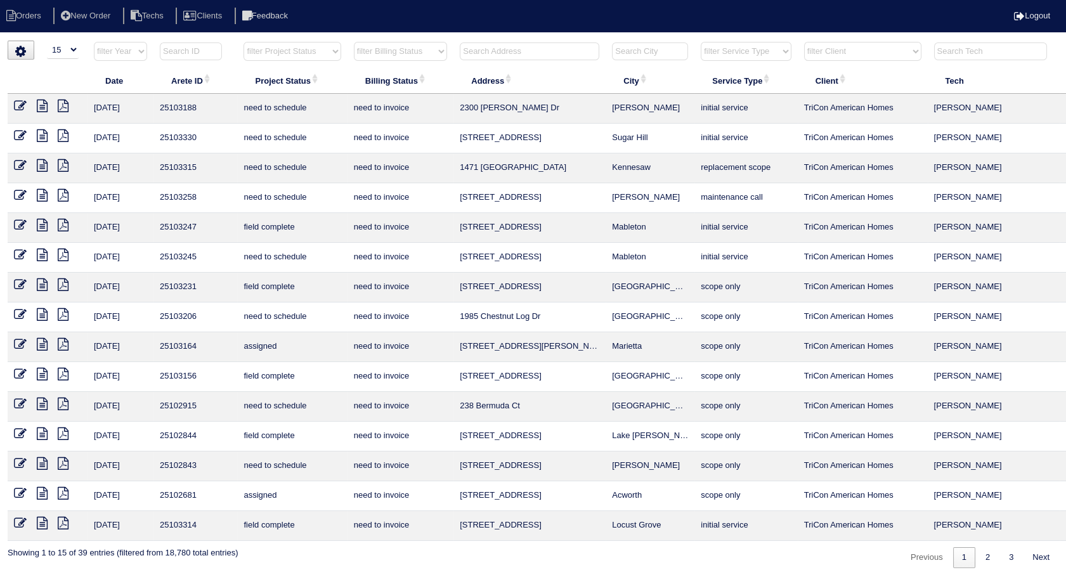
click at [474, 53] on input "text" at bounding box center [530, 51] width 140 height 18
type input "600"
select select "need to invoice"
type input "600"
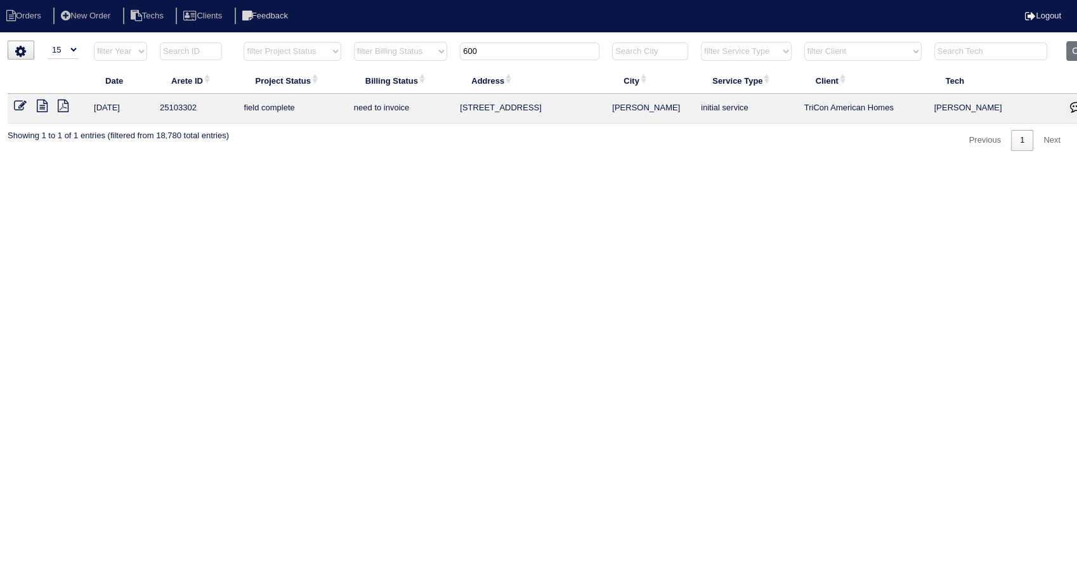
click at [17, 105] on icon at bounding box center [20, 106] width 13 height 13
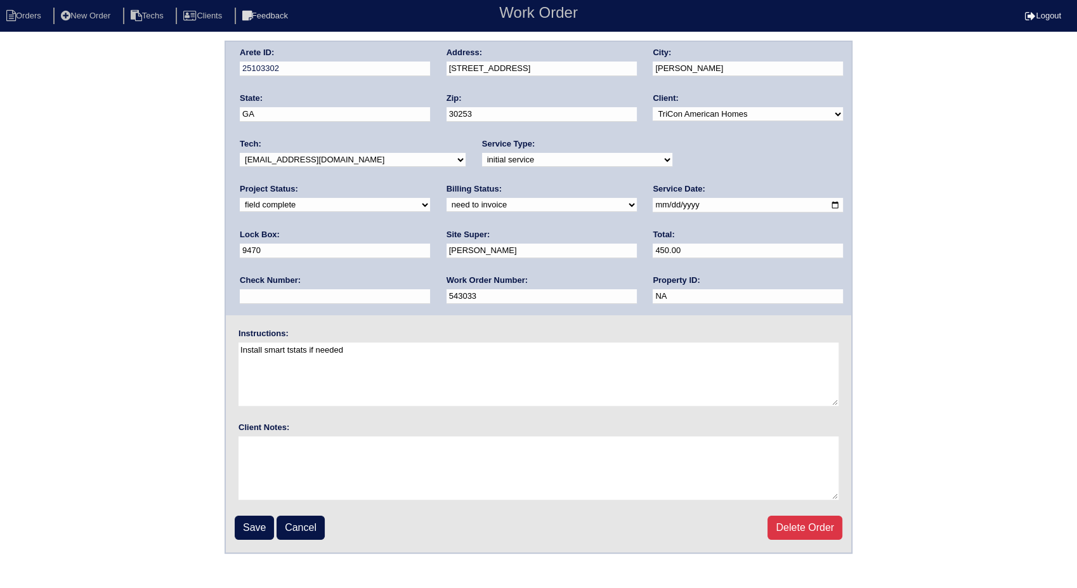
drag, startPoint x: 323, startPoint y: 204, endPoint x: 323, endPoint y: 213, distance: 9.5
click at [446, 204] on select "need to quote quoted need to invoice invoiced paid warranty purchase order need…" at bounding box center [541, 205] width 190 height 14
select select "invoiced"
click at [446, 198] on select "need to quote quoted need to invoice invoiced paid warranty purchase order need…" at bounding box center [541, 205] width 190 height 14
drag, startPoint x: 256, startPoint y: 520, endPoint x: 277, endPoint y: 361, distance: 160.5
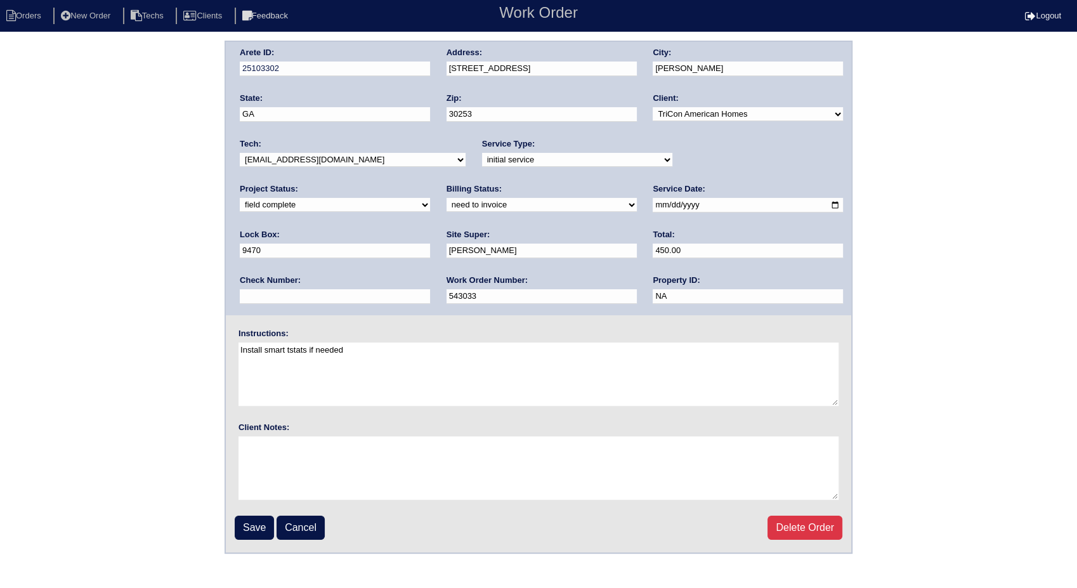
click at [257, 521] on input "Save" at bounding box center [254, 528] width 39 height 24
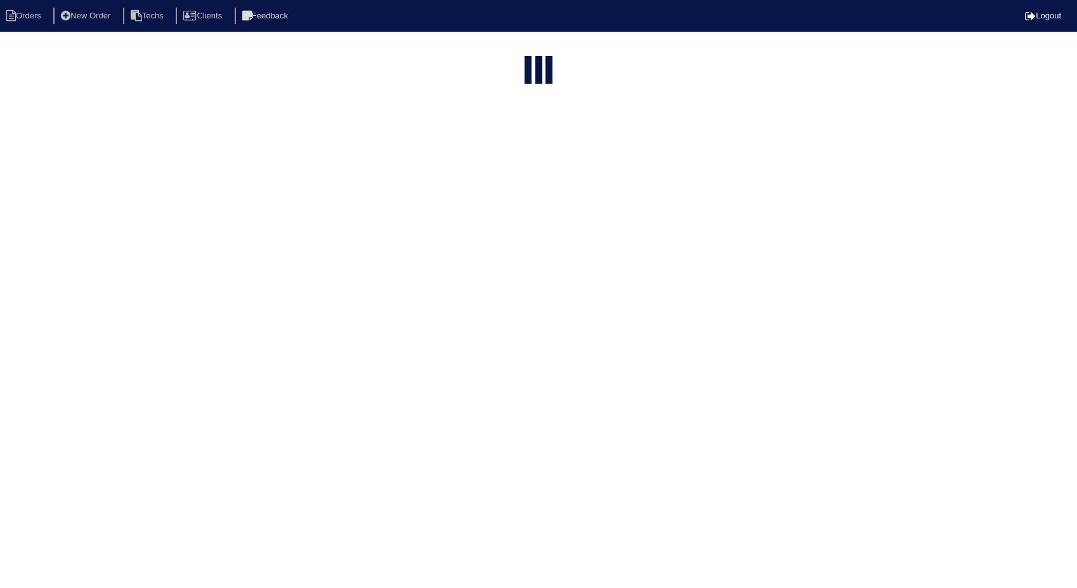
select select "15"
type input "600"
select select "need to invoice"
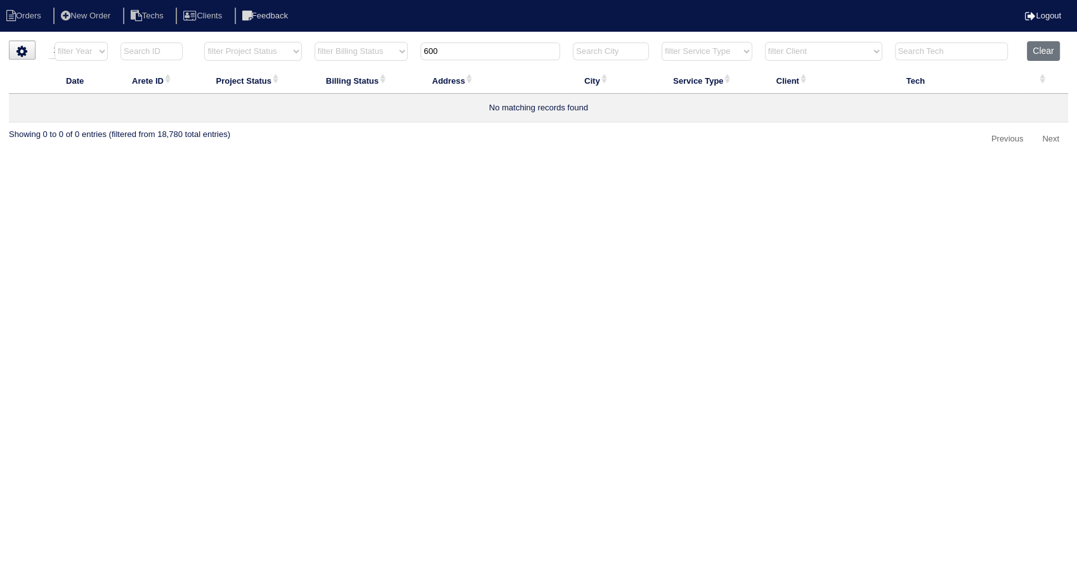
drag, startPoint x: 460, startPoint y: 46, endPoint x: 336, endPoint y: 79, distance: 128.4
click at [336, 79] on table "Date Arete ID Project Status Billing Status Address City Service Type Client Te…" at bounding box center [538, 81] width 1059 height 81
type input "420"
select select "need to invoice"
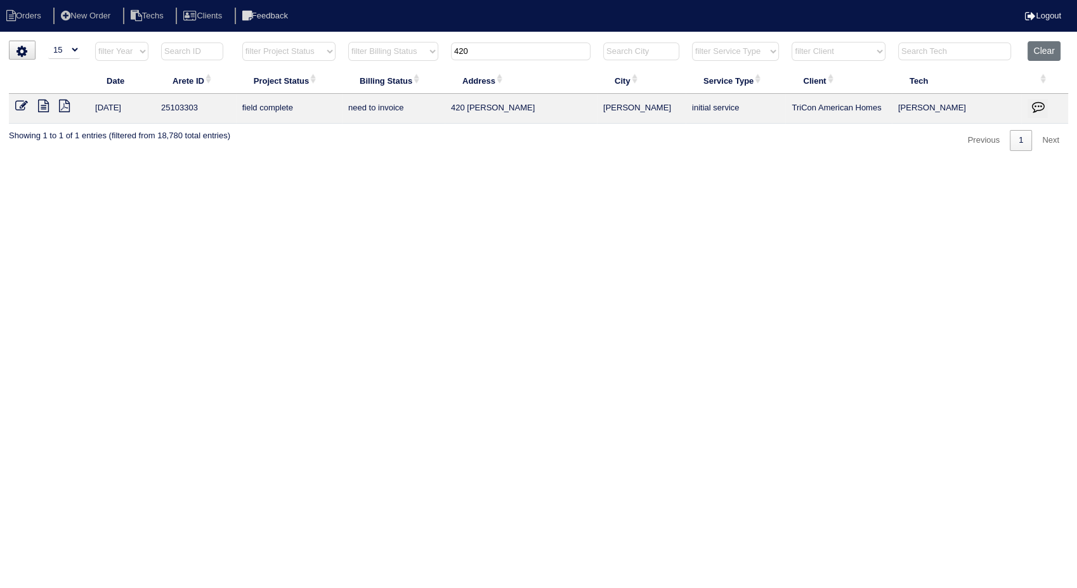
click at [23, 105] on icon at bounding box center [21, 106] width 13 height 13
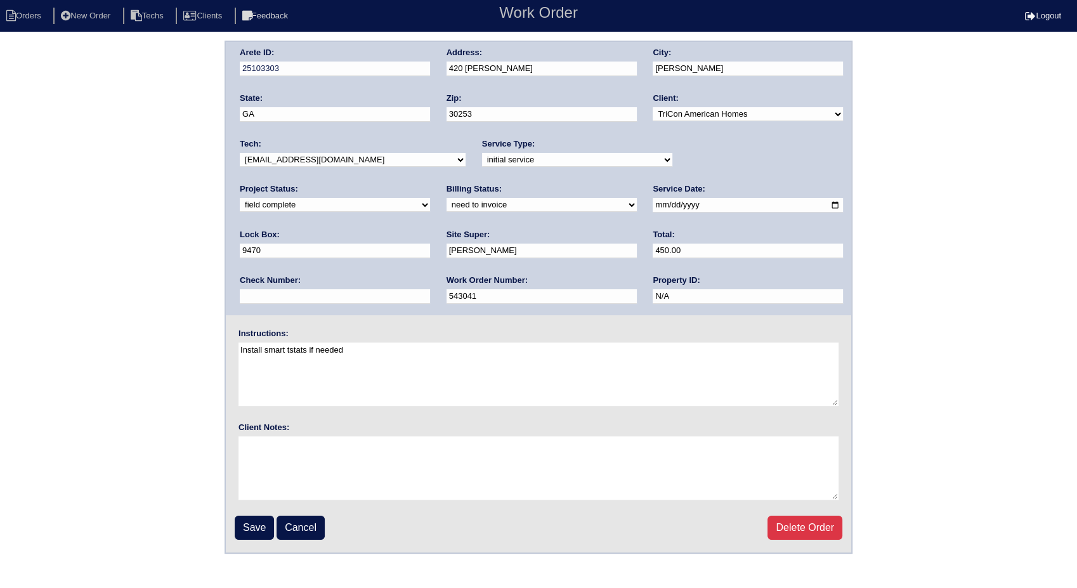
drag, startPoint x: 272, startPoint y: 204, endPoint x: 272, endPoint y: 214, distance: 9.5
click at [446, 204] on select "need to quote quoted need to invoice invoiced paid warranty purchase order need…" at bounding box center [541, 205] width 190 height 14
select select "invoiced"
click at [446, 198] on select "need to quote quoted need to invoice invoiced paid warranty purchase order need…" at bounding box center [541, 205] width 190 height 14
click at [264, 525] on input "Save" at bounding box center [254, 528] width 39 height 24
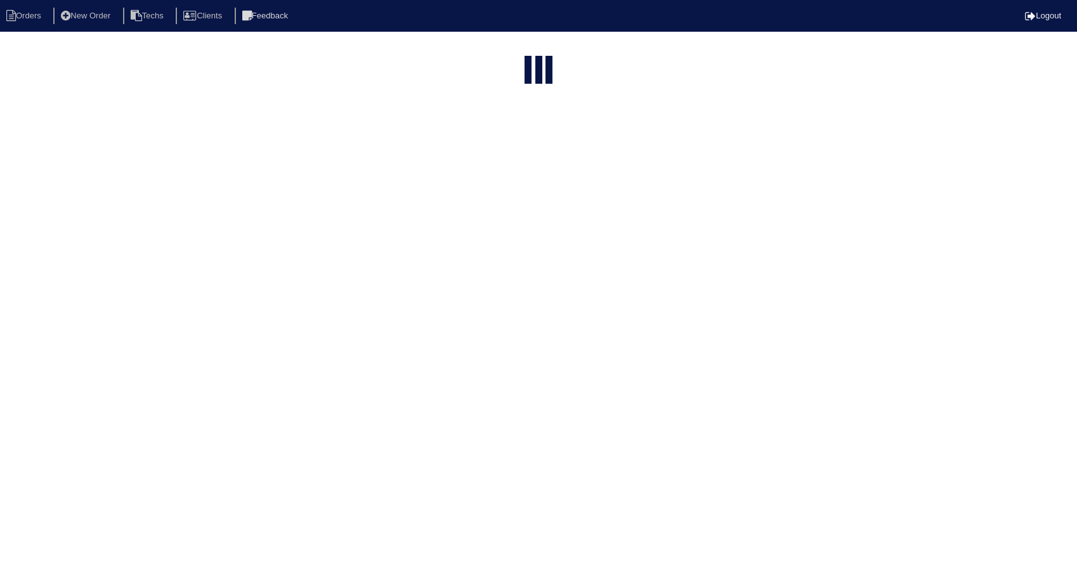
select select "15"
select select "need to invoice"
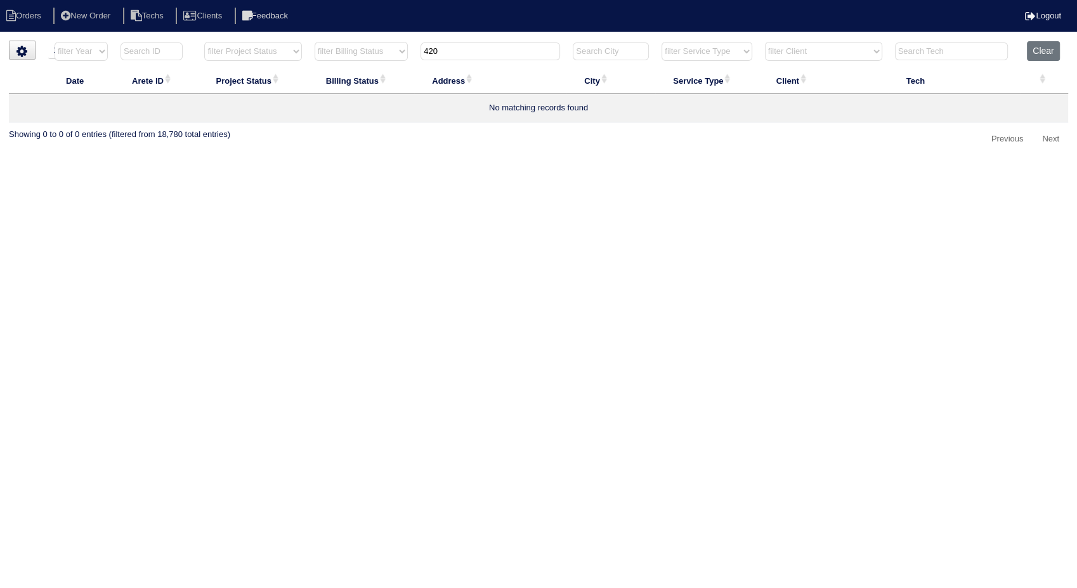
drag, startPoint x: 455, startPoint y: 47, endPoint x: 385, endPoint y: 67, distance: 73.1
click at [385, 67] on tr "filter Year -- Any Year -- 2025 2024 2023 2022 2021 2020 2019 filter Project St…" at bounding box center [538, 54] width 1059 height 26
type input "840"
select select "need to invoice"
type input "844"
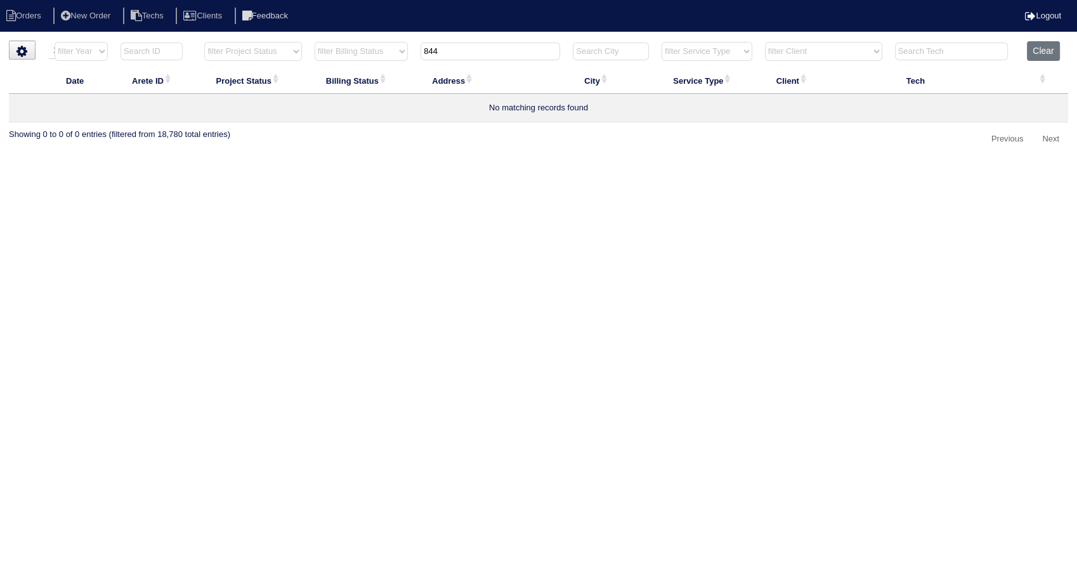
select select "need to invoice"
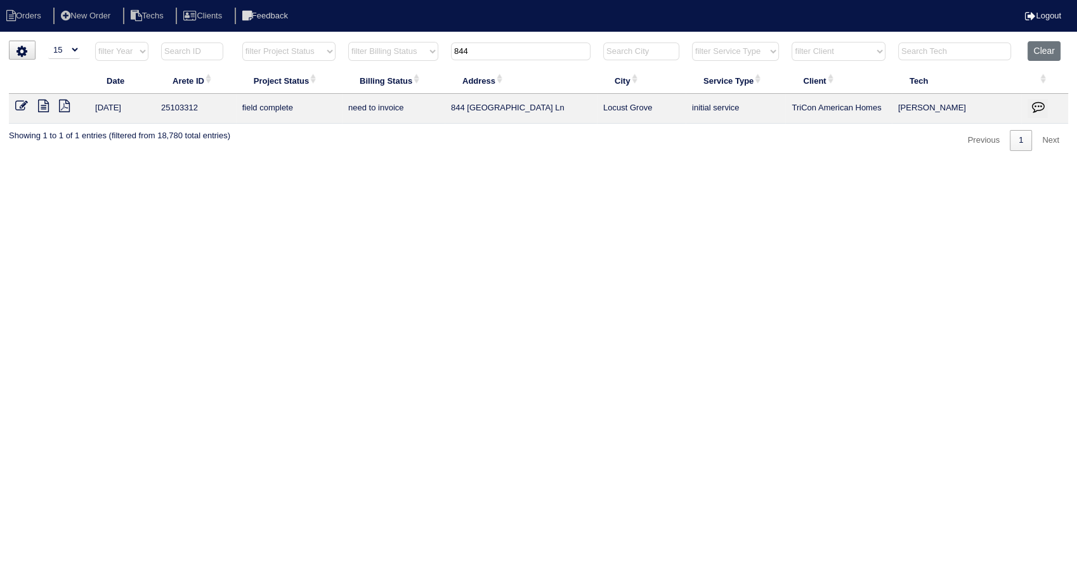
type input "844"
click at [21, 105] on icon at bounding box center [21, 106] width 13 height 13
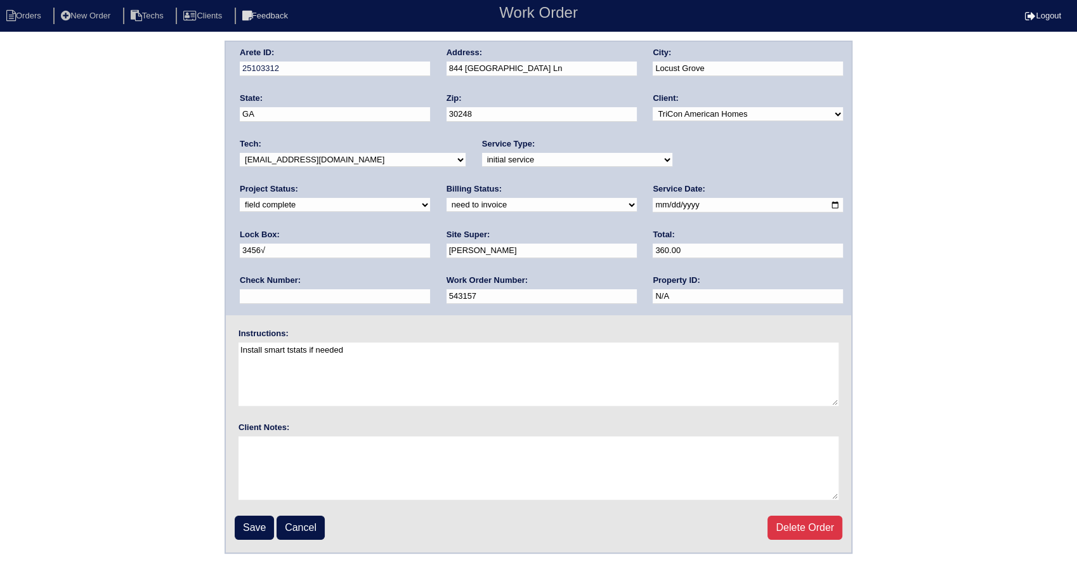
click at [446, 204] on select "need to quote quoted need to invoice invoiced paid warranty purchase order need…" at bounding box center [541, 205] width 190 height 14
click at [446, 198] on select "need to quote quoted need to invoice invoiced paid warranty purchase order need…" at bounding box center [541, 205] width 190 height 14
click at [446, 212] on select "need to quote quoted need to invoice invoiced paid warranty purchase order need…" at bounding box center [541, 205] width 190 height 14
select select "invoiced"
click at [446, 198] on select "need to quote quoted need to invoice invoiced paid warranty purchase order need…" at bounding box center [541, 205] width 190 height 14
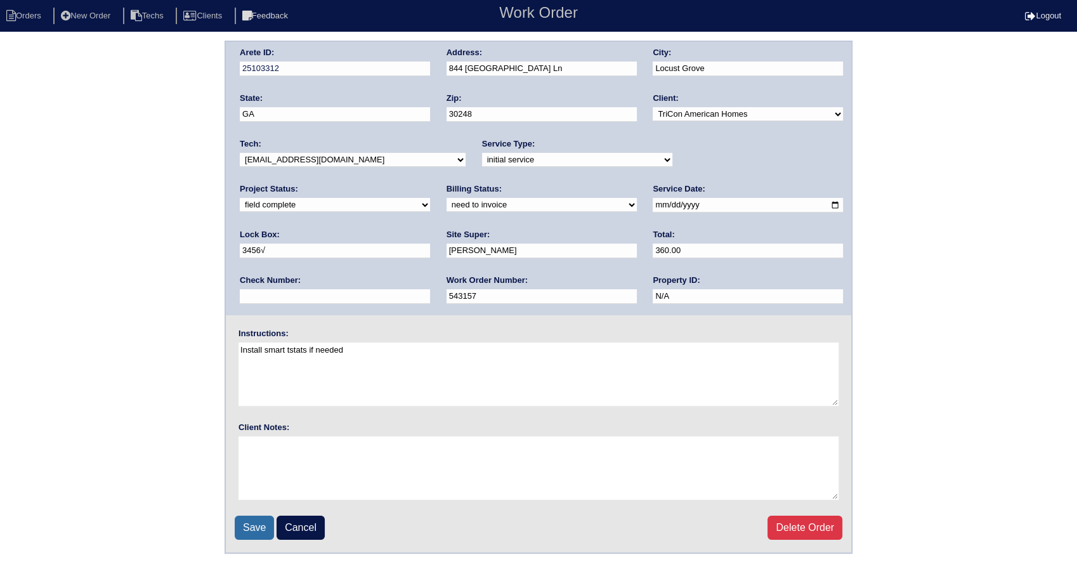
click at [252, 519] on input "Save" at bounding box center [254, 528] width 39 height 24
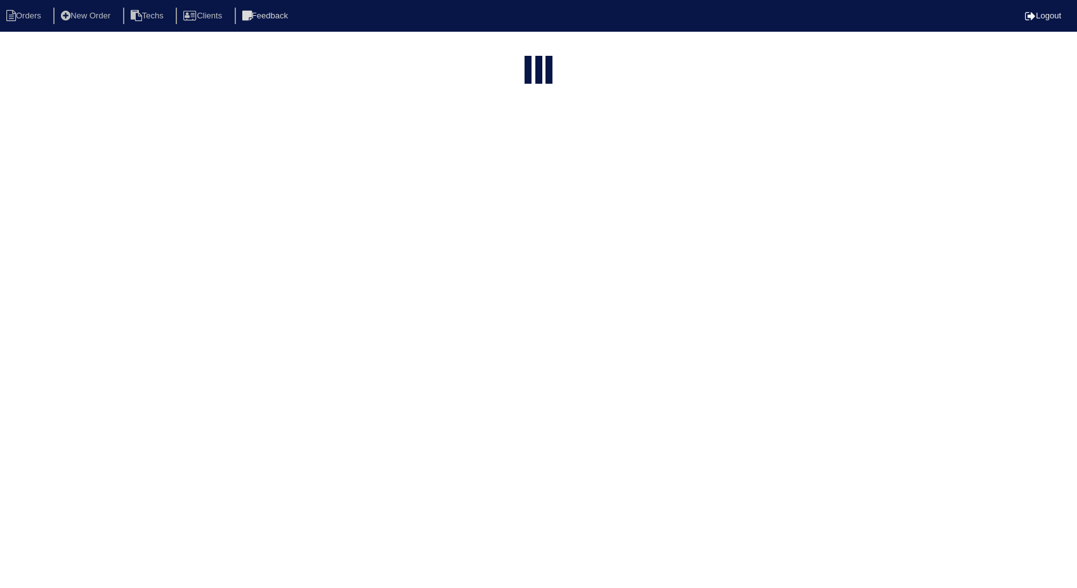
select select "15"
type input "844"
select select "need to invoice"
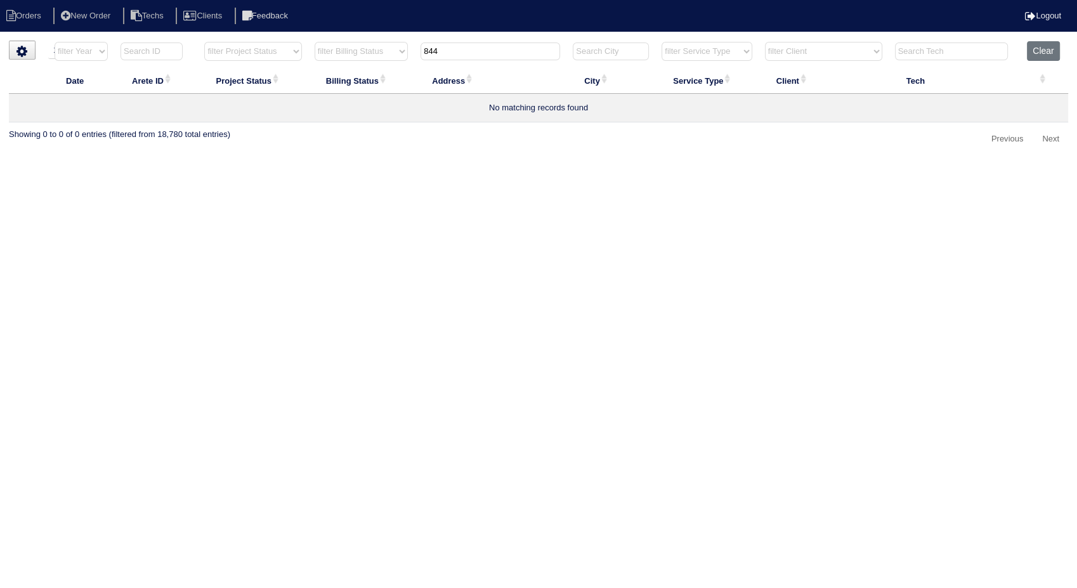
drag, startPoint x: 447, startPoint y: 43, endPoint x: 385, endPoint y: 75, distance: 70.1
click at [384, 74] on table "Date Arete ID Project Status Billing Status Address City Service Type Client Te…" at bounding box center [538, 81] width 1059 height 81
type input "185"
select select "need to invoice"
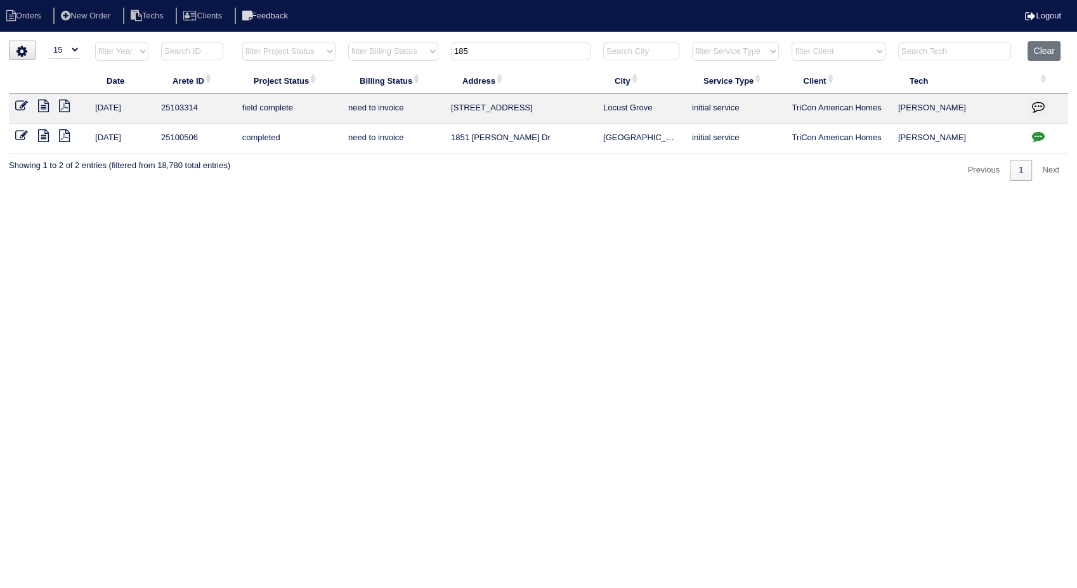
type input "185"
click at [15, 101] on icon at bounding box center [21, 106] width 13 height 13
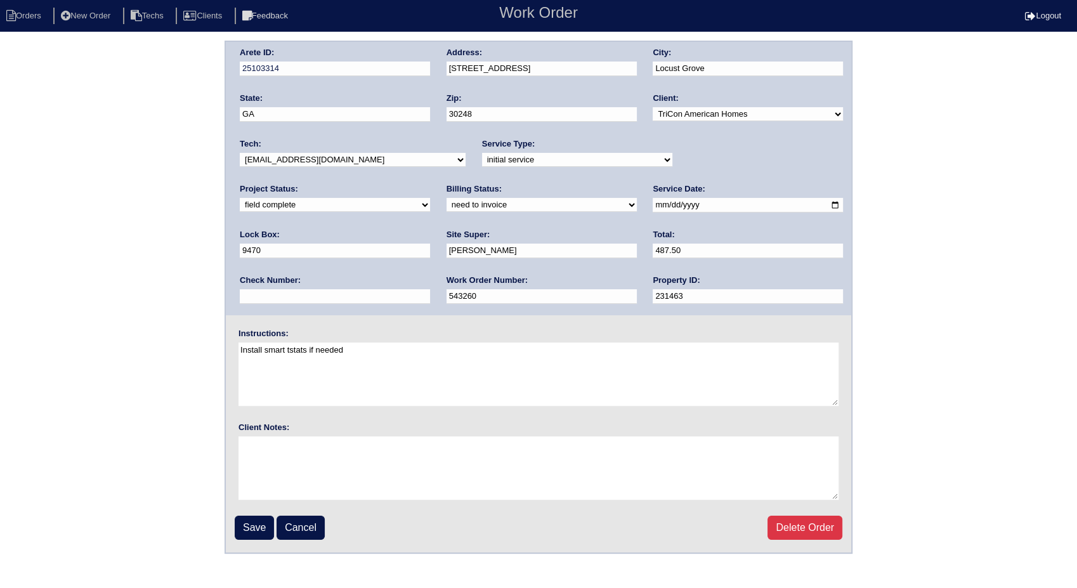
click at [446, 209] on select "need to quote quoted need to invoice invoiced paid warranty purchase order need…" at bounding box center [541, 205] width 190 height 14
select select "invoiced"
click at [446, 198] on select "need to quote quoted need to invoice invoiced paid warranty purchase order need…" at bounding box center [541, 205] width 190 height 14
click at [257, 527] on input "Save" at bounding box center [254, 528] width 39 height 24
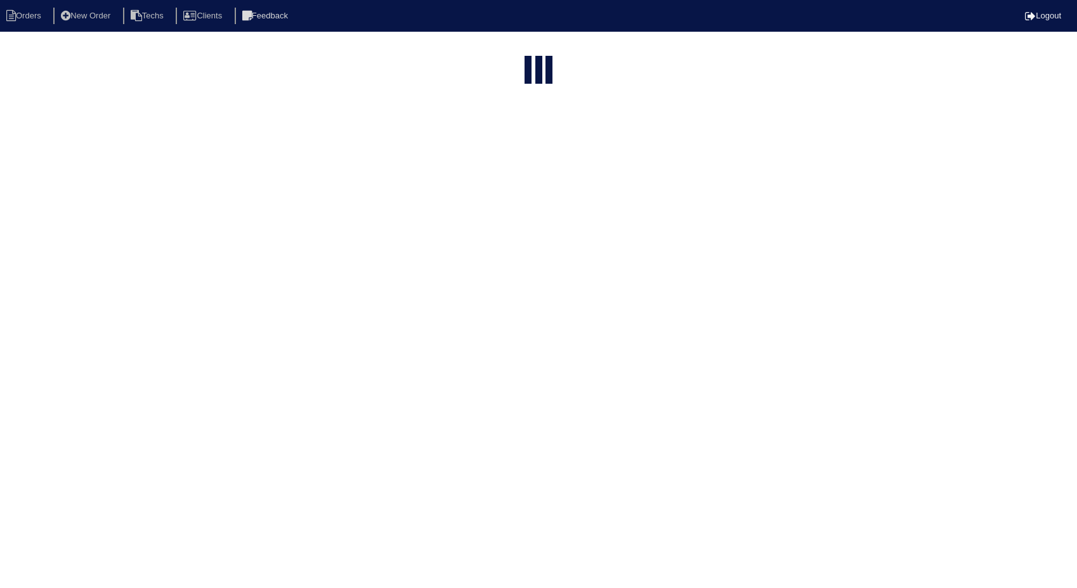
select select "15"
type input "185"
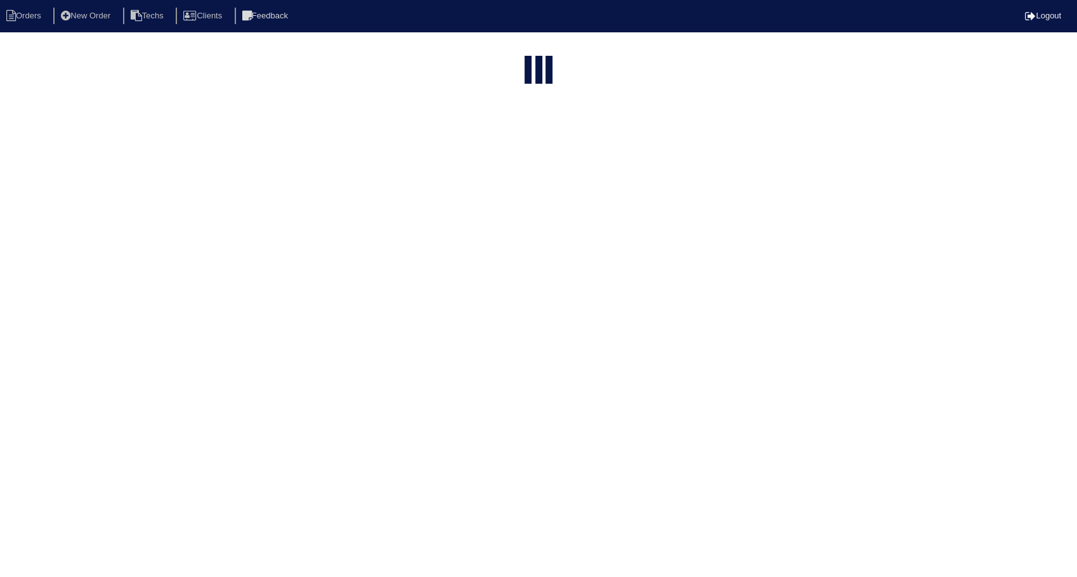
select select "need to invoice"
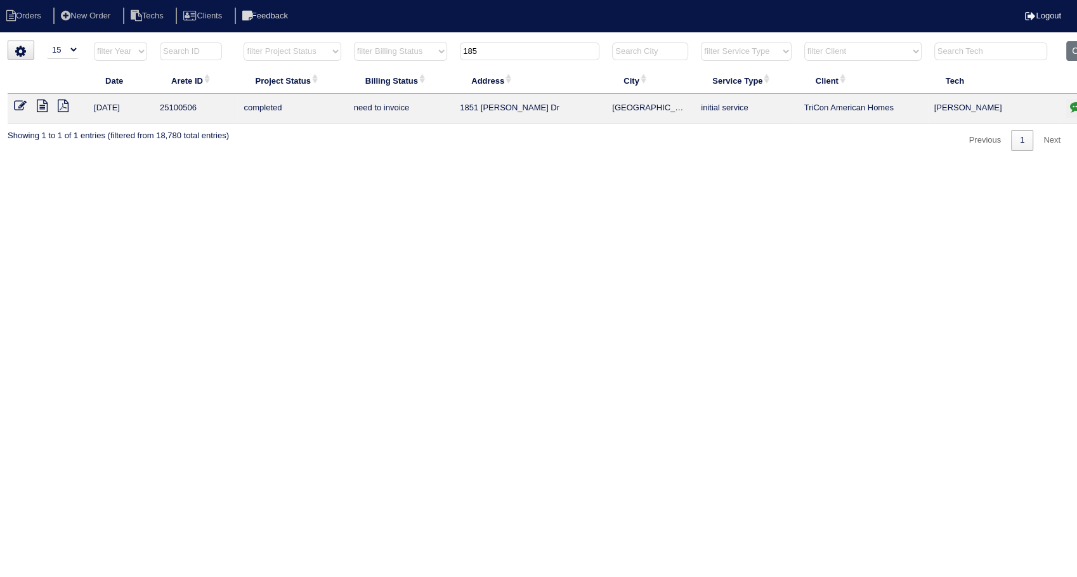
drag, startPoint x: 496, startPoint y: 48, endPoint x: 426, endPoint y: 67, distance: 72.5
click at [426, 67] on table "Date Arete ID Project Status Billing Status Address City Service Type Client Te…" at bounding box center [558, 82] width 1100 height 82
type input "2669"
select select "need to invoice"
click at [1071, 53] on button "Clear" at bounding box center [1082, 51] width 32 height 20
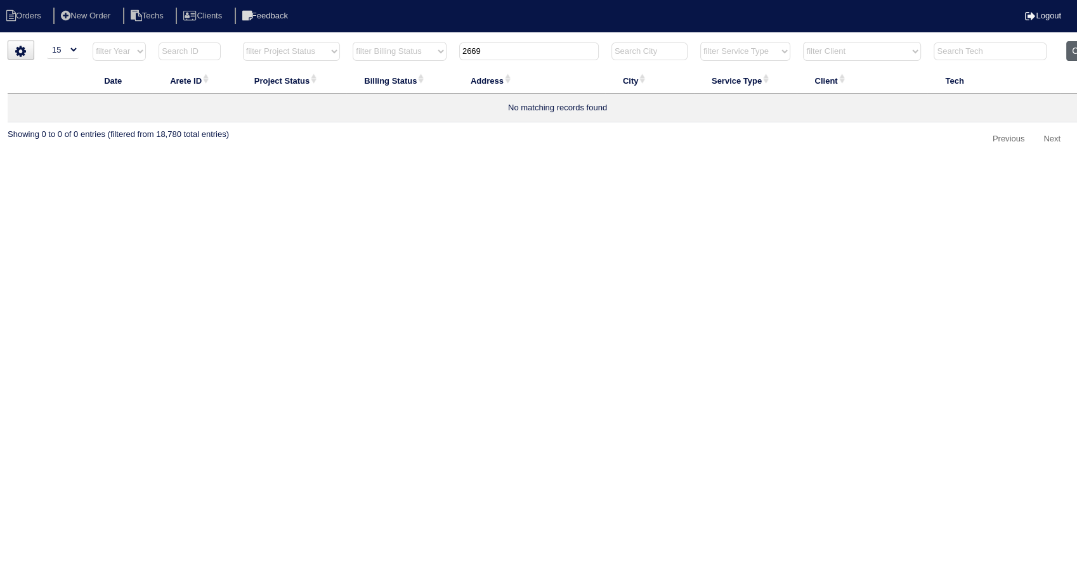
select select
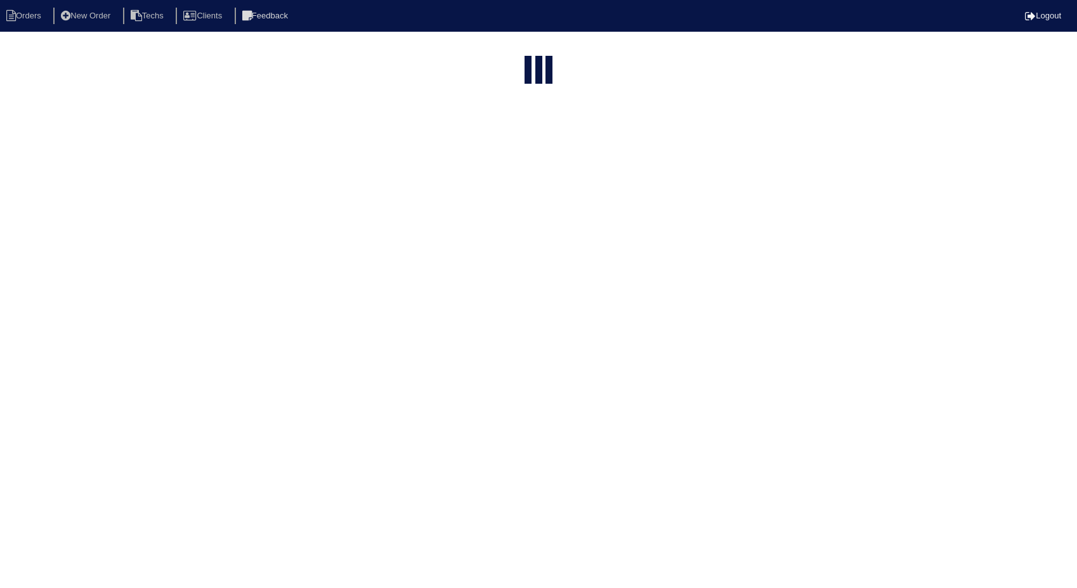
select select "15"
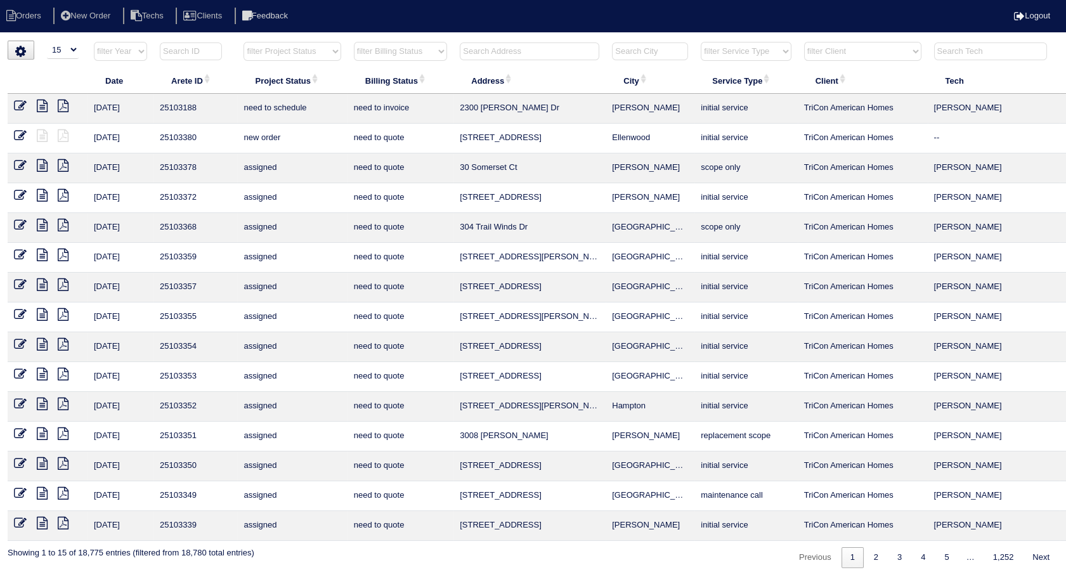
click at [507, 49] on input "text" at bounding box center [530, 51] width 140 height 18
type input "2669"
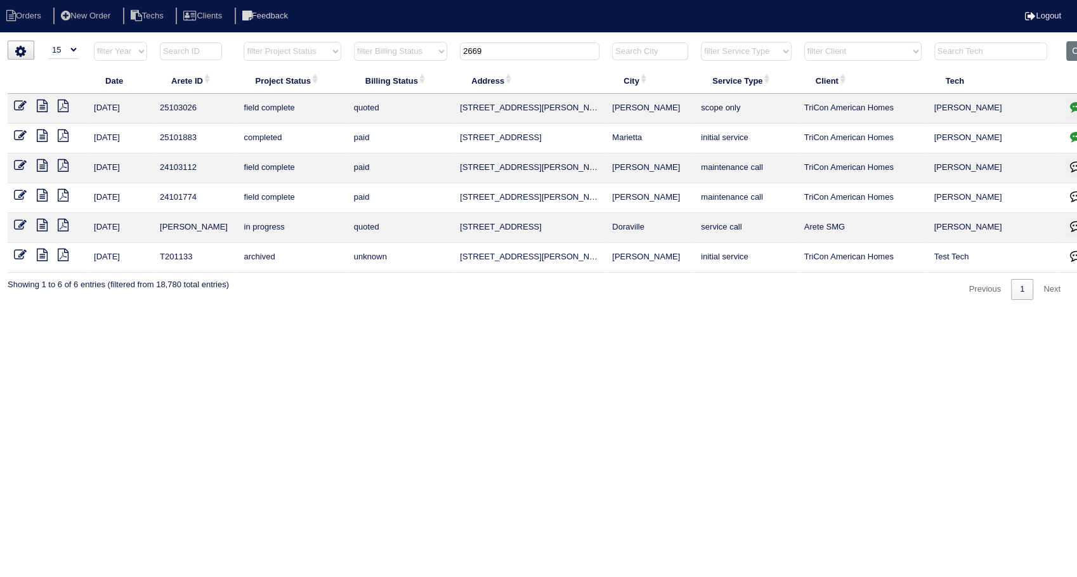
click at [16, 108] on icon at bounding box center [20, 106] width 13 height 13
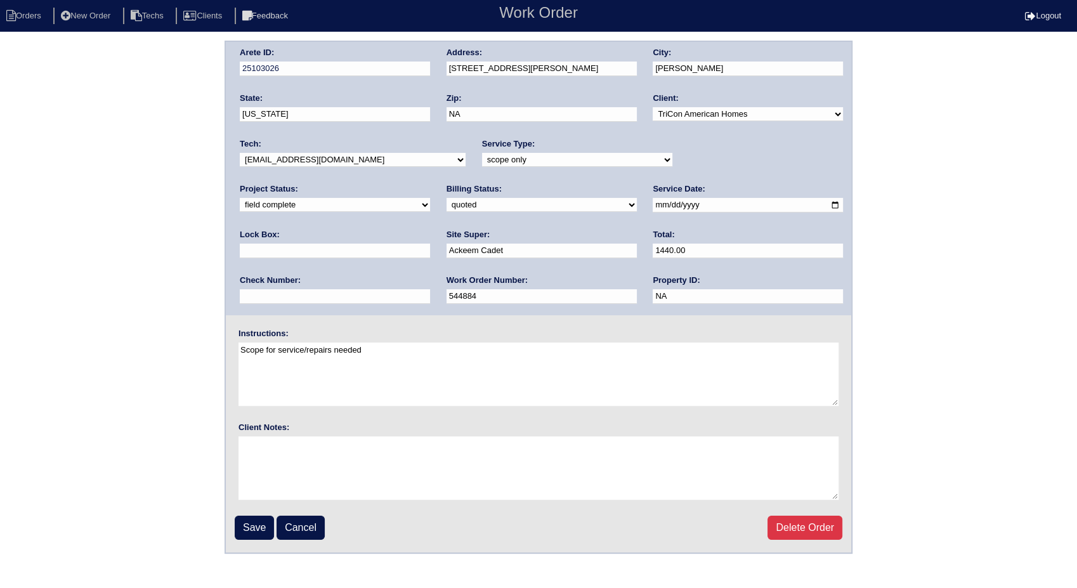
click at [446, 203] on select "need to quote quoted need to invoice invoiced paid warranty purchase order need…" at bounding box center [541, 205] width 190 height 14
click at [446, 204] on select "need to quote quoted need to invoice invoiced paid warranty purchase order need…" at bounding box center [541, 205] width 190 height 14
select select "need to invoice"
click at [446, 198] on select "need to quote quoted need to invoice invoiced paid warranty purchase order need…" at bounding box center [541, 205] width 190 height 14
click at [268, 521] on input "Save" at bounding box center [254, 528] width 39 height 24
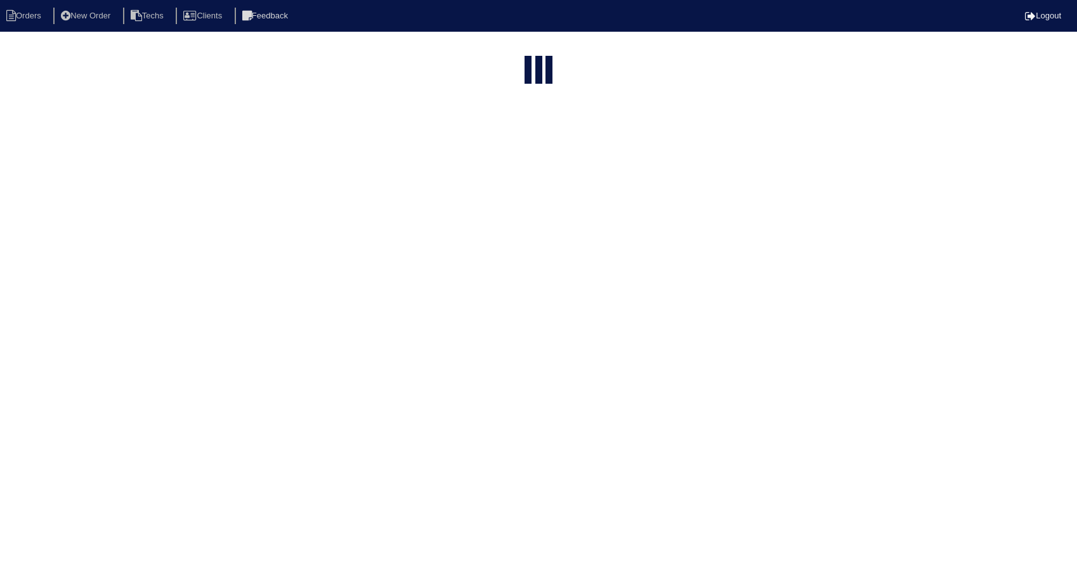
select select "15"
type input "2669"
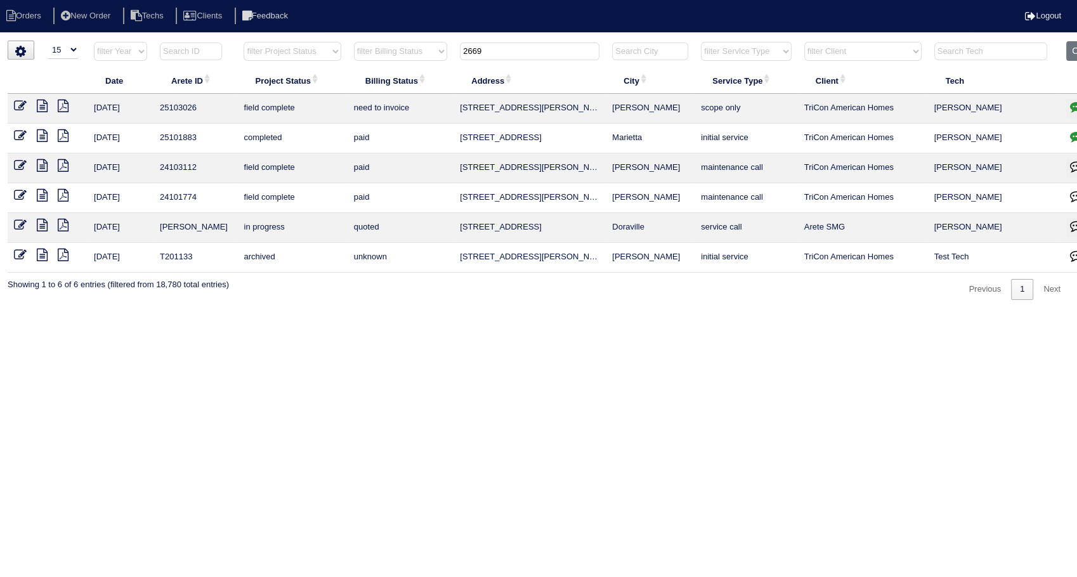
click at [39, 108] on icon at bounding box center [42, 106] width 11 height 13
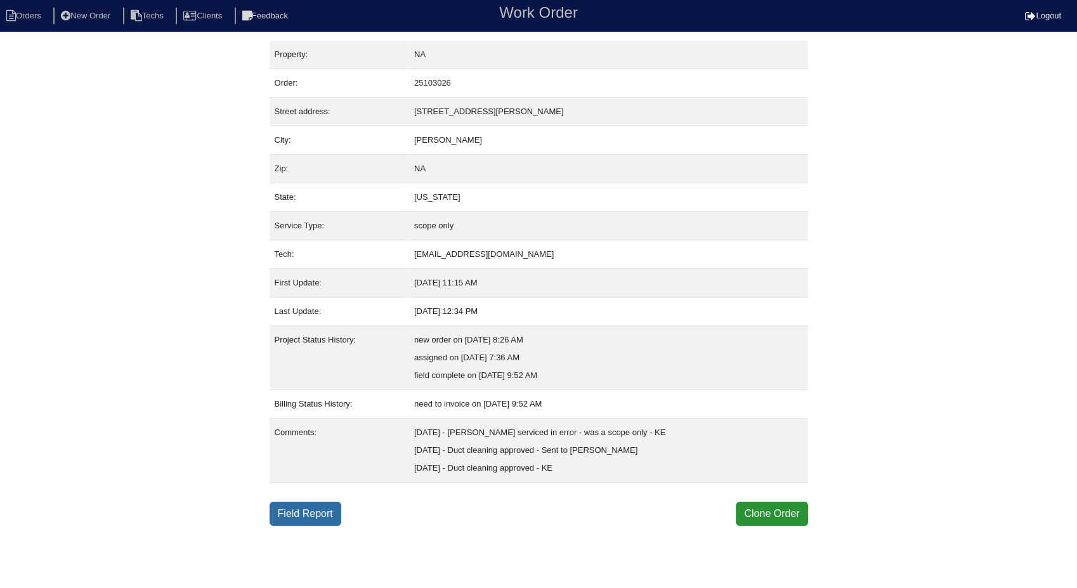
click at [291, 511] on link "Field Report" at bounding box center [306, 514] width 72 height 24
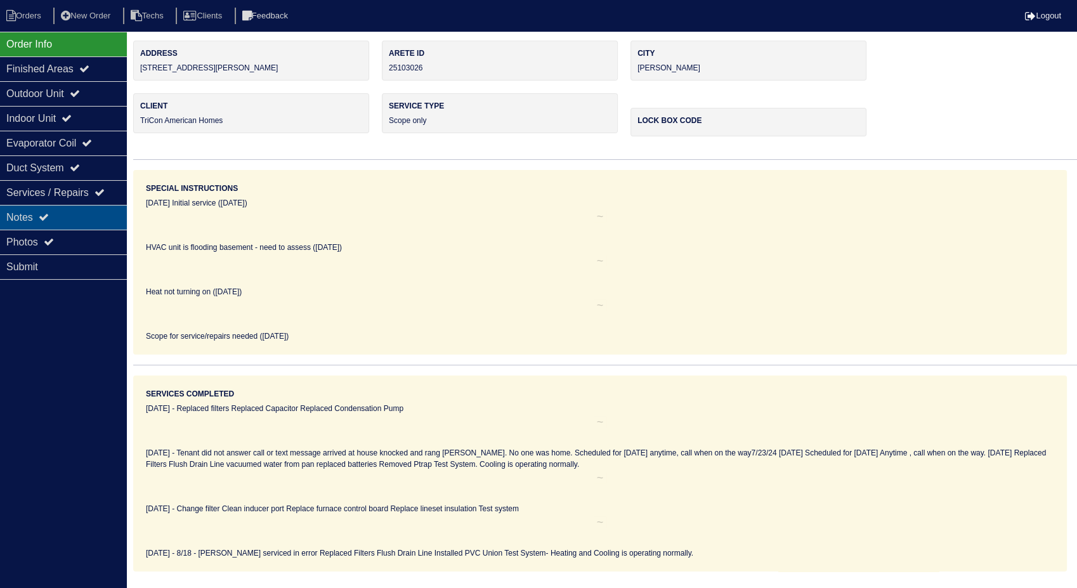
click at [37, 213] on div "Notes" at bounding box center [63, 217] width 127 height 25
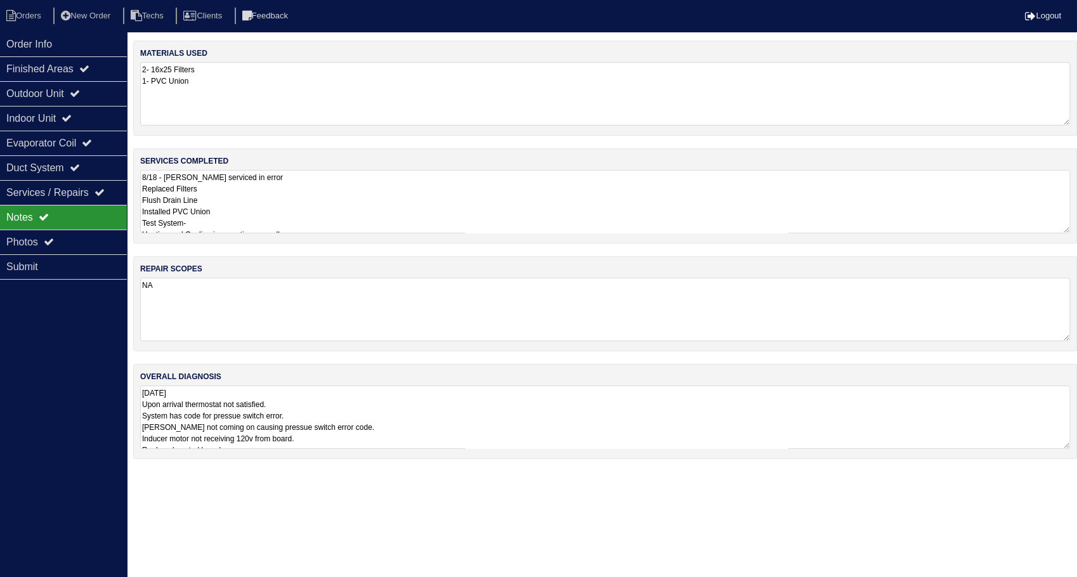
click at [219, 75] on textarea "2- 16x25 Filters 1- PVC Union" at bounding box center [605, 93] width 930 height 63
click at [271, 185] on textarea "8/18 - Justin serviced in error Replaced Filters Flush Drain Line Installed PVC…" at bounding box center [605, 200] width 930 height 63
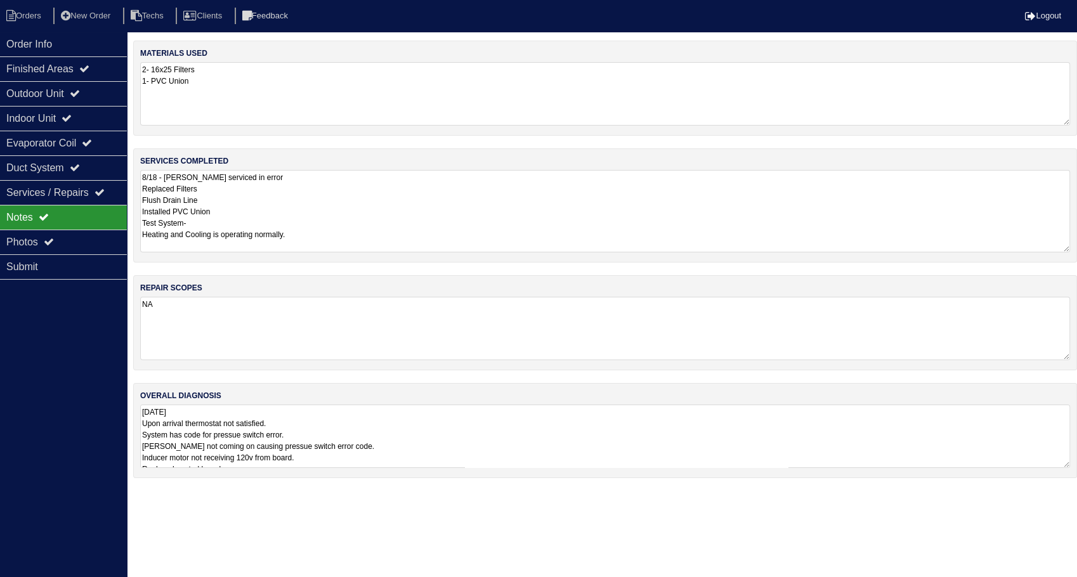
click at [322, 104] on textarea "2- 16x25 Filters 1- PVC Union" at bounding box center [605, 93] width 930 height 63
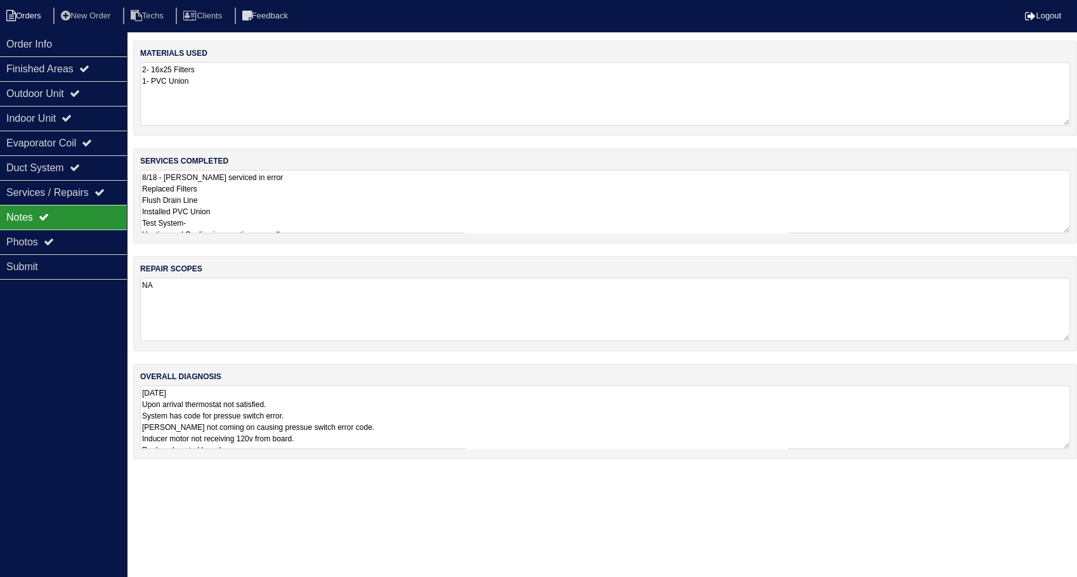
click at [25, 12] on li "Orders" at bounding box center [25, 16] width 51 height 17
select select "15"
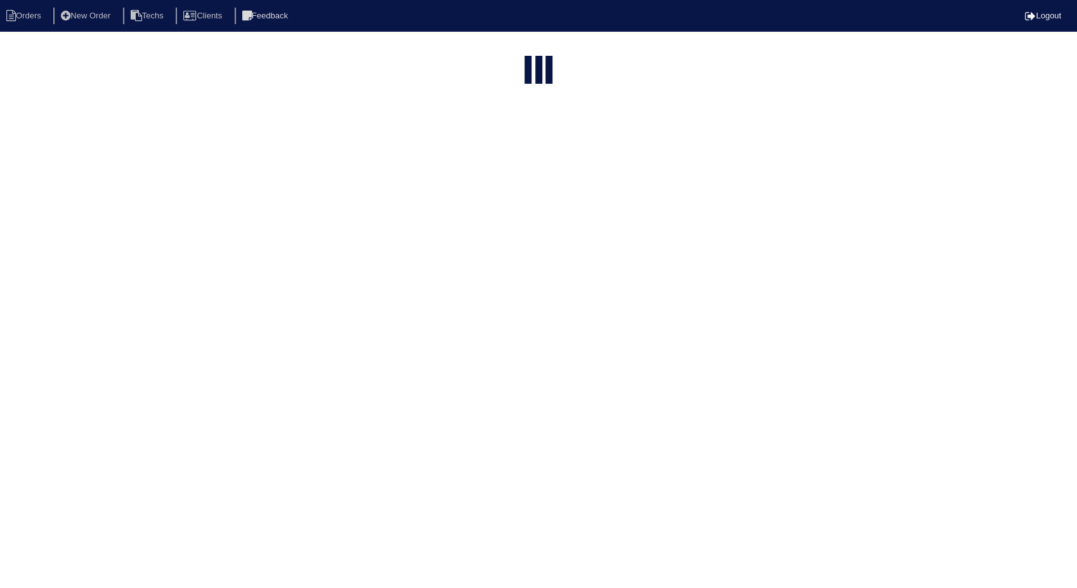
type input "2669"
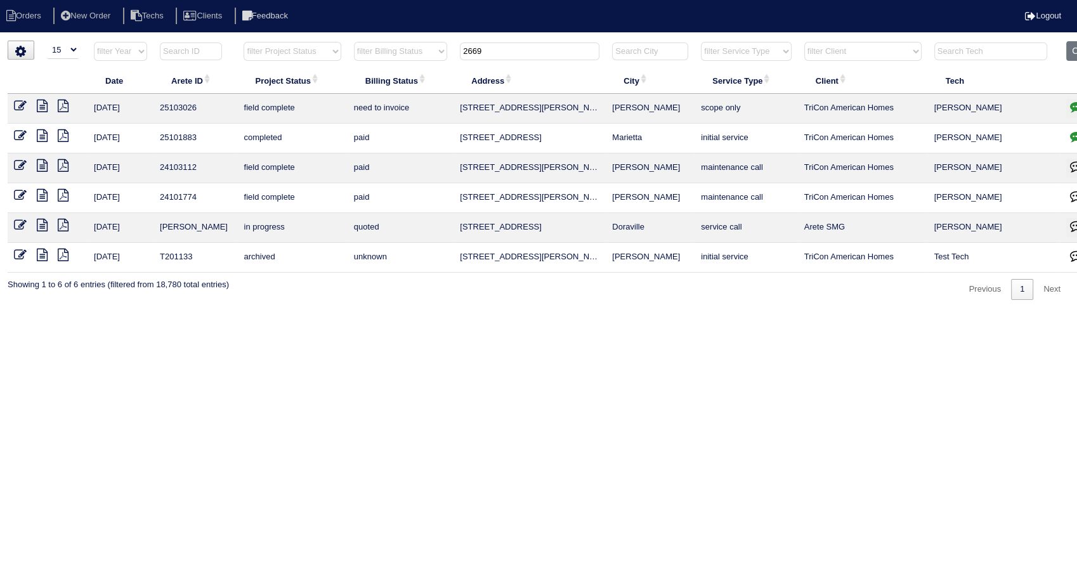
click at [18, 105] on icon at bounding box center [20, 106] width 13 height 13
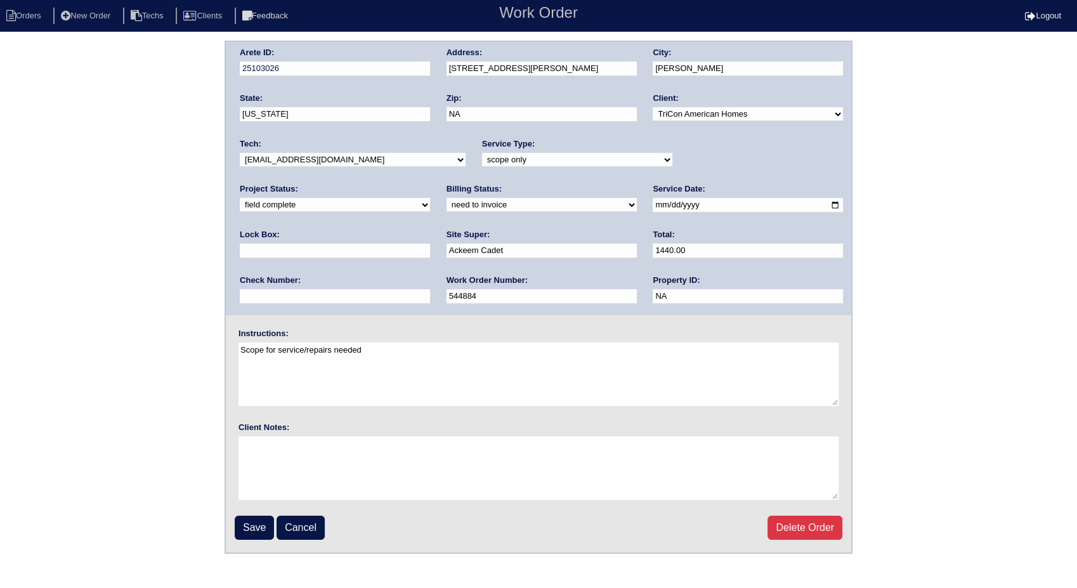
click at [446, 207] on select "need to quote quoted need to invoice invoiced paid warranty purchase order need…" at bounding box center [541, 205] width 190 height 14
select select "invoiced"
click at [446, 198] on select "need to quote quoted need to invoice invoiced paid warranty purchase order need…" at bounding box center [541, 205] width 190 height 14
click at [261, 530] on input "Save" at bounding box center [254, 528] width 39 height 24
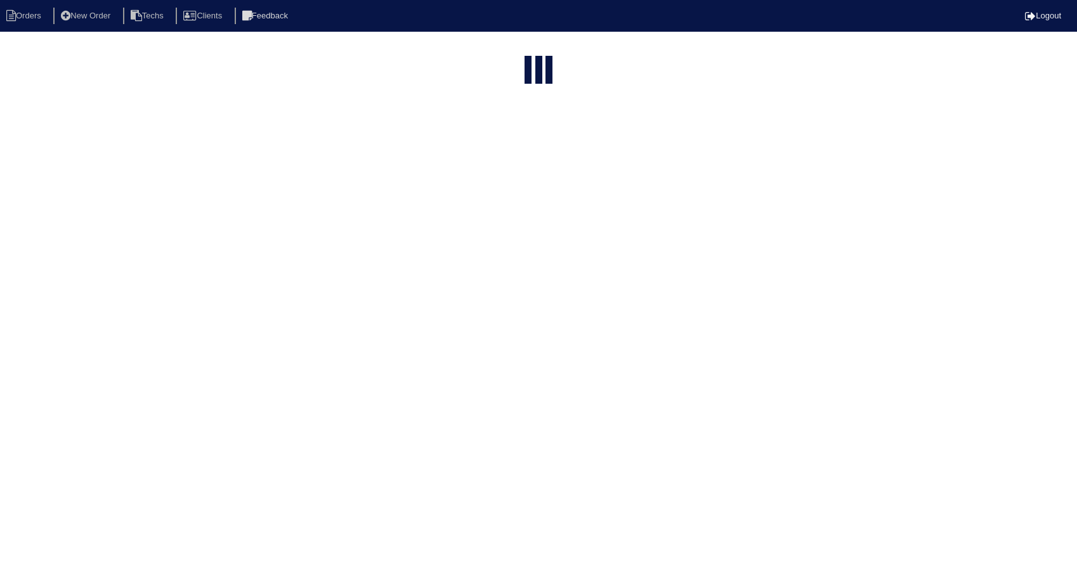
select select "15"
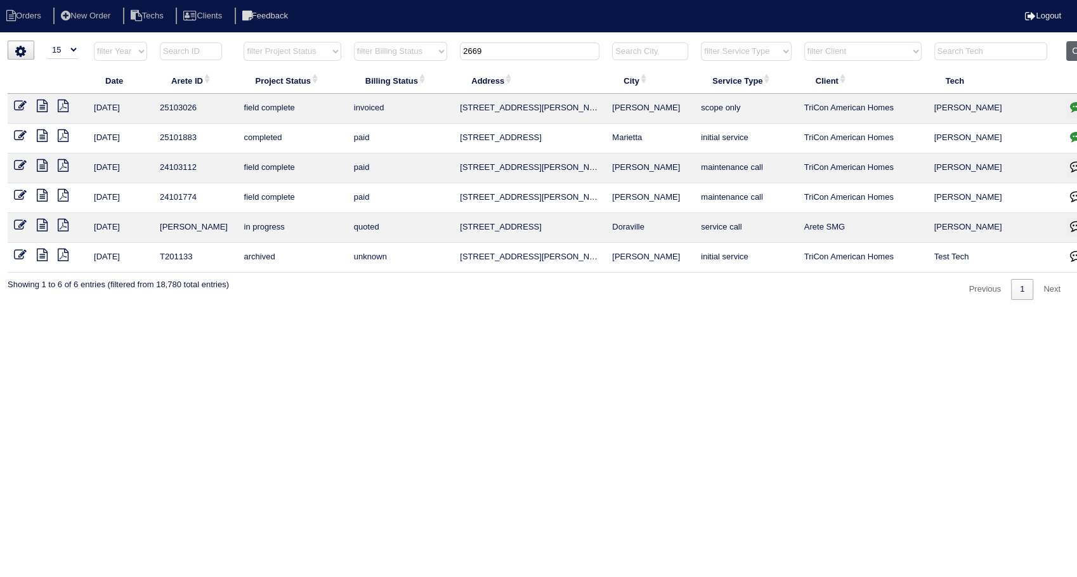
click at [1071, 53] on button "Clear" at bounding box center [1082, 51] width 32 height 20
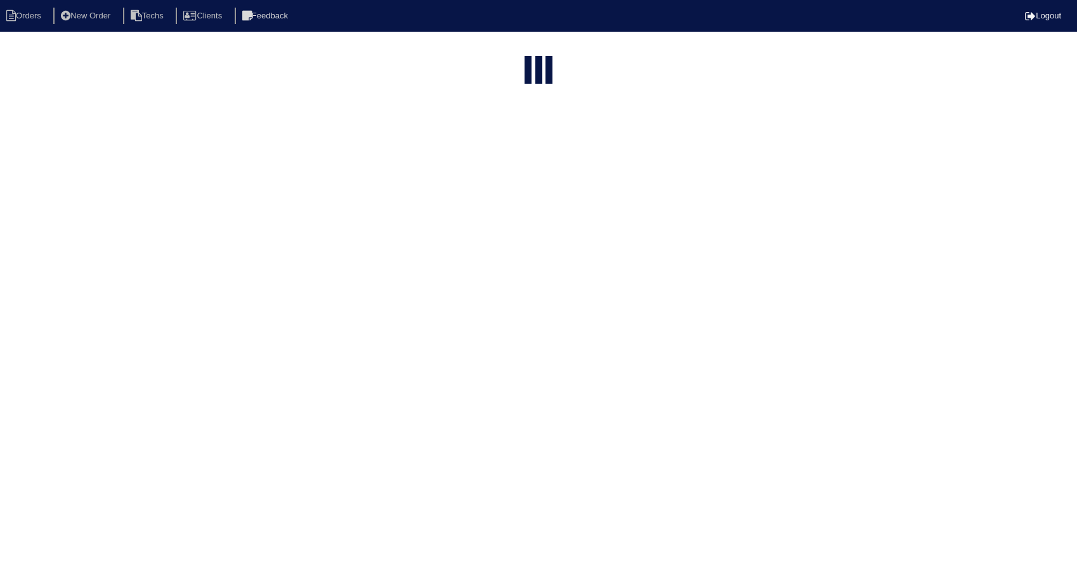
select select "15"
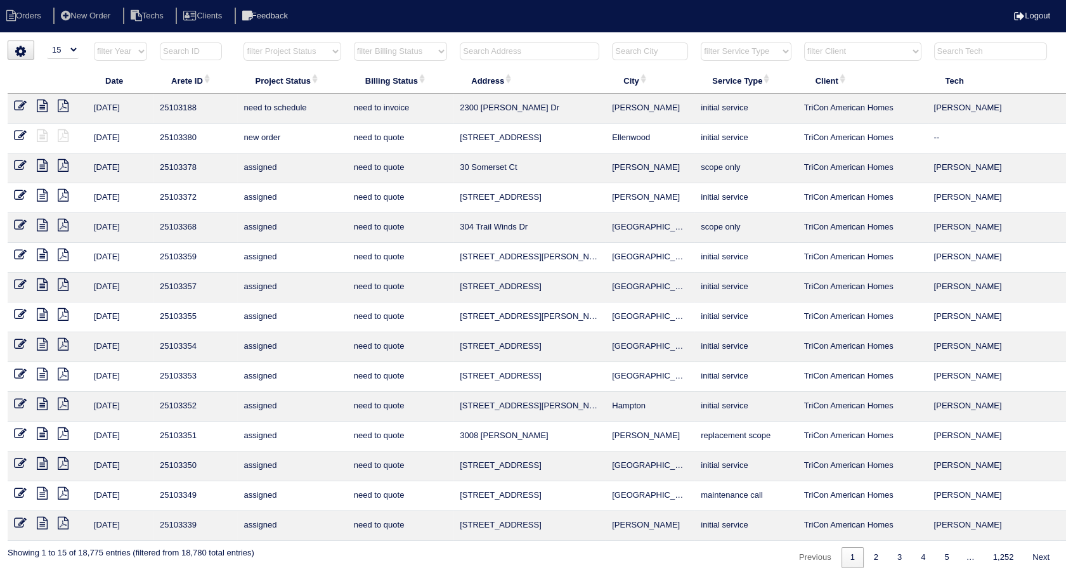
click at [443, 51] on select "filter Billing Status -- Any Billing Status -- need to quote quoted need to inv…" at bounding box center [400, 51] width 93 height 19
click at [354, 42] on select "filter Billing Status -- Any Billing Status -- need to quote quoted need to inv…" at bounding box center [400, 51] width 93 height 19
select select "need to invoice"
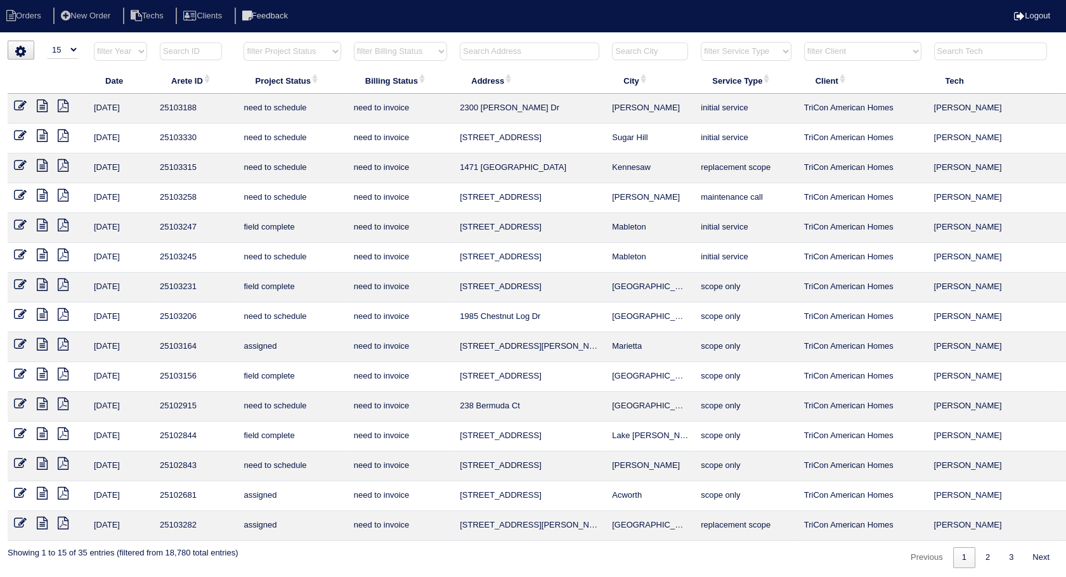
click at [41, 223] on icon at bounding box center [42, 225] width 11 height 13
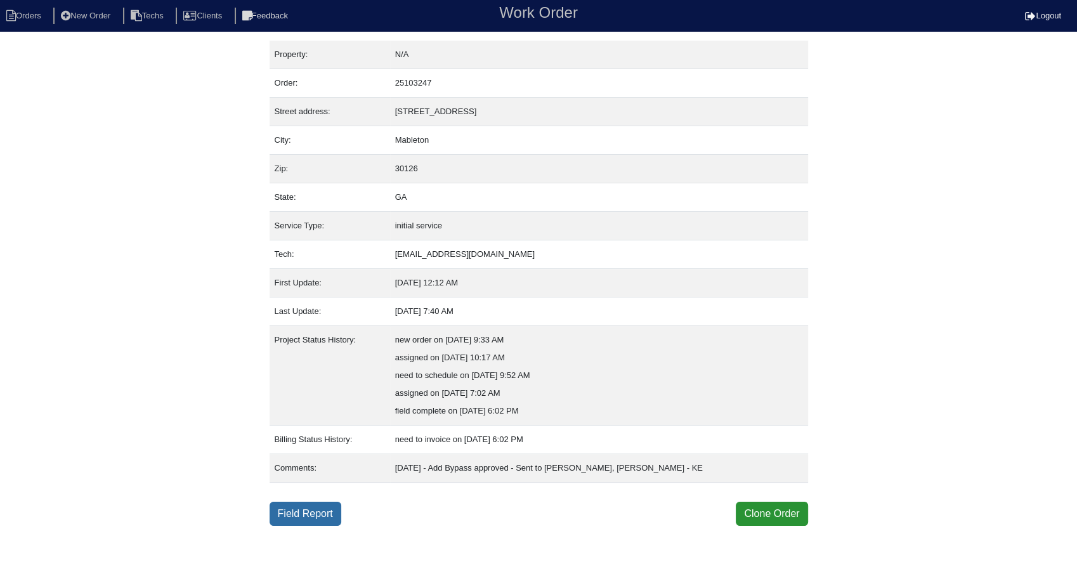
click at [315, 516] on link "Field Report" at bounding box center [306, 514] width 72 height 24
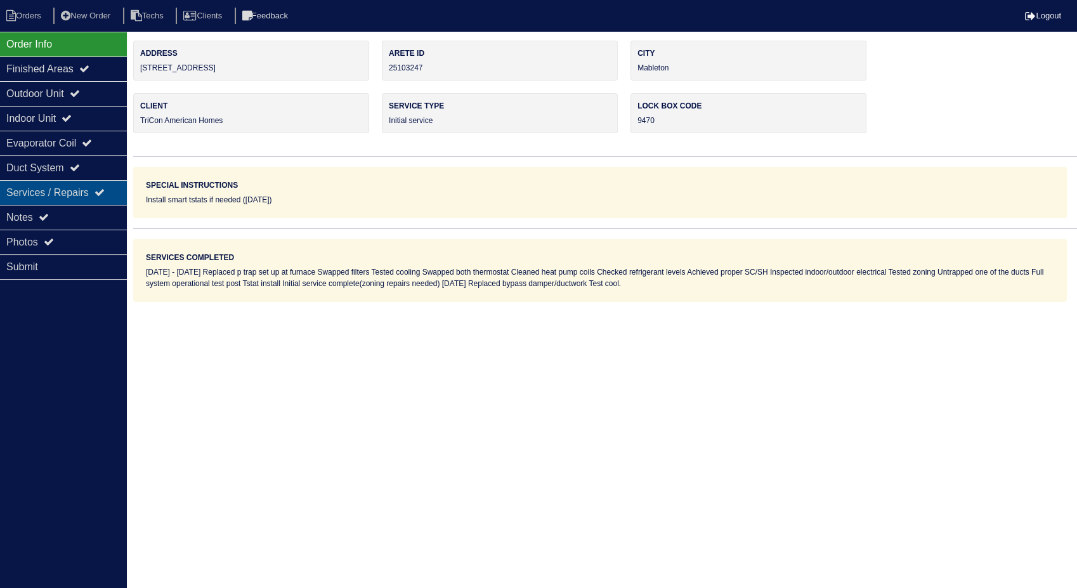
drag, startPoint x: 41, startPoint y: 220, endPoint x: 70, endPoint y: 200, distance: 36.1
click at [41, 220] on div "Notes" at bounding box center [63, 217] width 127 height 25
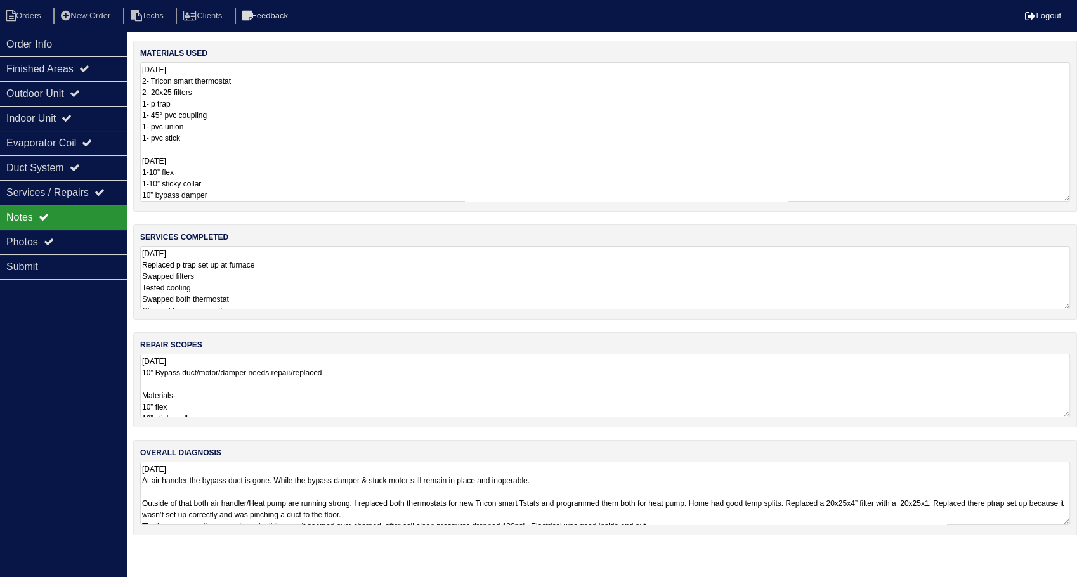
click at [251, 92] on textarea "[DATE] 2- Tricon smart thermostat 2- 20x25 filters 1- p trap 1- 45° pvc couplin…" at bounding box center [605, 132] width 930 height 140
click at [29, 17] on li "Orders" at bounding box center [25, 16] width 51 height 17
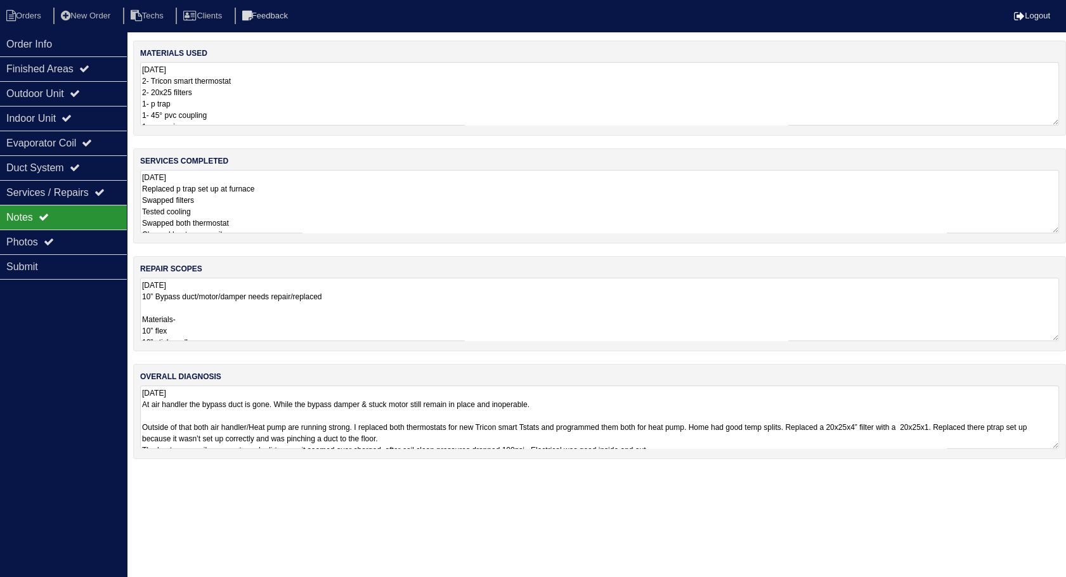
select select "15"
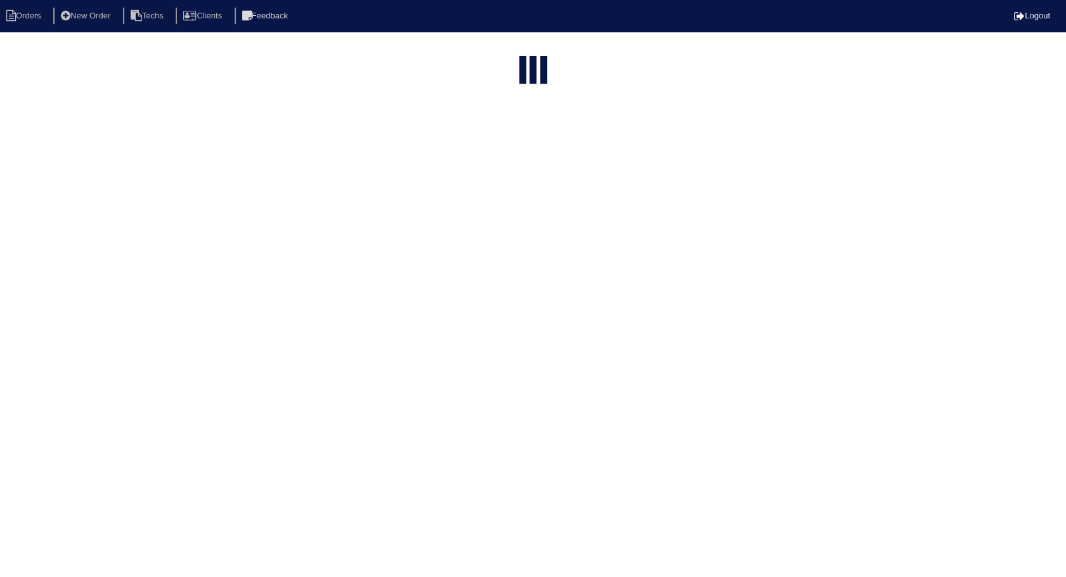
select select "need to invoice"
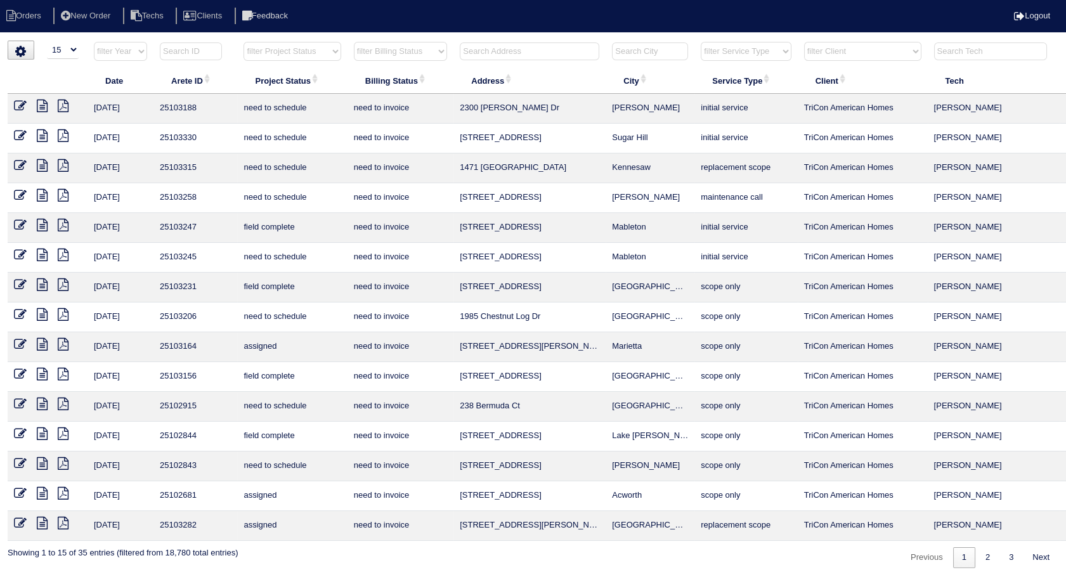
click at [16, 222] on icon at bounding box center [20, 225] width 13 height 13
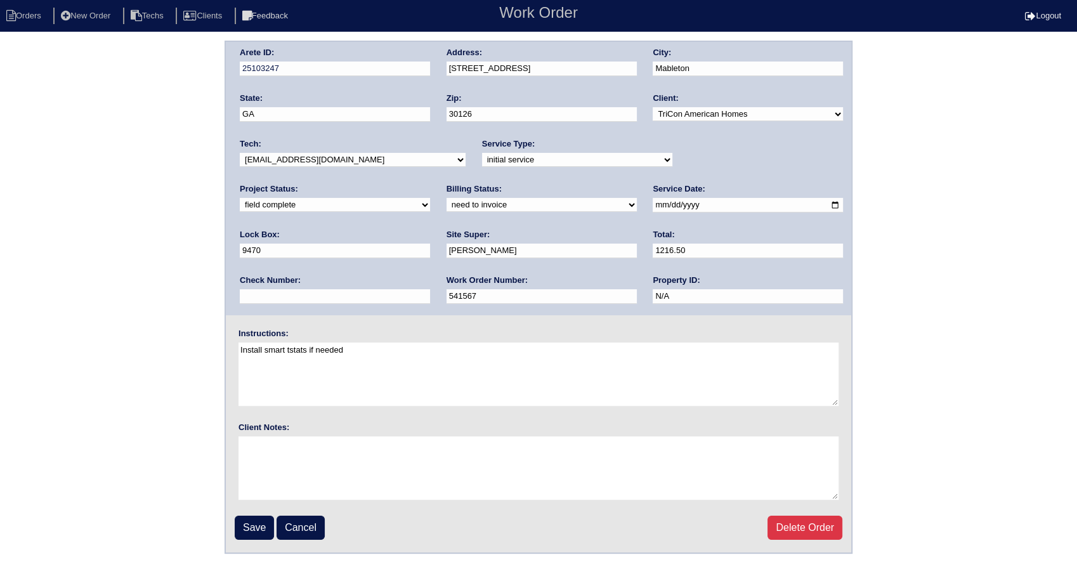
click at [446, 204] on select "need to quote quoted need to invoice invoiced paid warranty purchase order need…" at bounding box center [541, 205] width 190 height 14
select select "invoiced"
click at [446, 198] on select "need to quote quoted need to invoice invoiced paid warranty purchase order need…" at bounding box center [541, 205] width 190 height 14
click at [258, 530] on input "Save" at bounding box center [254, 528] width 39 height 24
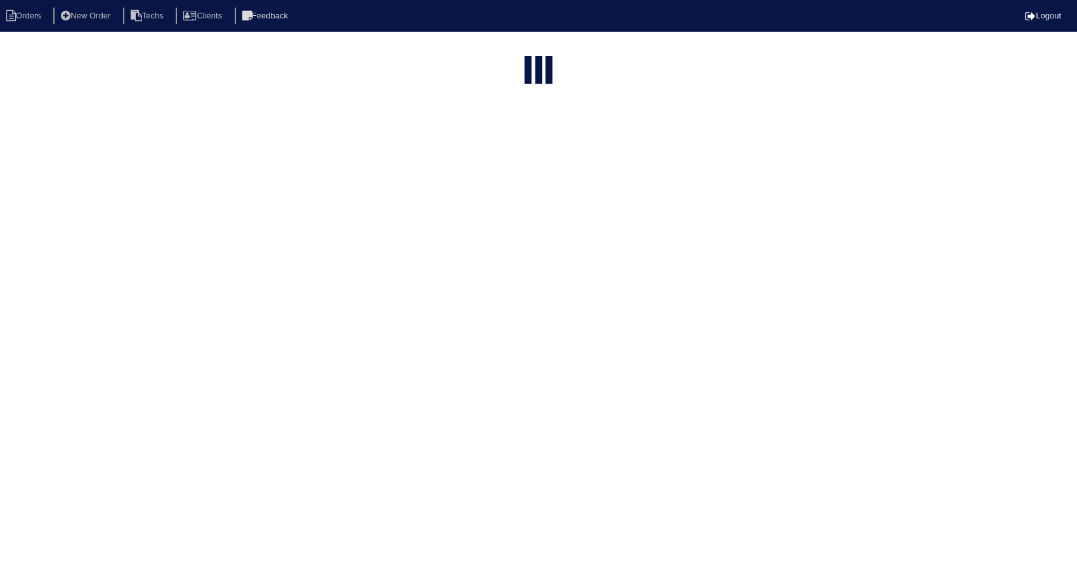
select select "15"
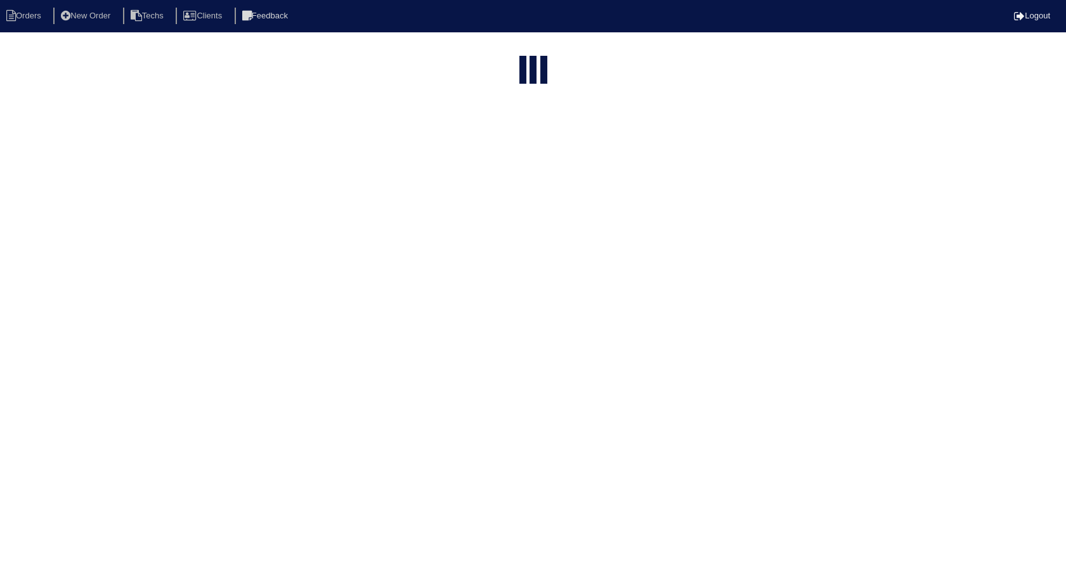
select select "need to invoice"
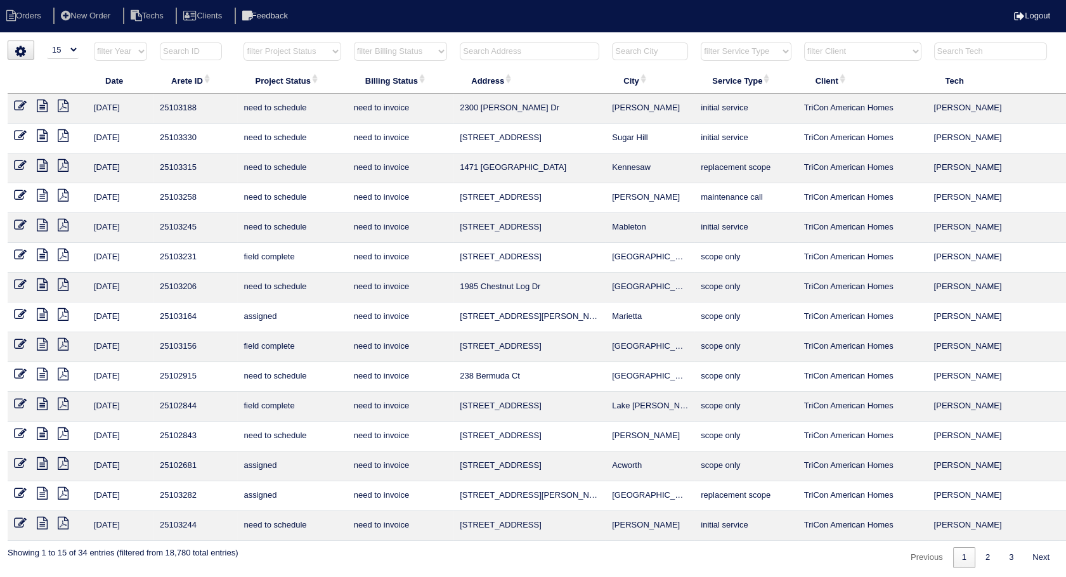
click at [25, 252] on icon at bounding box center [20, 255] width 13 height 13
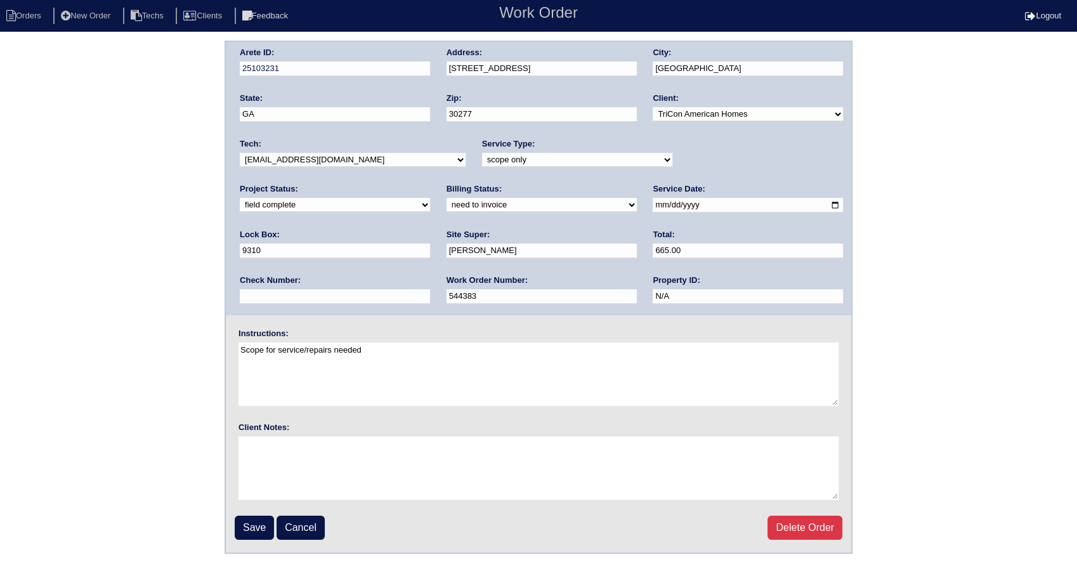
click at [446, 210] on select "need to quote quoted need to invoice invoiced paid warranty purchase order need…" at bounding box center [541, 205] width 190 height 14
select select "invoiced"
click at [446, 198] on select "need to quote quoted need to invoice invoiced paid warranty purchase order need…" at bounding box center [541, 205] width 190 height 14
click at [248, 526] on input "Save" at bounding box center [254, 528] width 39 height 24
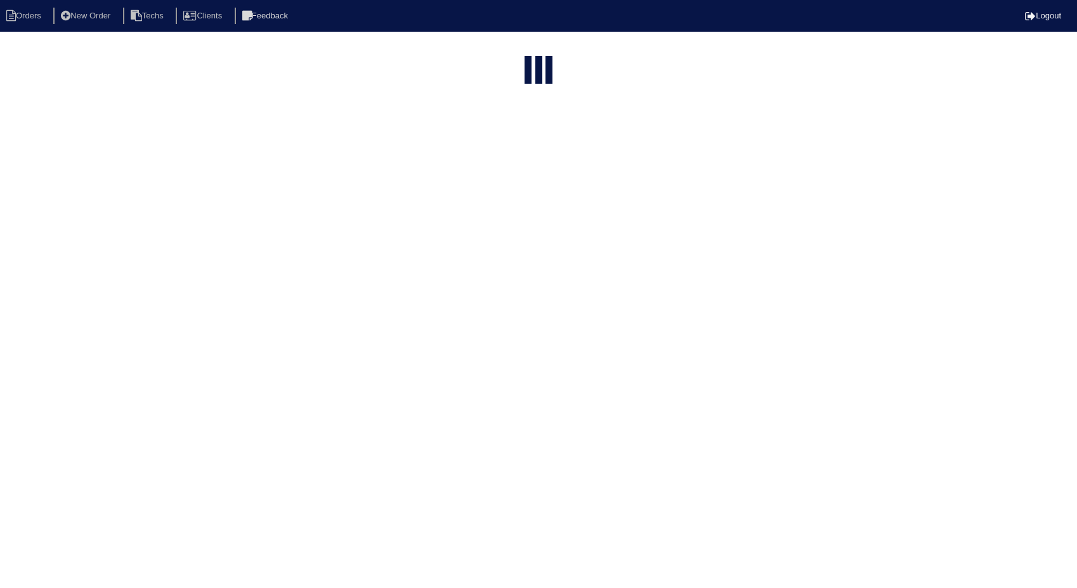
select select "15"
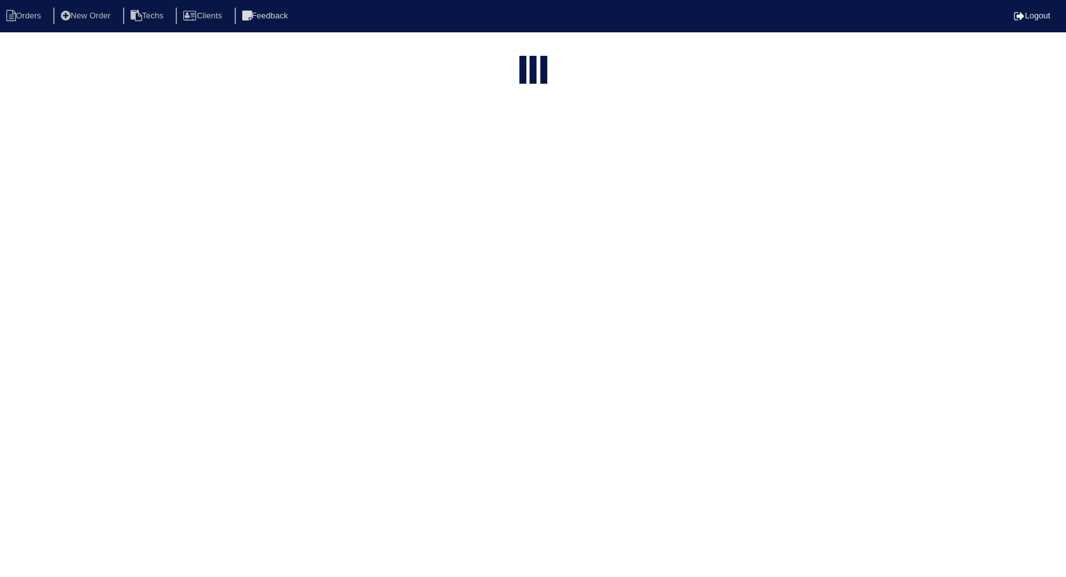
select select "need to invoice"
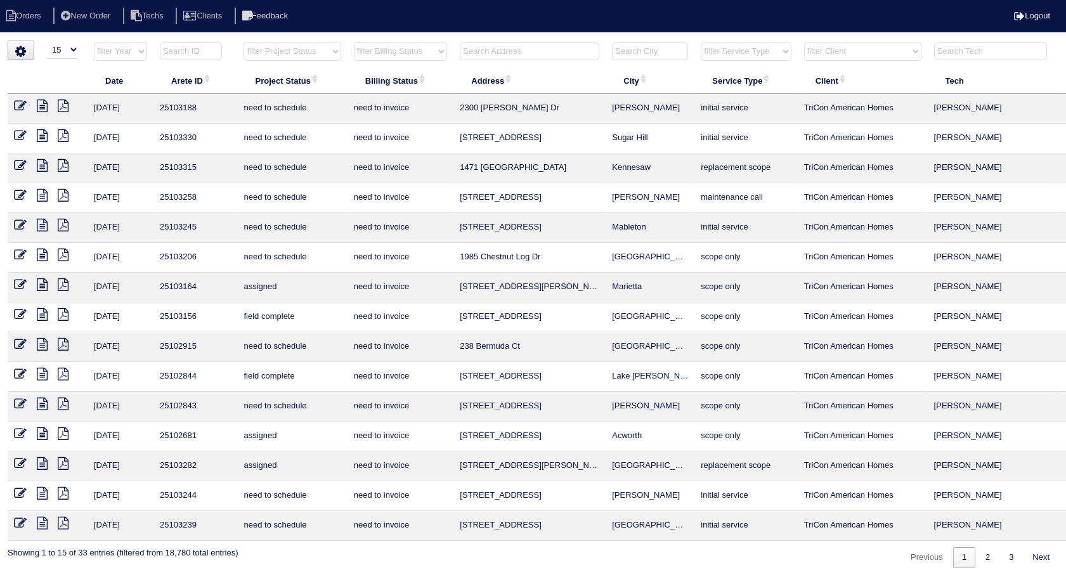
click at [44, 311] on icon at bounding box center [42, 314] width 11 height 13
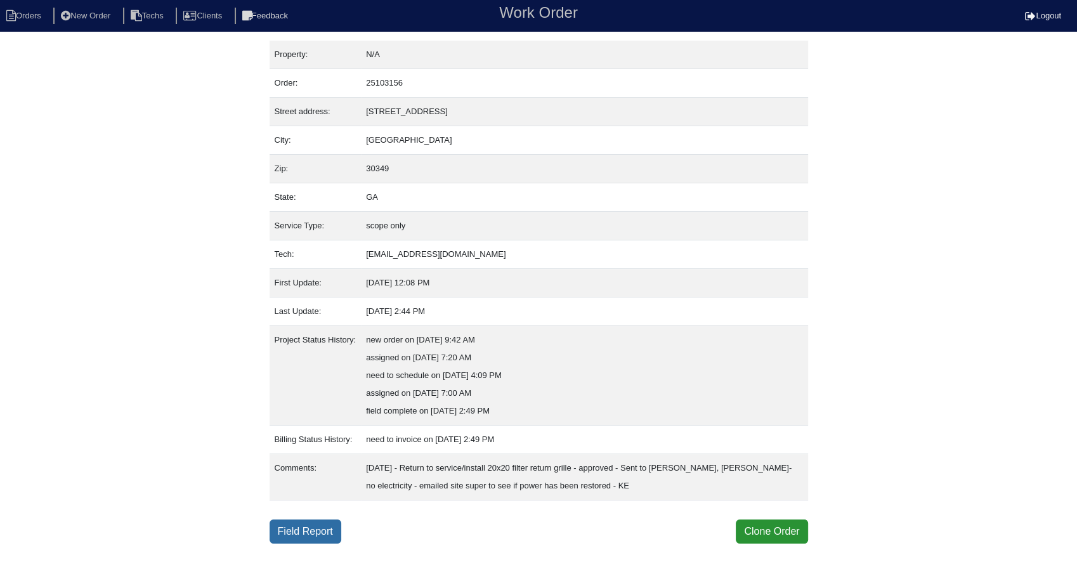
click at [307, 528] on link "Field Report" at bounding box center [306, 531] width 72 height 24
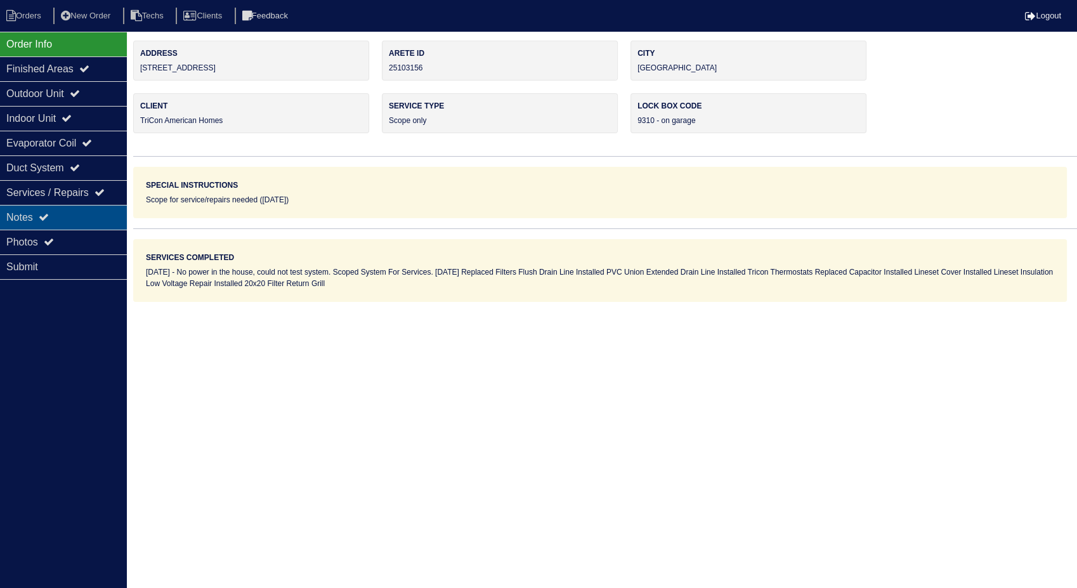
click at [16, 222] on div "Notes" at bounding box center [63, 217] width 127 height 25
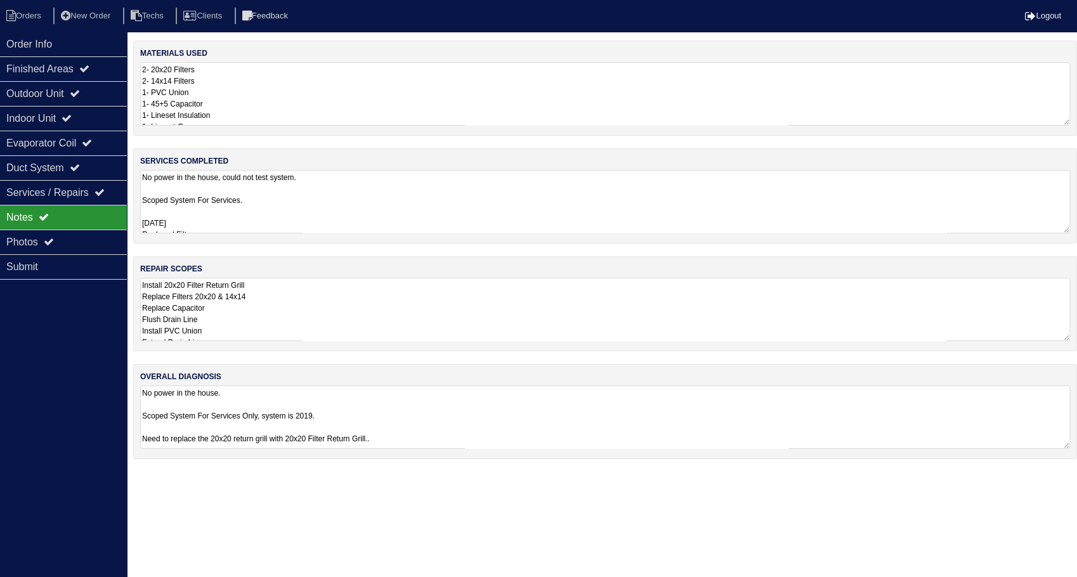
click at [242, 94] on textarea "2- 20x20 Filters 2- 14x14 Filters 1- PVC Union 1- 45+5 Capacitor 1- Lineset Ins…" at bounding box center [605, 93] width 930 height 63
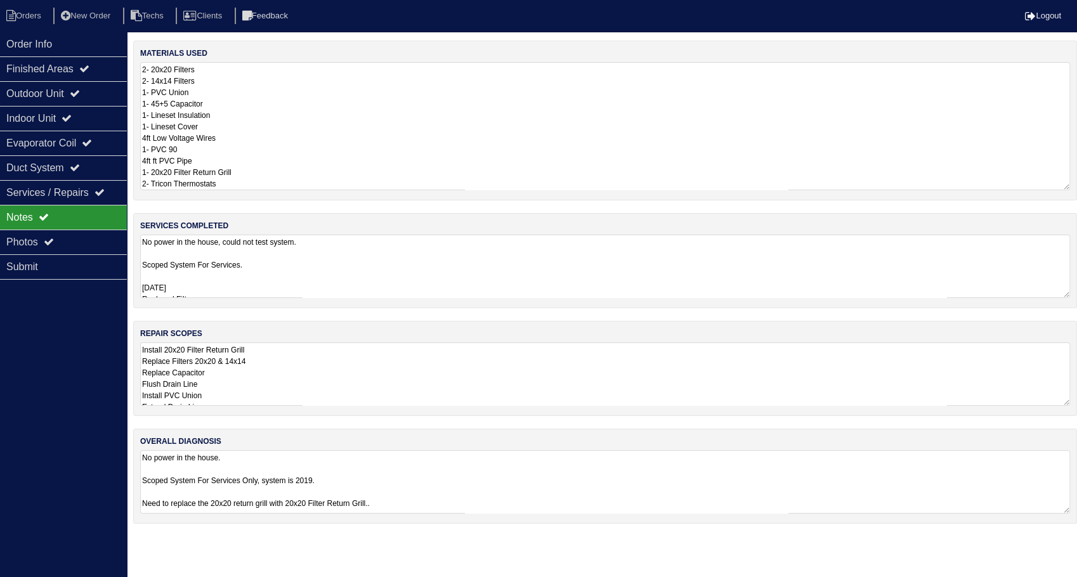
drag, startPoint x: 220, startPoint y: 86, endPoint x: 233, endPoint y: 107, distance: 25.3
click at [220, 90] on textarea "2- 20x20 Filters 2- 14x14 Filters 1- PVC Union 1- 45+5 Capacitor 1- Lineset Ins…" at bounding box center [605, 126] width 930 height 128
click at [289, 140] on textarea "2- 20x20 Filters 2- 14x14 Filters 1- PVC Union 1- 45+5 Capacitor 1- Lineset Ins…" at bounding box center [605, 126] width 930 height 128
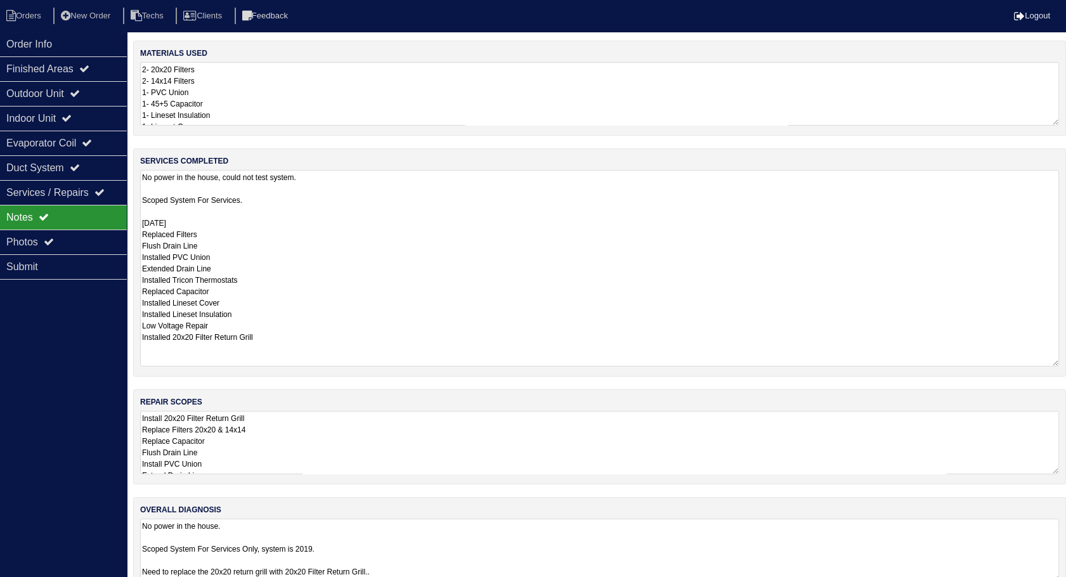
click at [347, 245] on textarea "No power in the house, could not test system. Scoped System For Services. 9/11/…" at bounding box center [599, 268] width 919 height 197
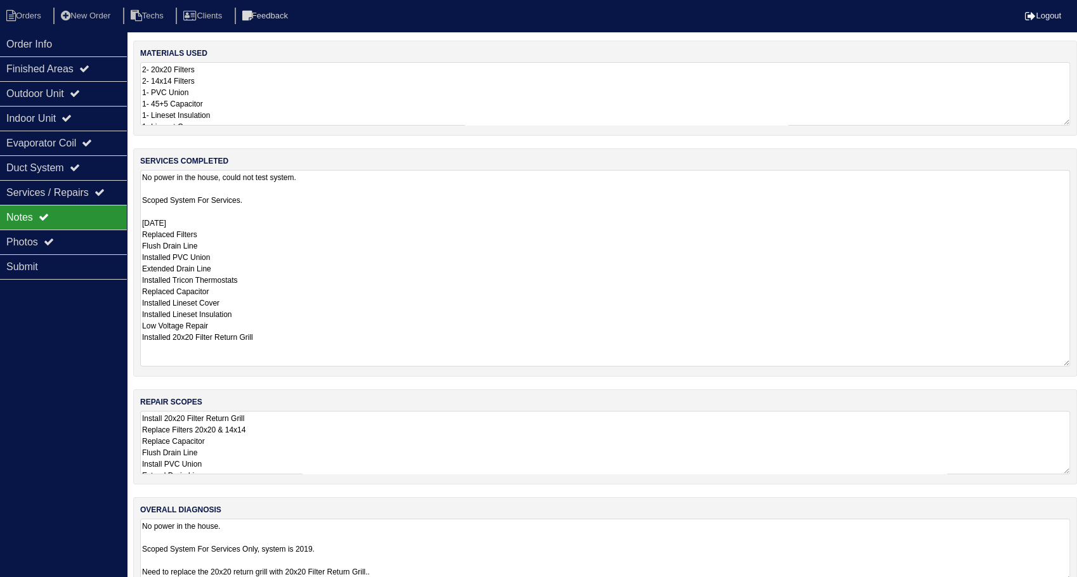
click at [35, 16] on li "Orders" at bounding box center [25, 16] width 51 height 17
select select "15"
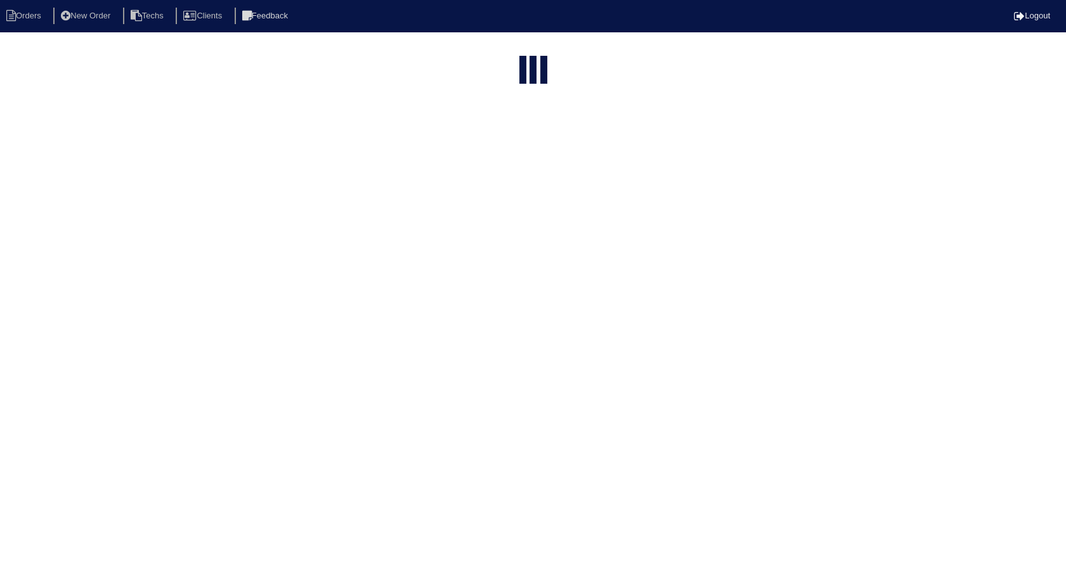
select select "need to invoice"
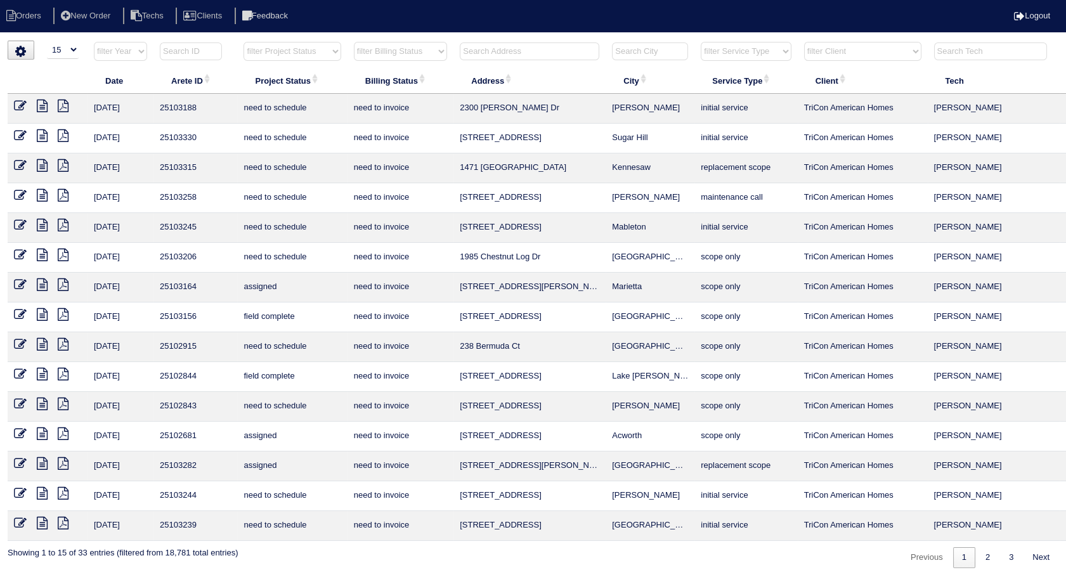
click at [14, 313] on icon at bounding box center [20, 314] width 13 height 13
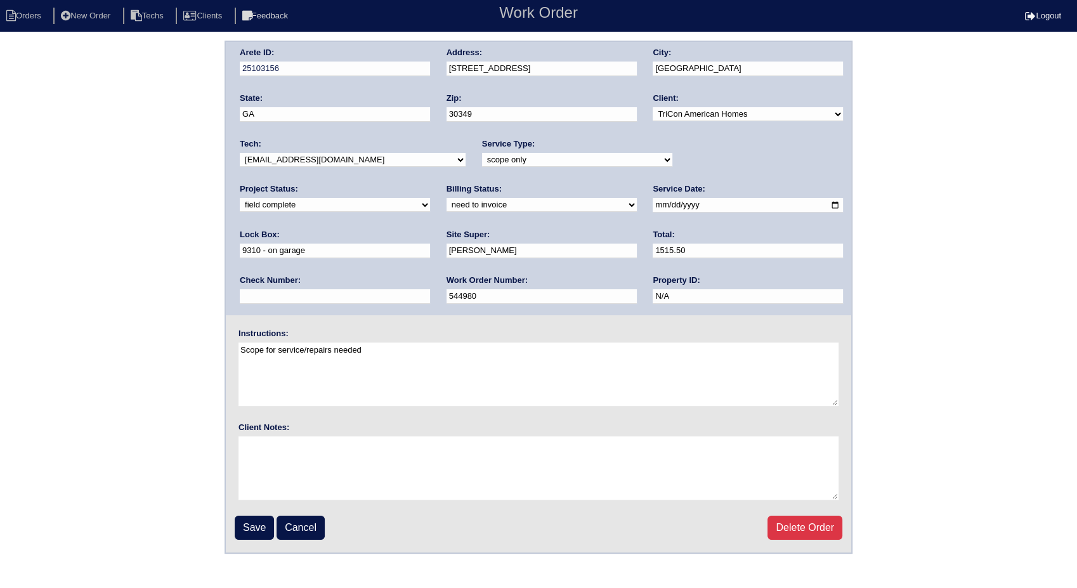
click at [446, 207] on select "need to quote quoted need to invoice invoiced paid warranty purchase order need…" at bounding box center [541, 205] width 190 height 14
select select "invoiced"
click at [446, 198] on select "need to quote quoted need to invoice invoiced paid warranty purchase order need…" at bounding box center [541, 205] width 190 height 14
drag, startPoint x: 254, startPoint y: 525, endPoint x: 243, endPoint y: 444, distance: 81.9
click at [254, 524] on input "Save" at bounding box center [254, 528] width 39 height 24
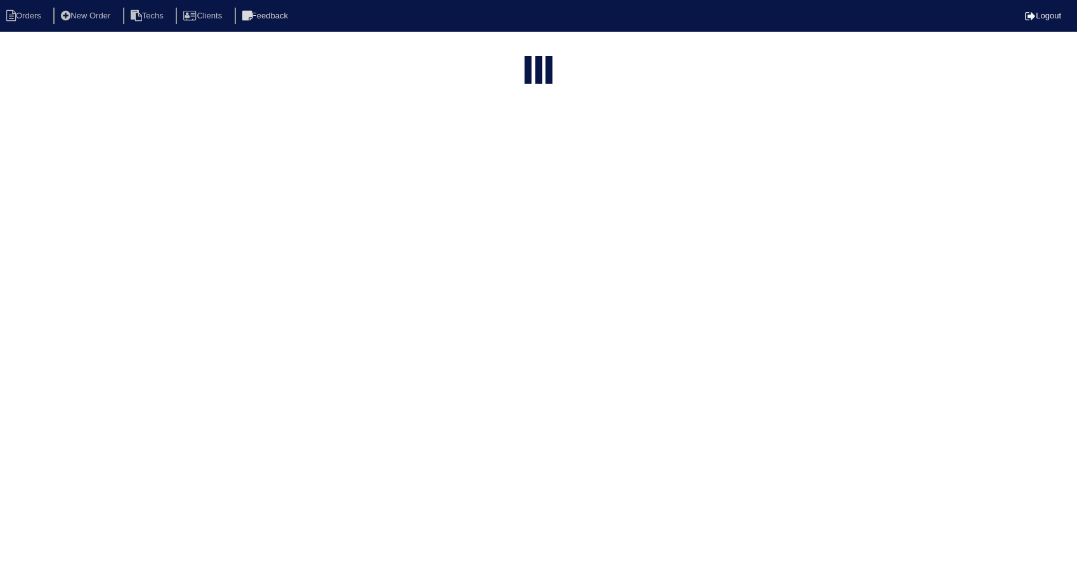
select select "15"
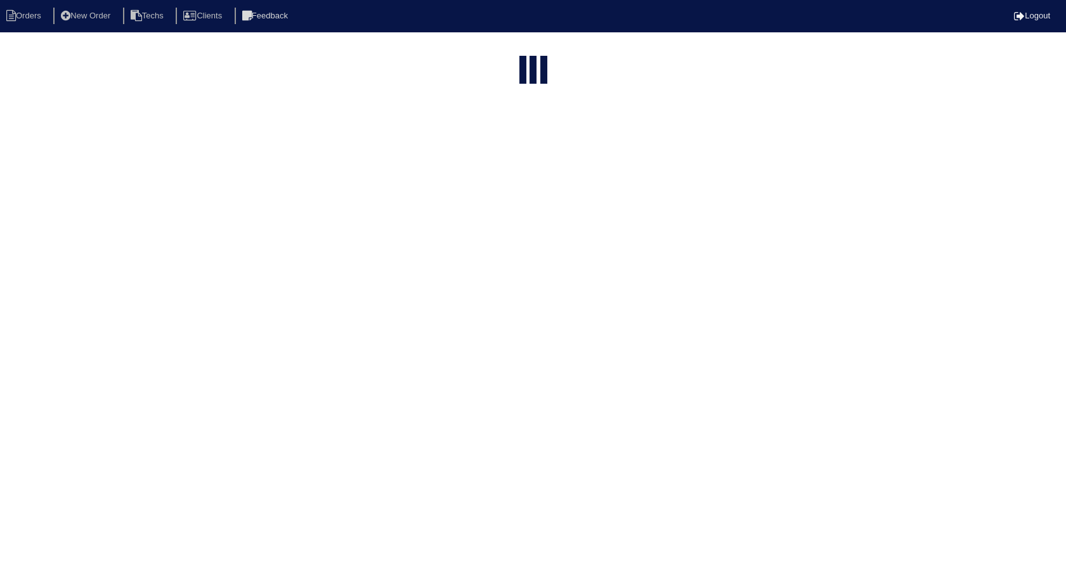
select select "need to invoice"
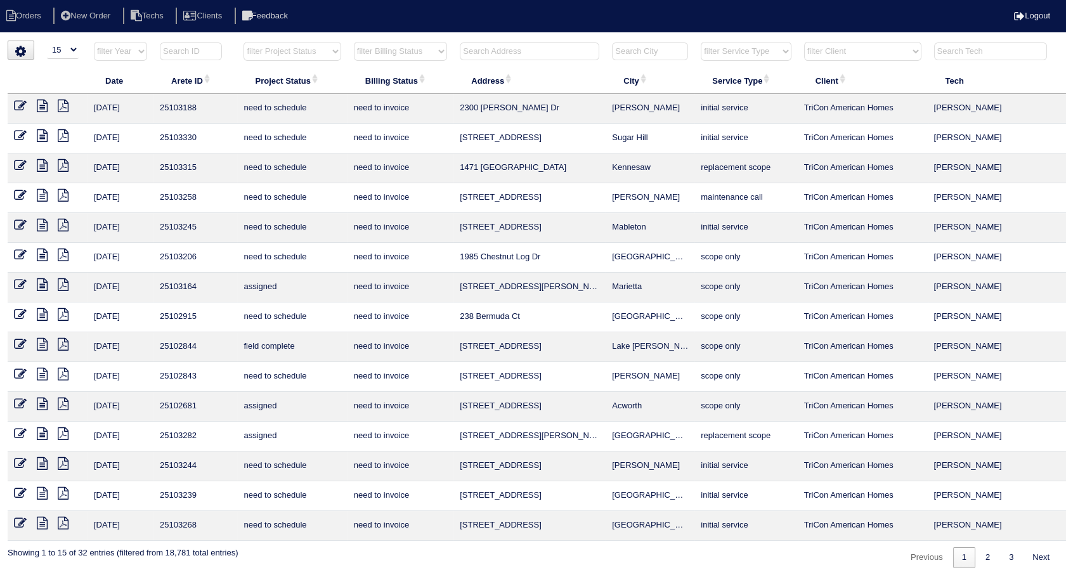
click at [42, 346] on icon at bounding box center [42, 344] width 11 height 13
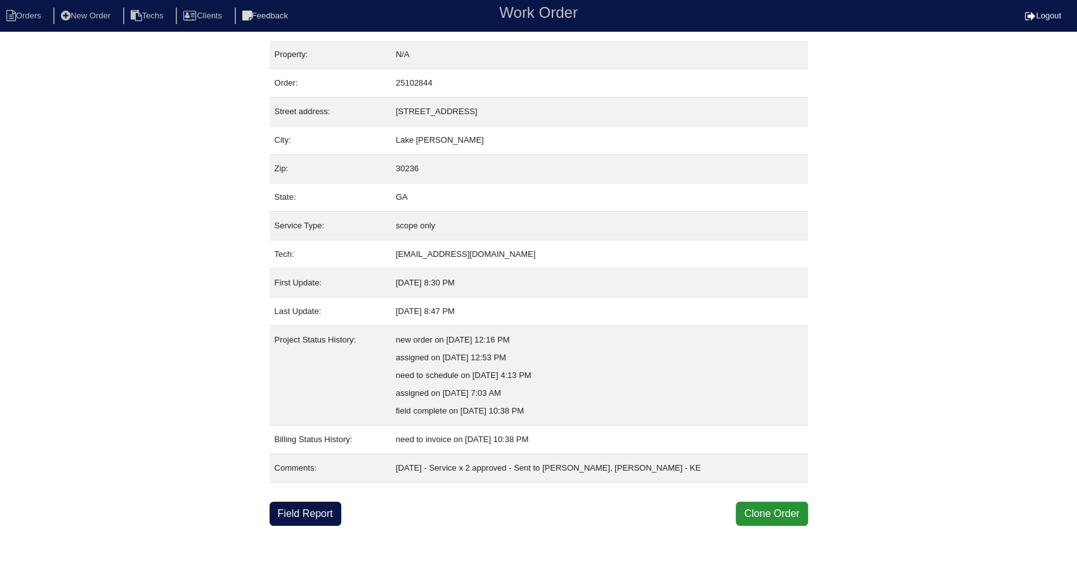
drag, startPoint x: 294, startPoint y: 516, endPoint x: 549, endPoint y: 444, distance: 265.0
click at [294, 516] on link "Field Report" at bounding box center [306, 514] width 72 height 24
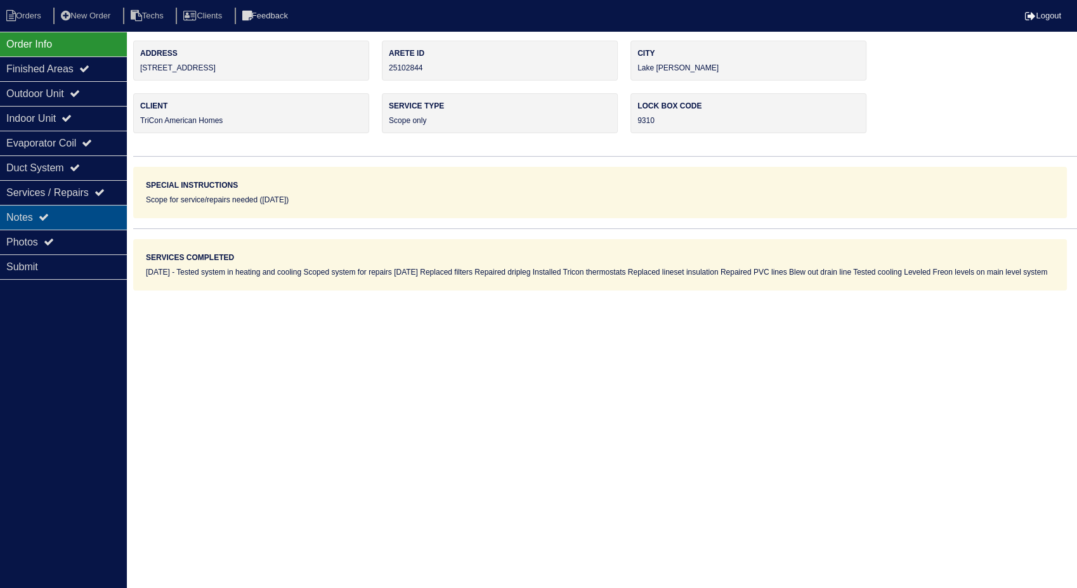
click at [19, 220] on div "Notes" at bounding box center [63, 217] width 127 height 25
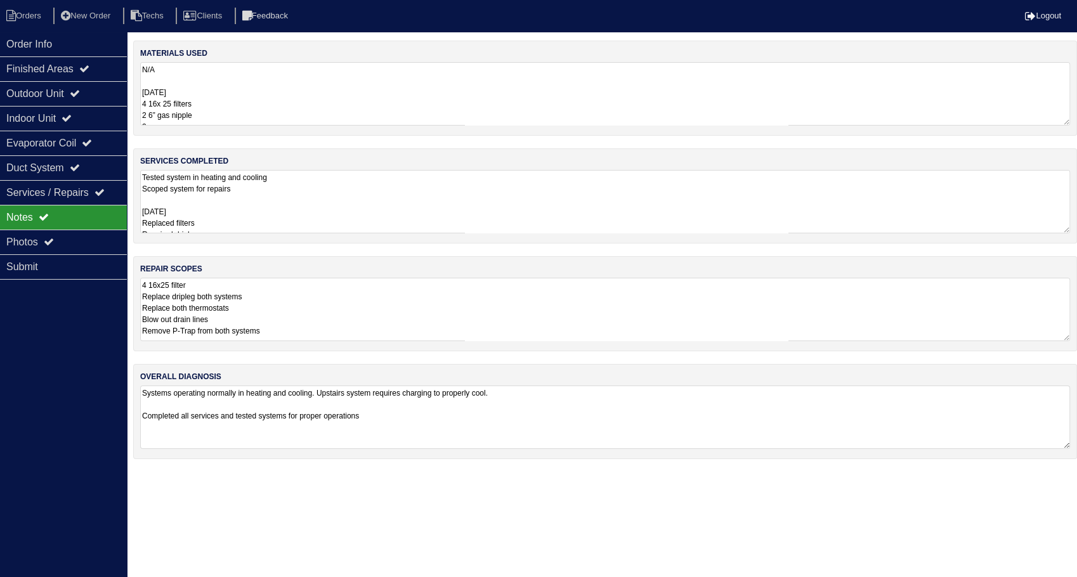
click at [248, 90] on textarea "N/A [DATE] 4 16x 25 filters 2 6” gas nipple 2 gas caps PVC fittings 4ft PVC Nit…" at bounding box center [605, 93] width 930 height 63
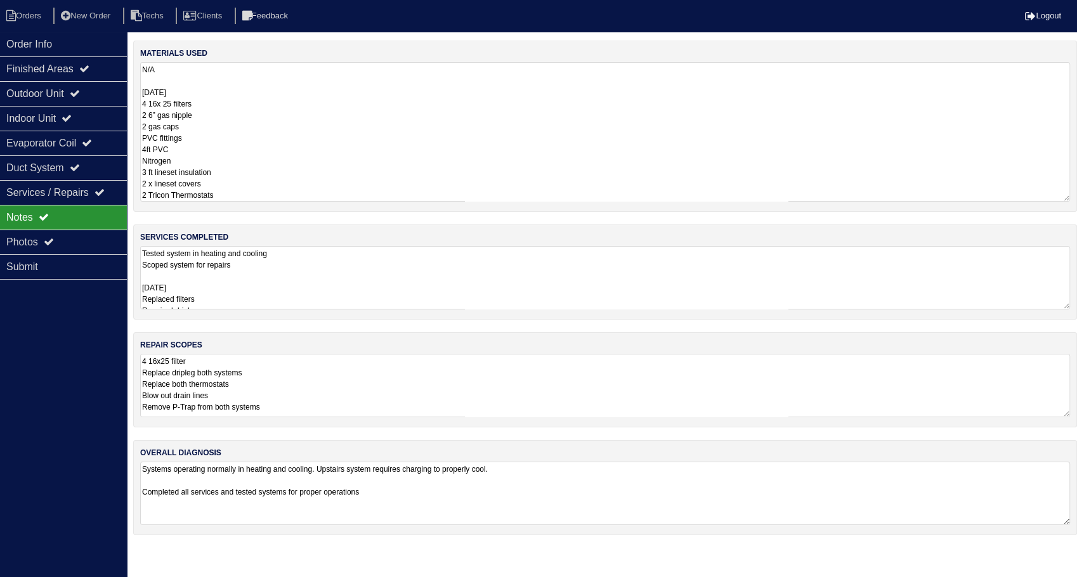
click at [322, 265] on textarea "Tested system in heating and cooling Scoped system for repairs [DATE] Replaced …" at bounding box center [605, 277] width 930 height 63
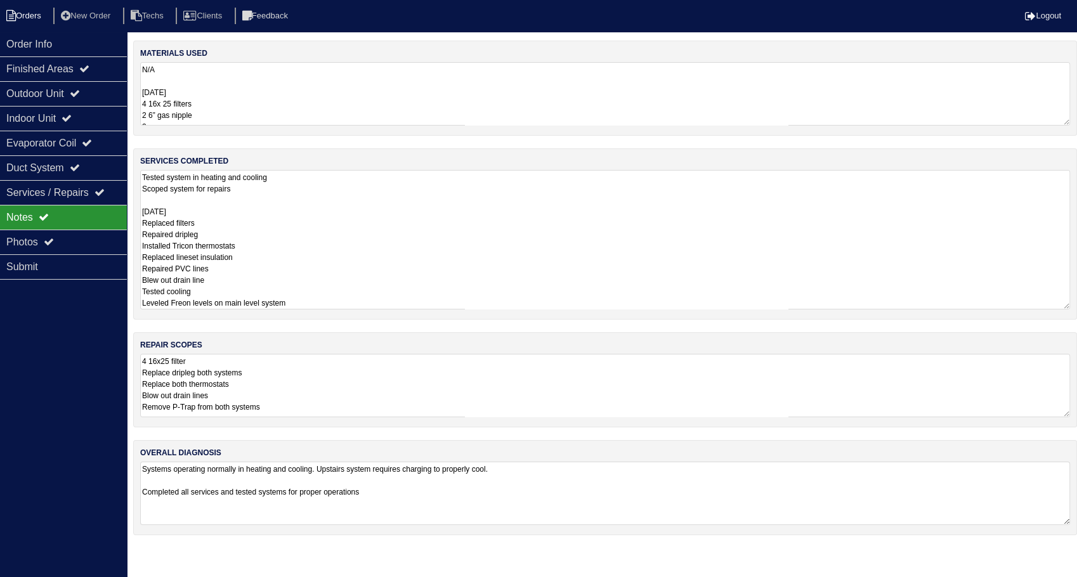
click at [27, 8] on li "Orders" at bounding box center [25, 16] width 51 height 17
select select "15"
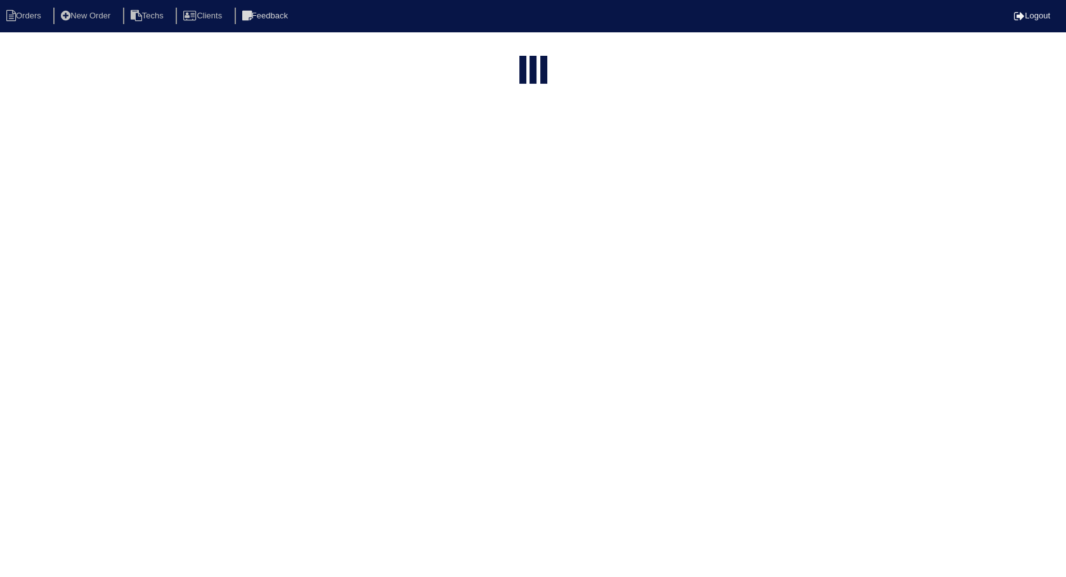
select select "need to invoice"
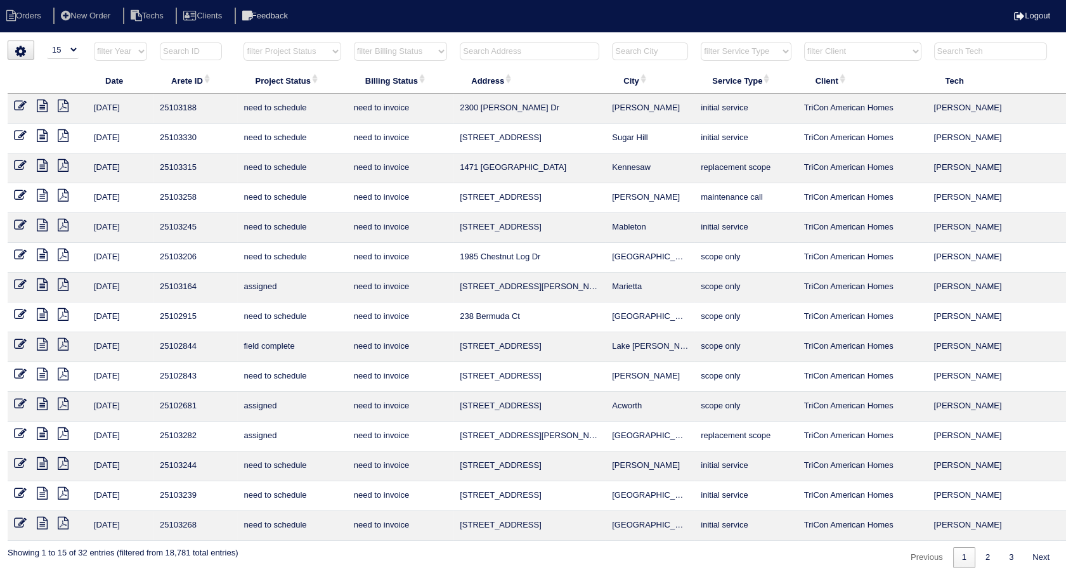
click at [18, 343] on icon at bounding box center [20, 344] width 13 height 13
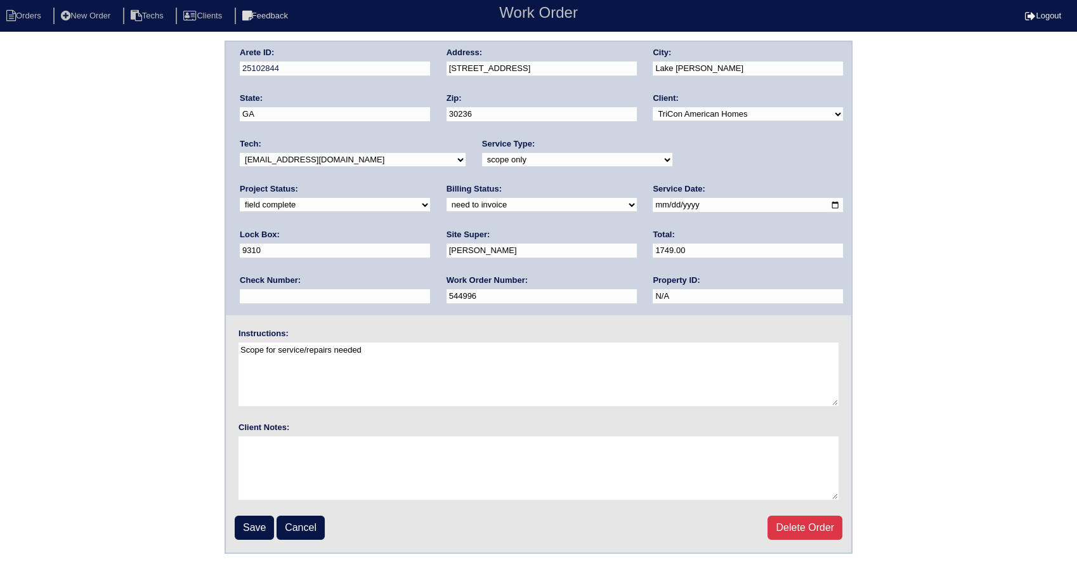
click at [446, 204] on select "need to quote quoted need to invoice invoiced paid warranty purchase order need…" at bounding box center [541, 205] width 190 height 14
select select "invoiced"
click at [446, 198] on select "need to quote quoted need to invoice invoiced paid warranty purchase order need…" at bounding box center [541, 205] width 190 height 14
click at [249, 525] on input "Save" at bounding box center [254, 528] width 39 height 24
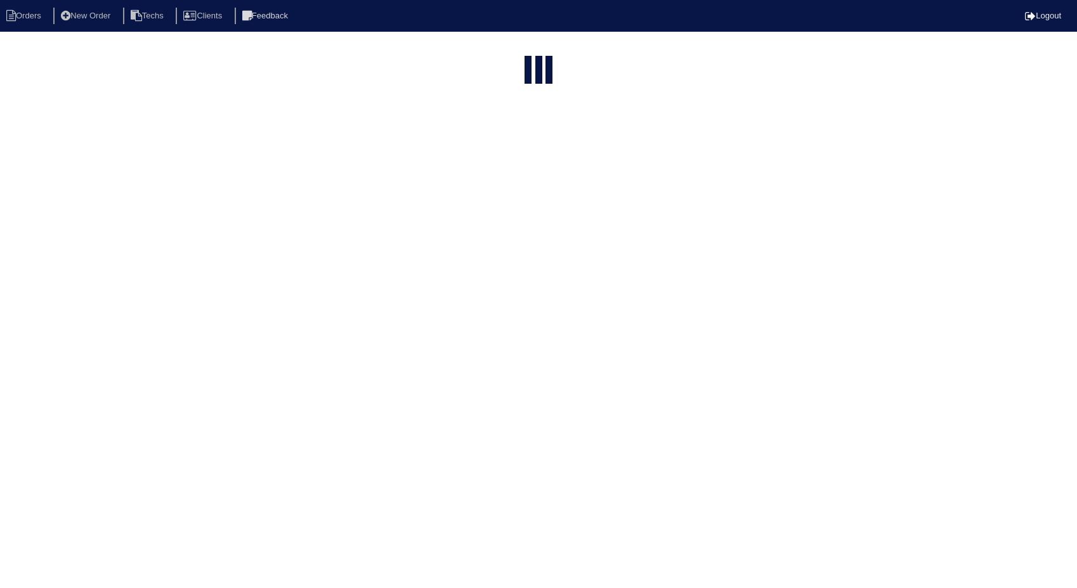
select select "15"
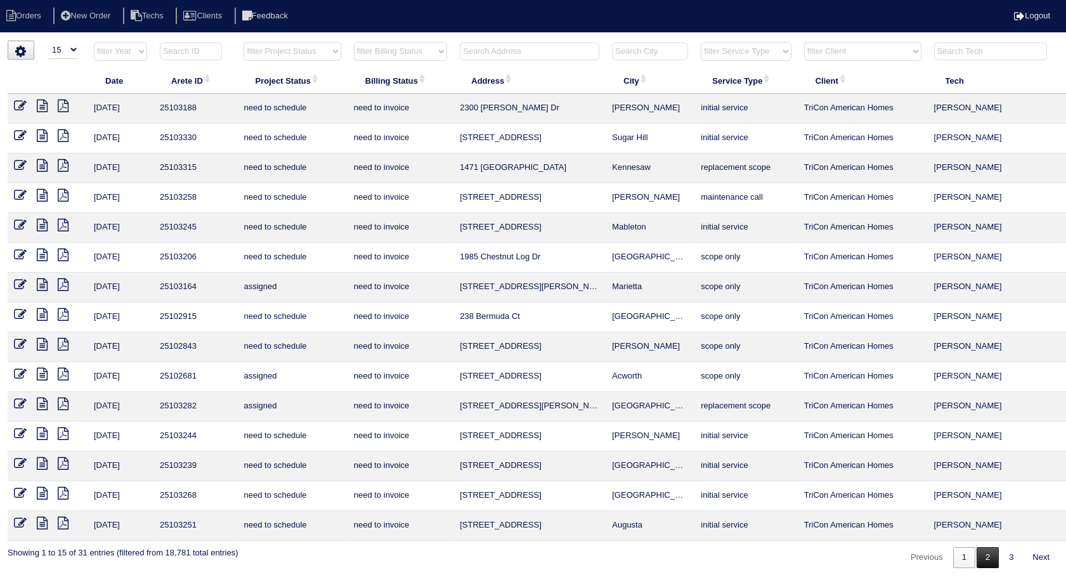
click at [987, 556] on link "2" at bounding box center [988, 557] width 22 height 21
select select "need to invoice"
